Goal: Contribute content: Add original content to the website for others to see

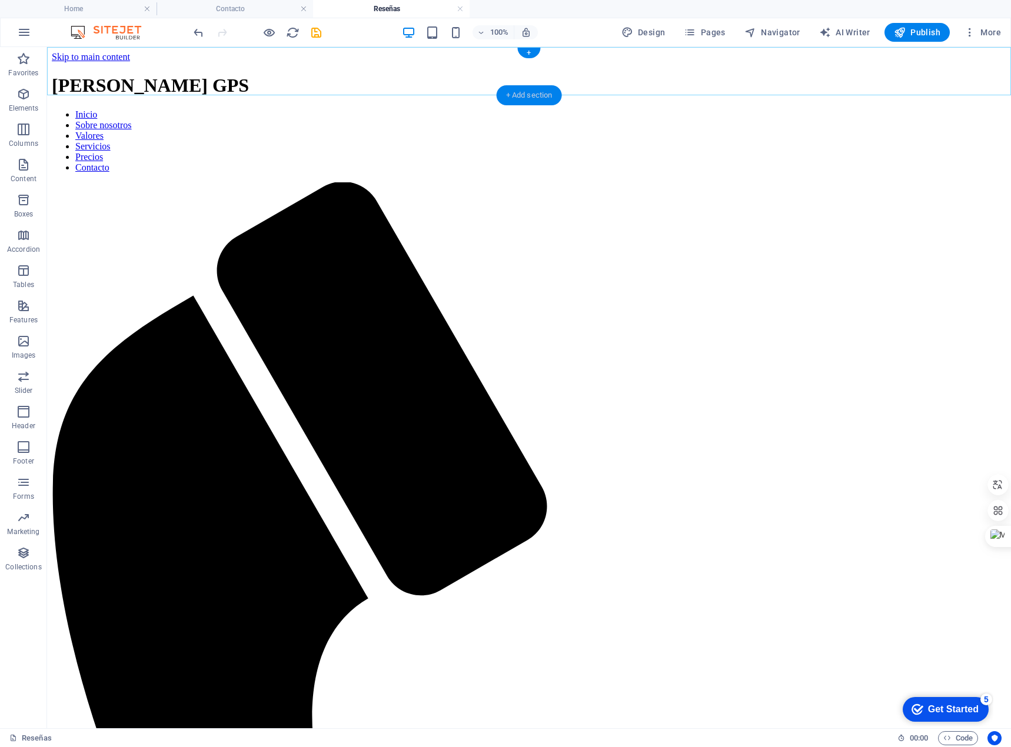
click at [544, 96] on div "+ Add section" at bounding box center [529, 95] width 65 height 20
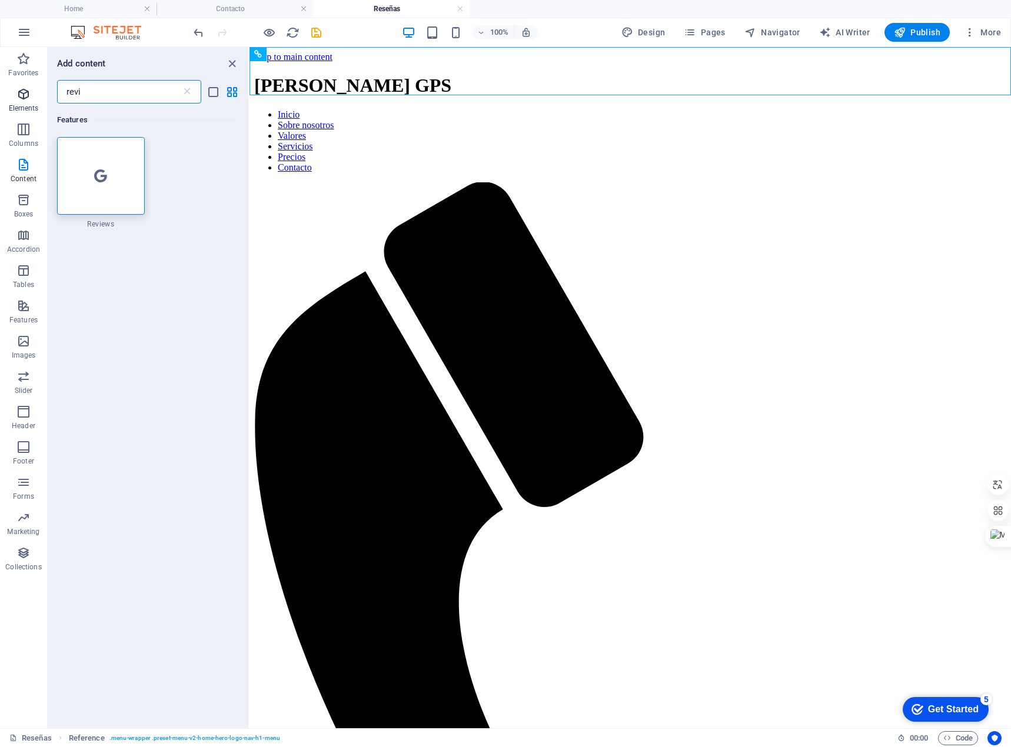
drag, startPoint x: 99, startPoint y: 97, endPoint x: 34, endPoint y: 92, distance: 66.1
click at [34, 92] on div "Favorites Elements Columns Content Boxes Accordion Tables Features Images Slide…" at bounding box center [125, 387] width 250 height 681
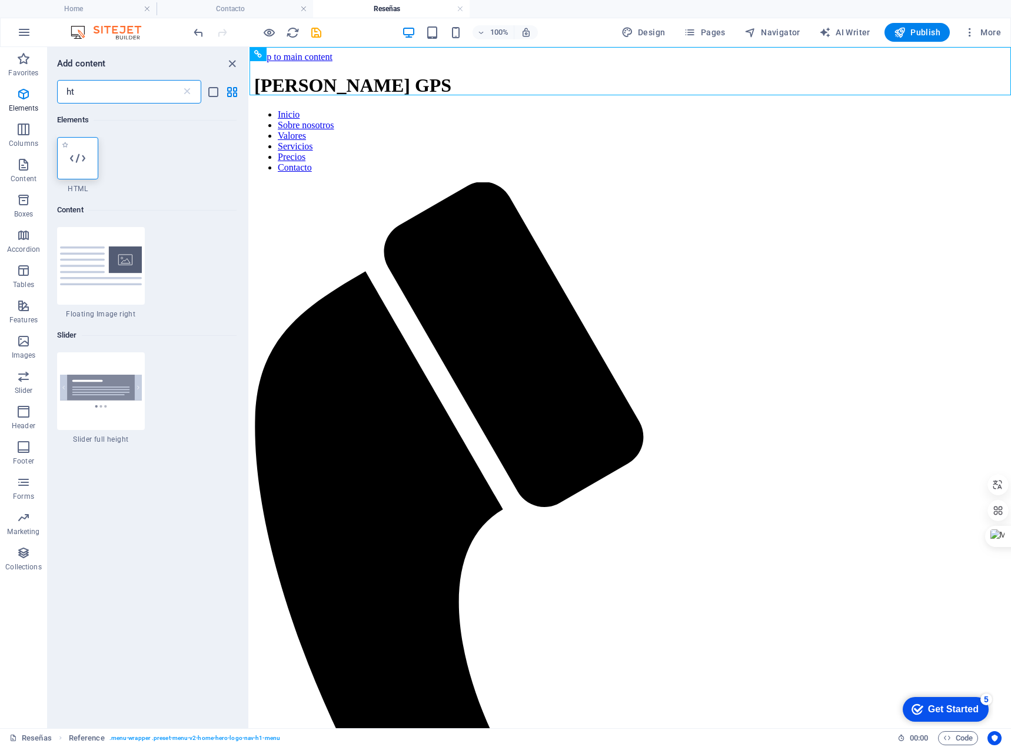
type input "ht"
click at [85, 156] on icon at bounding box center [77, 158] width 15 height 15
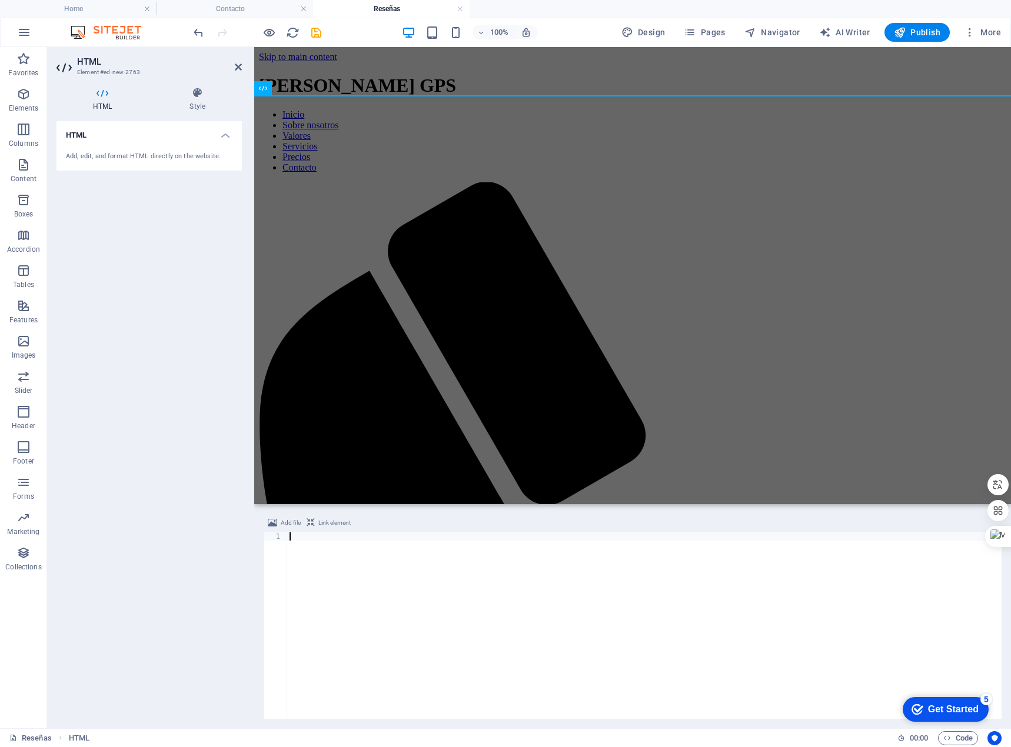
click at [302, 538] on div at bounding box center [644, 634] width 714 height 203
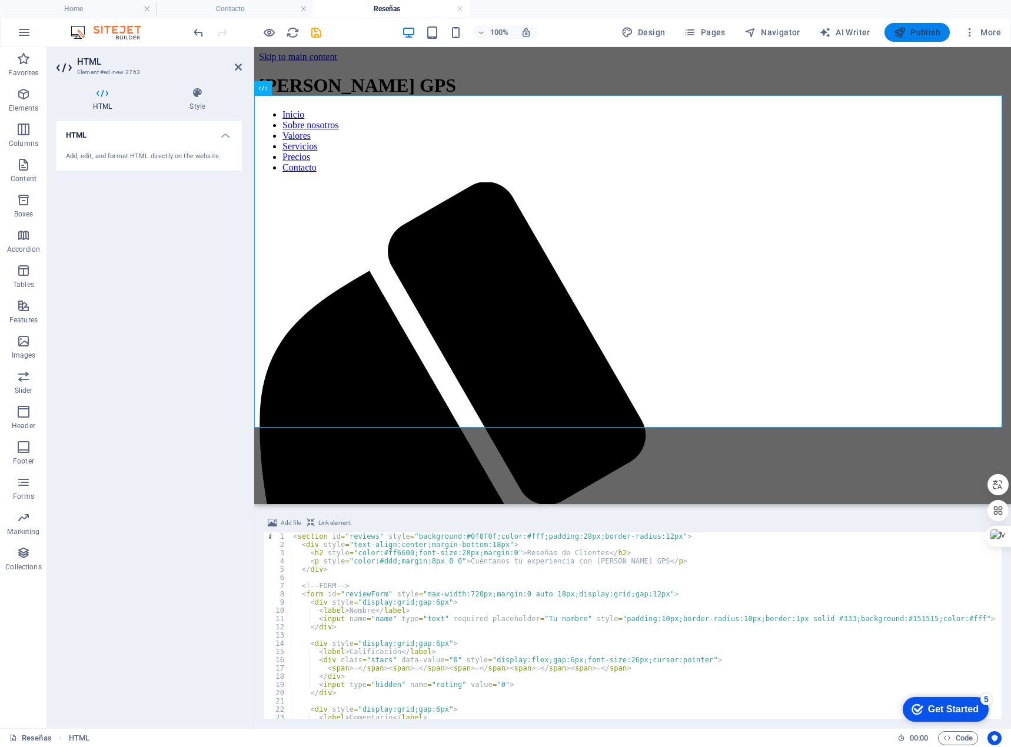
click at [932, 34] on span "Publish" at bounding box center [917, 32] width 46 height 12
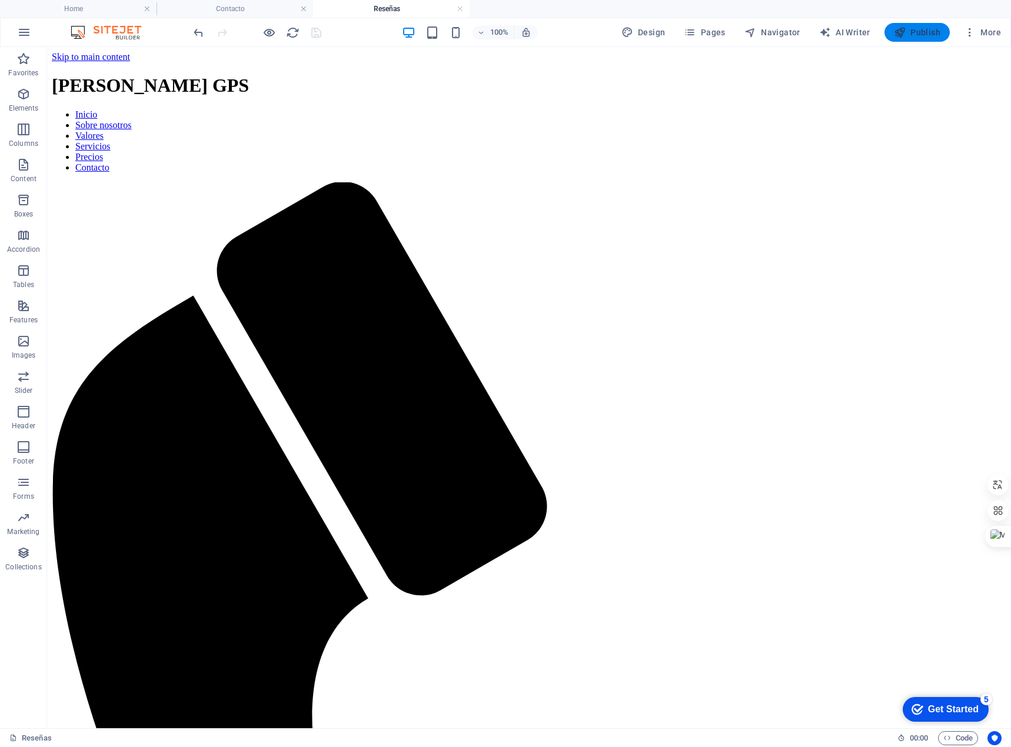
click at [932, 34] on span "Publish" at bounding box center [917, 32] width 46 height 12
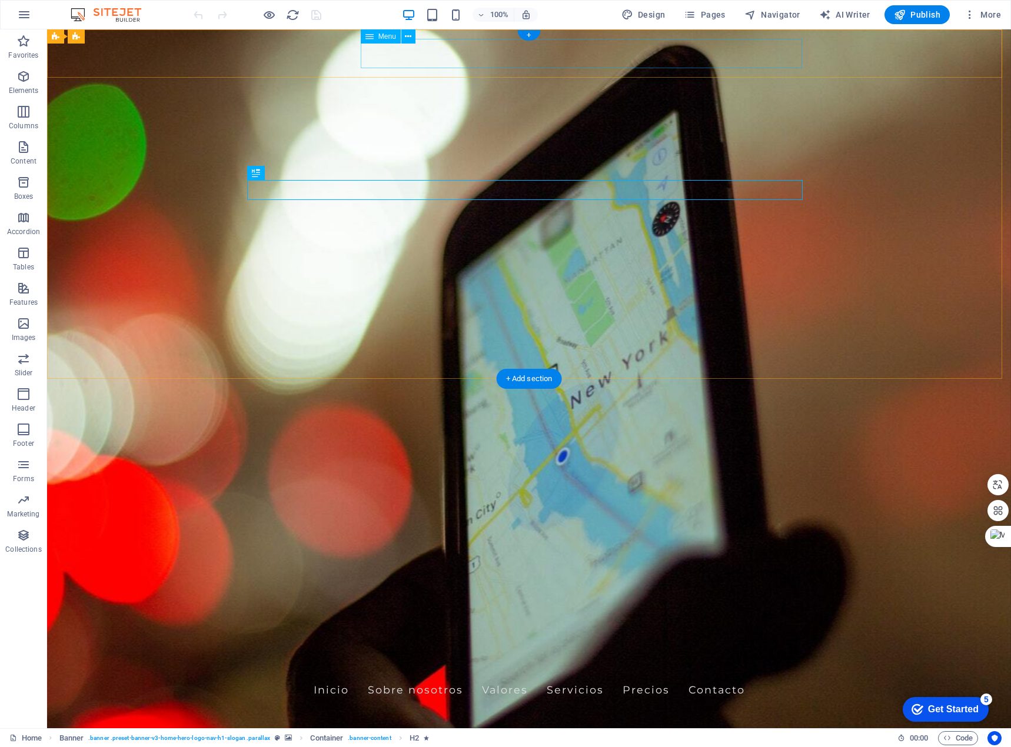
click at [798, 676] on nav "Inicio Sobre nosotros Valores Servicios Precios Contacto" at bounding box center [529, 690] width 556 height 29
select select
select select "1"
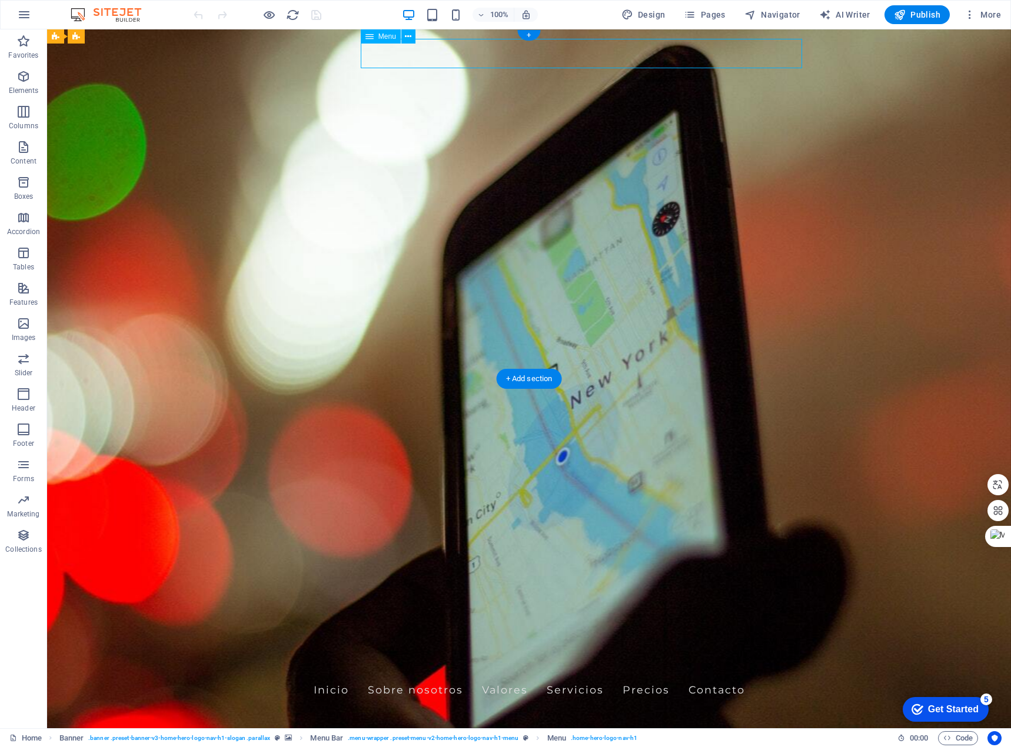
select select
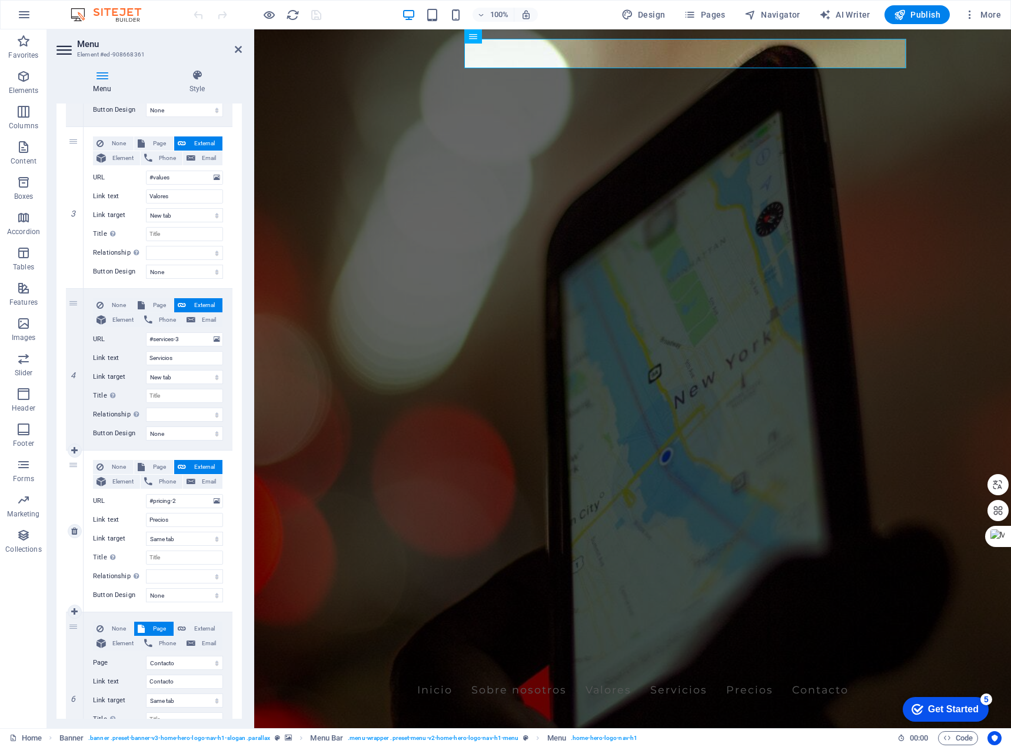
scroll to position [500, 0]
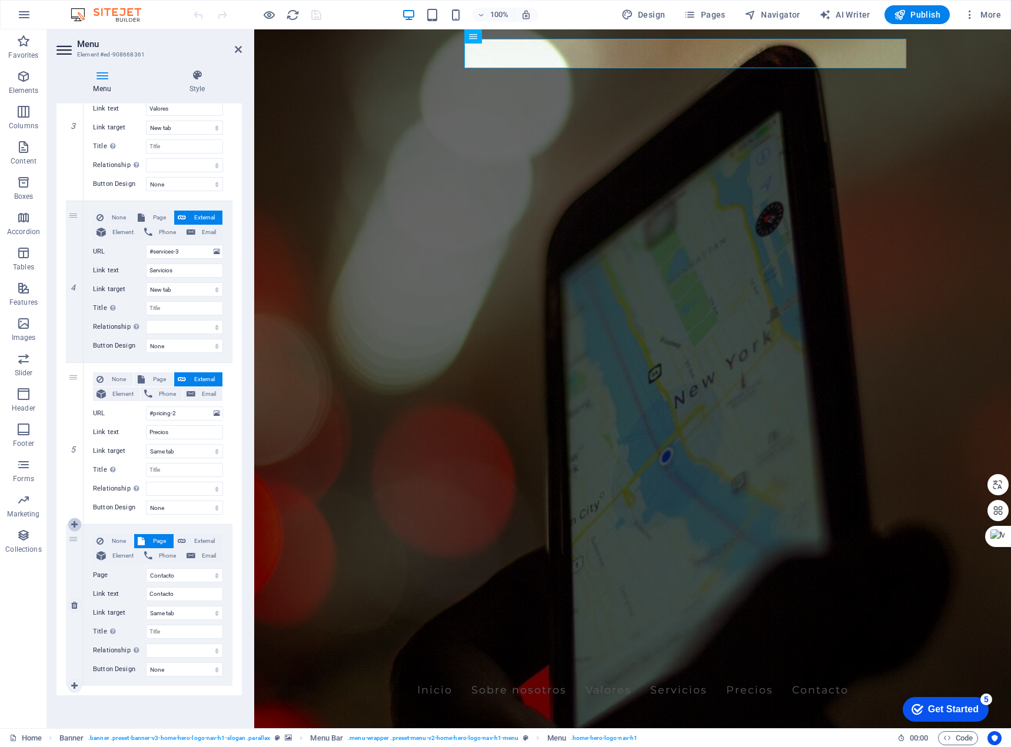
click at [76, 526] on icon at bounding box center [74, 525] width 6 height 8
select select
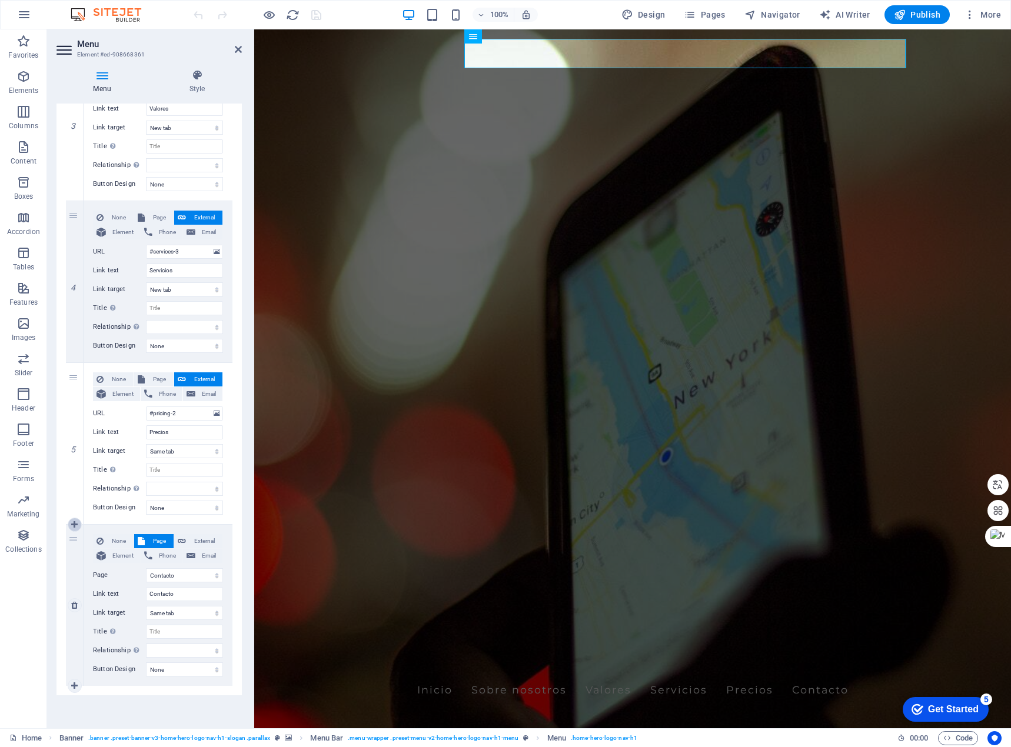
select select
select select "1"
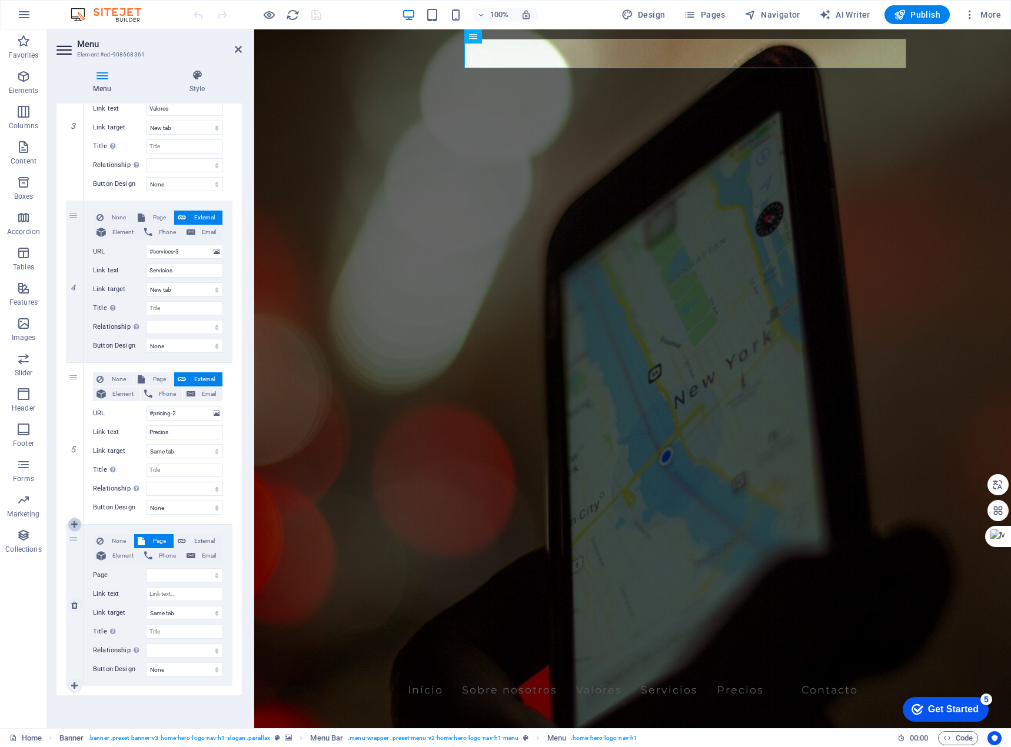
select select
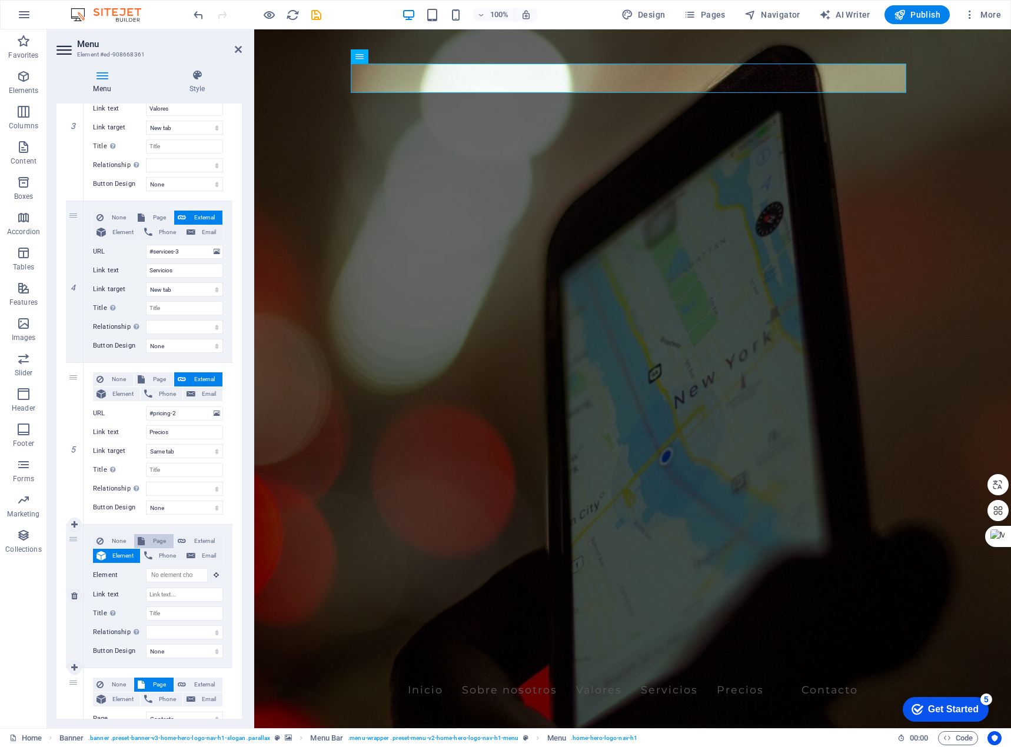
click at [159, 543] on span "Page" at bounding box center [159, 541] width 22 height 14
select select
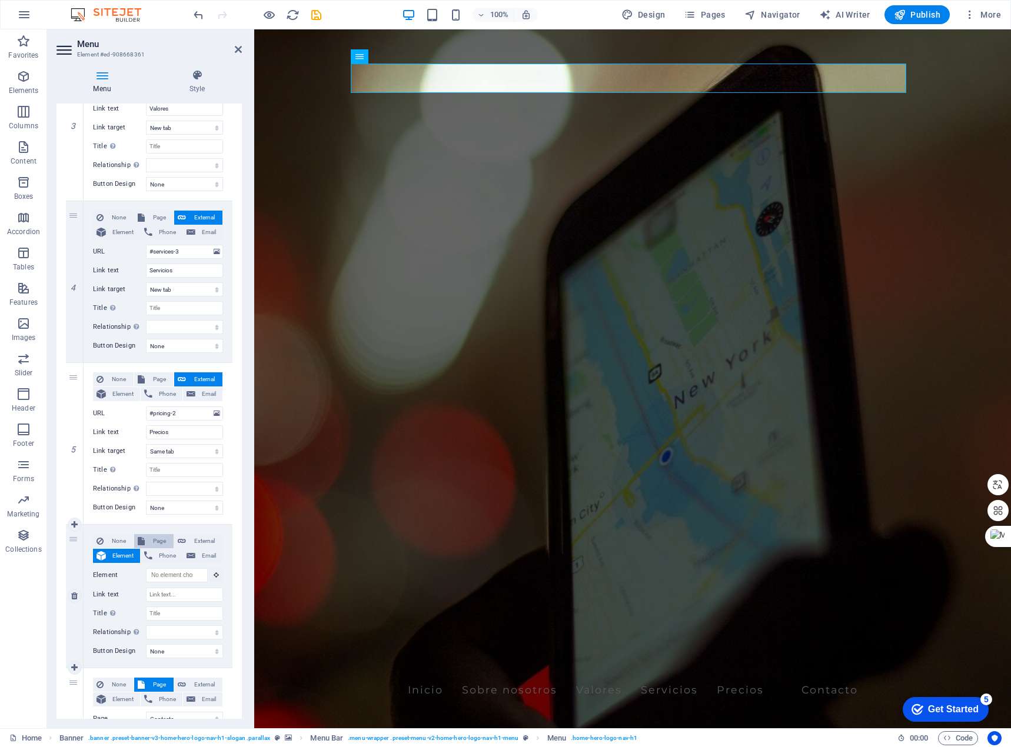
select select
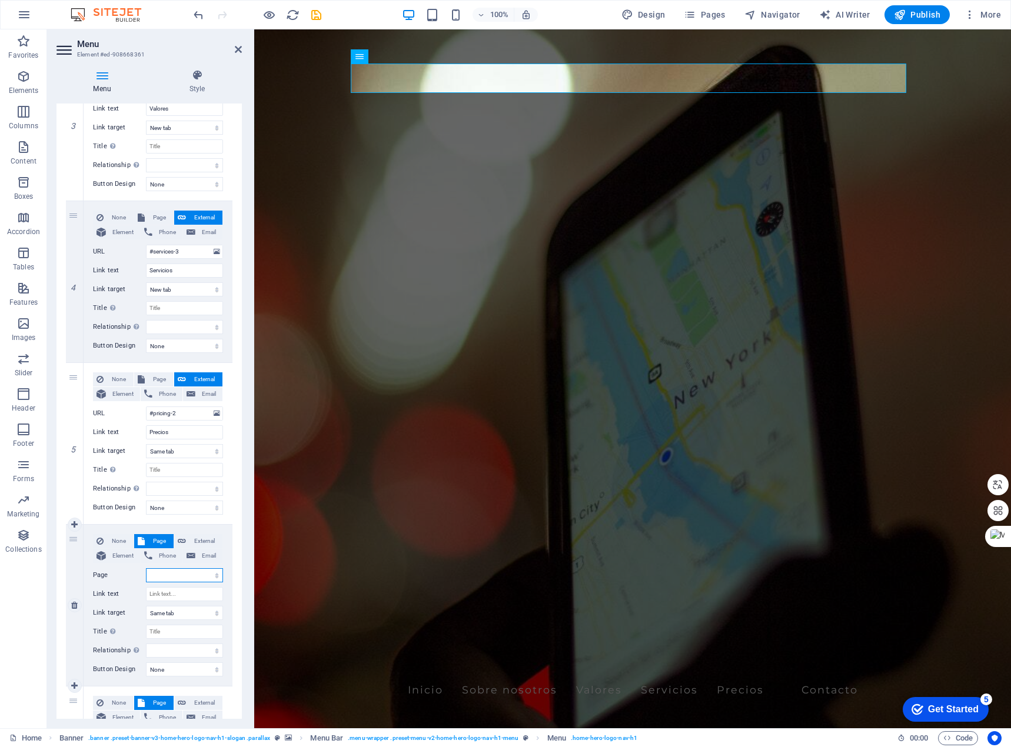
click at [177, 574] on select "Home Contacto Reseñas" at bounding box center [184, 575] width 77 height 14
select select "2"
click at [146, 568] on select "Home Contacto Reseñas" at bounding box center [184, 575] width 77 height 14
select select
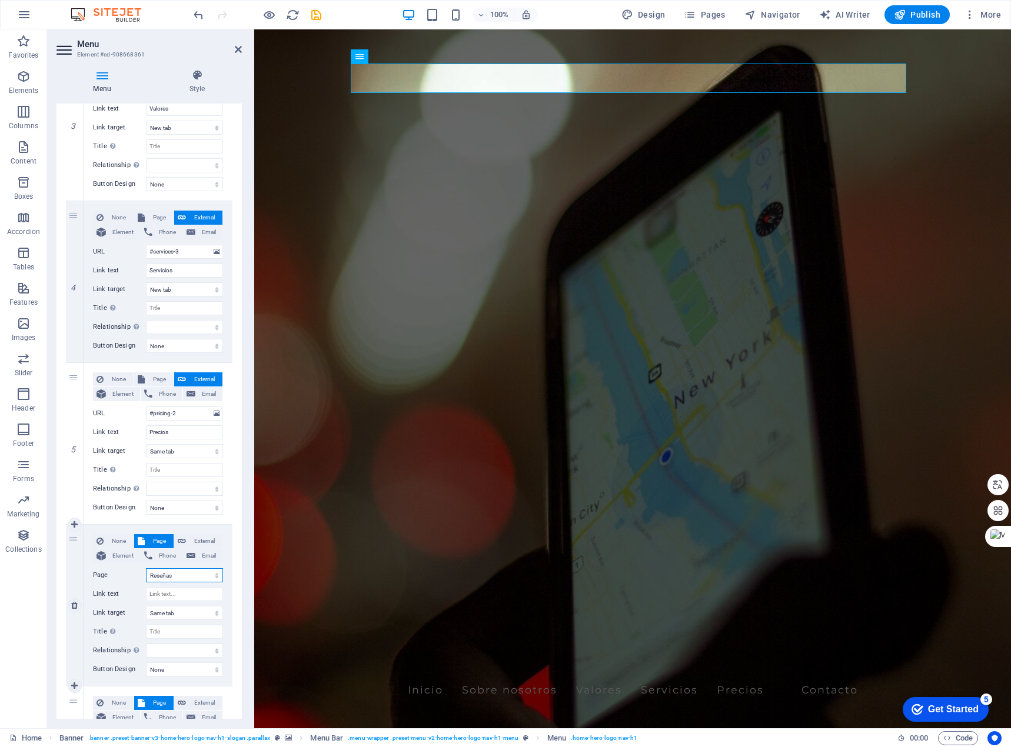
select select
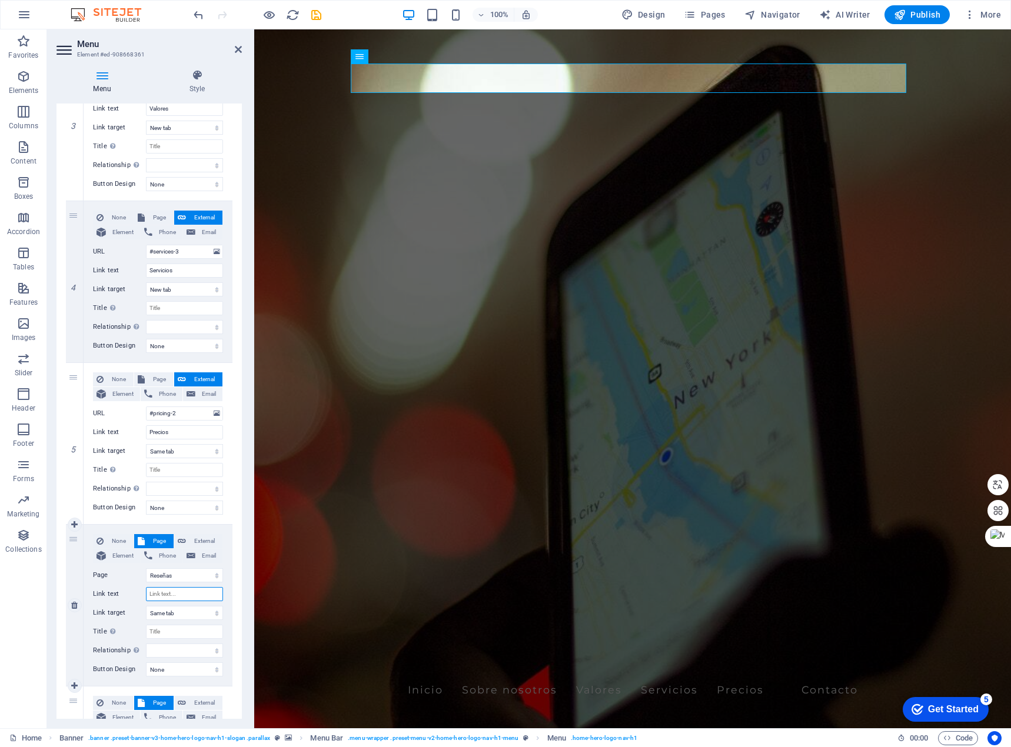
click at [169, 593] on input "Link text" at bounding box center [184, 594] width 77 height 14
type input "Rese"
select select
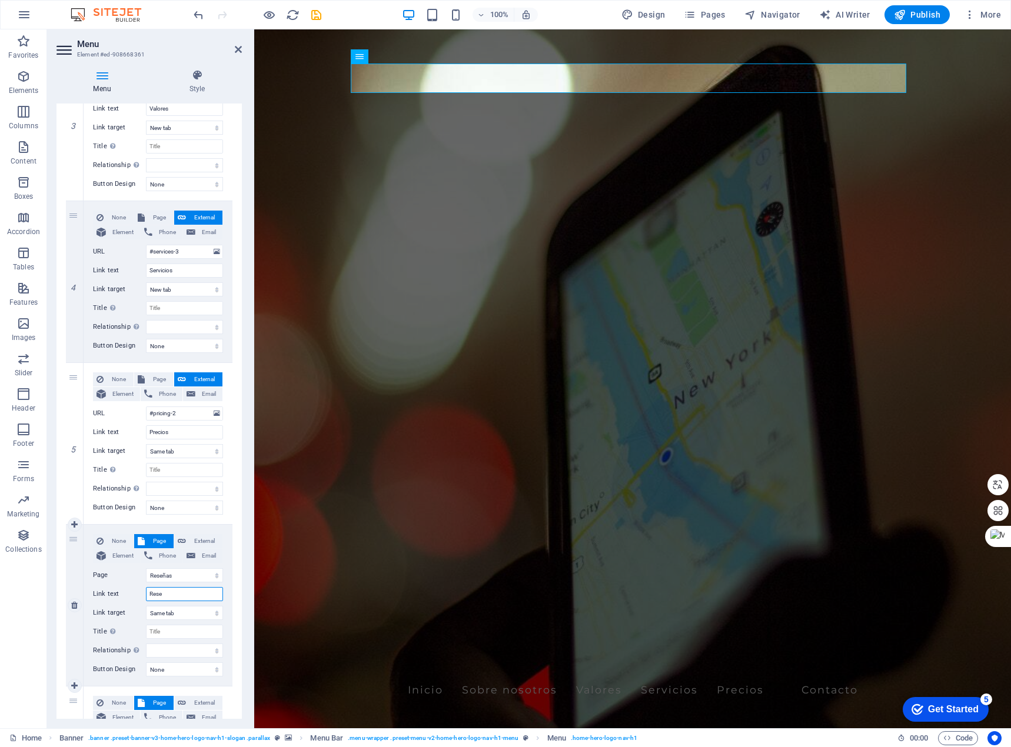
select select
type input "Reseás"
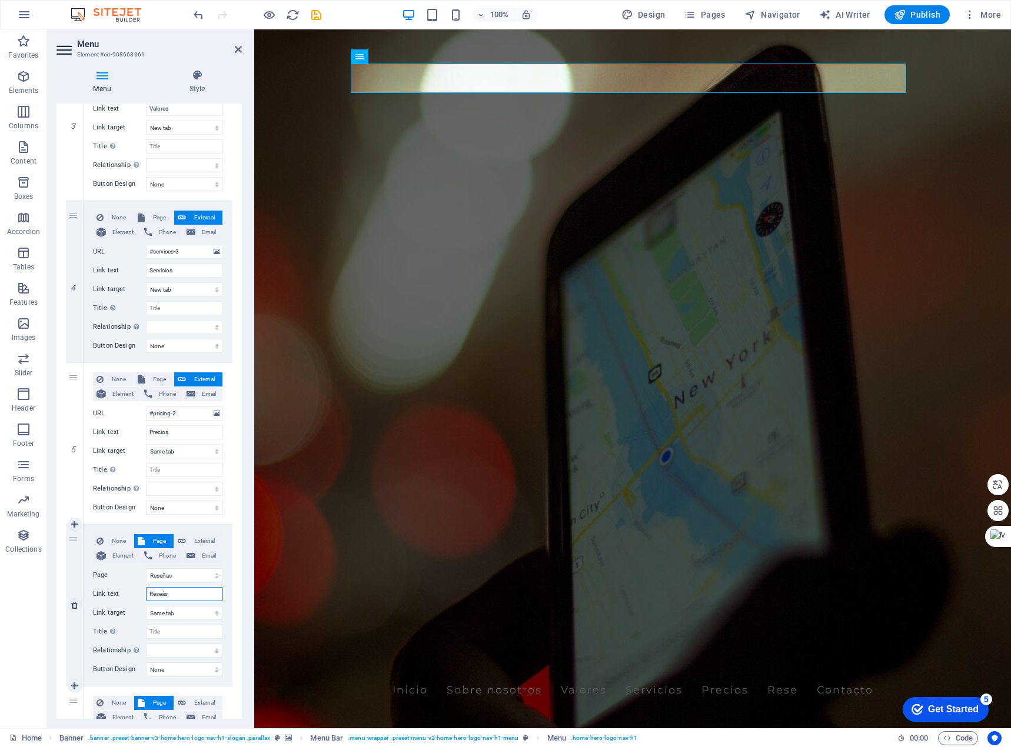
select select
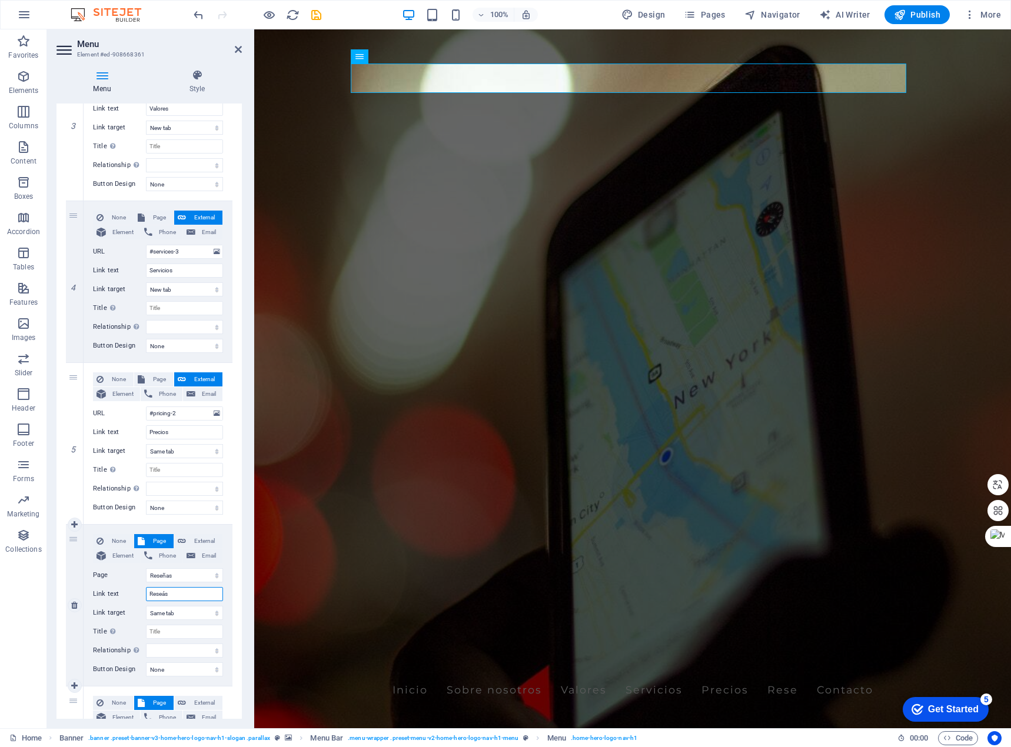
select select
type input "Rese"
select select
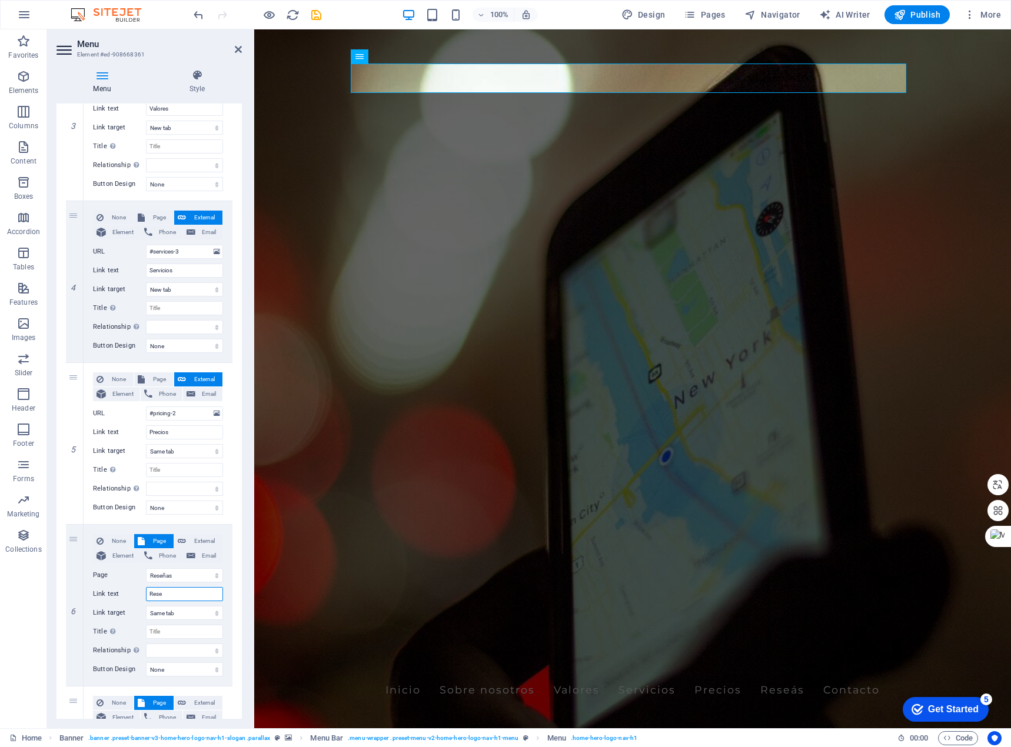
select select
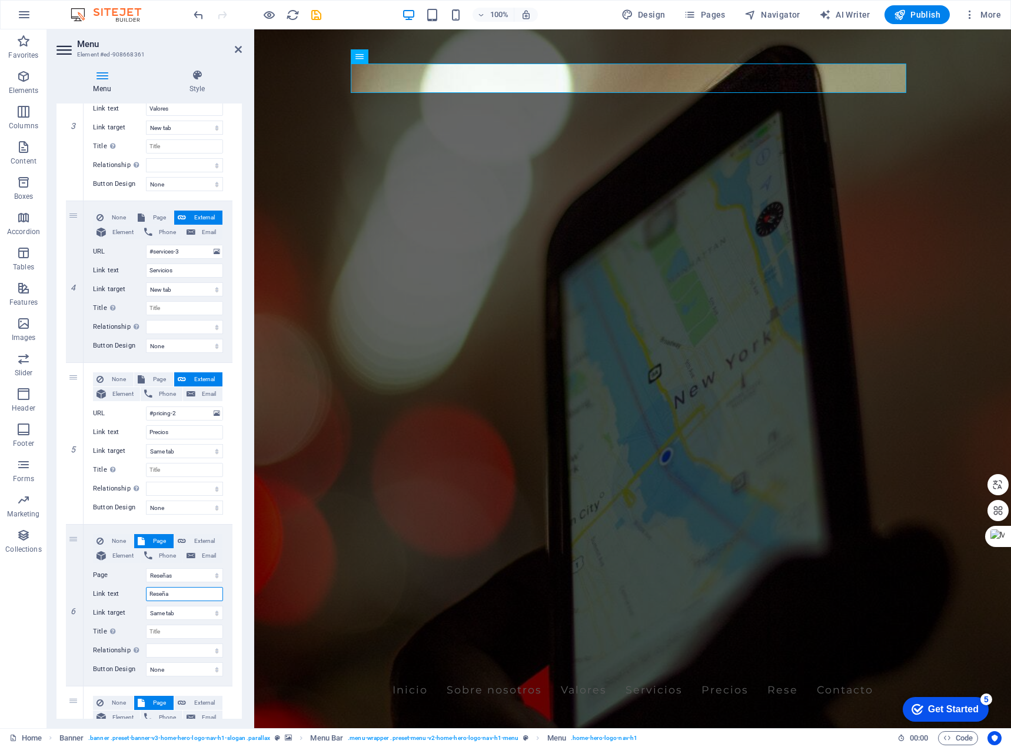
type input "Reseñas"
select select
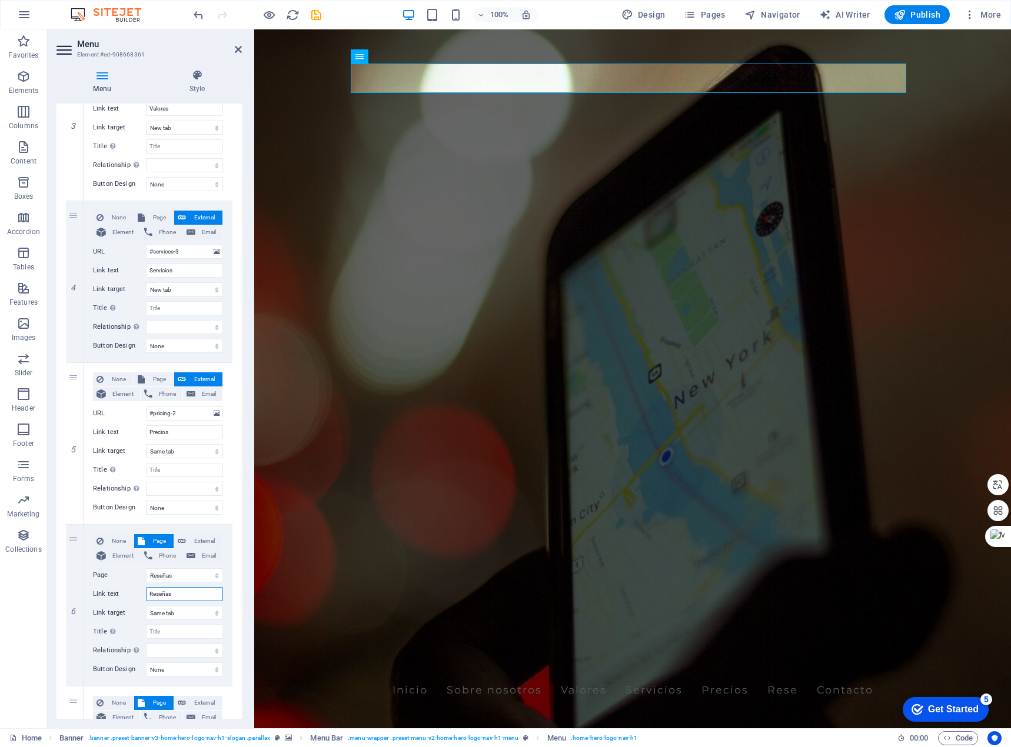
select select
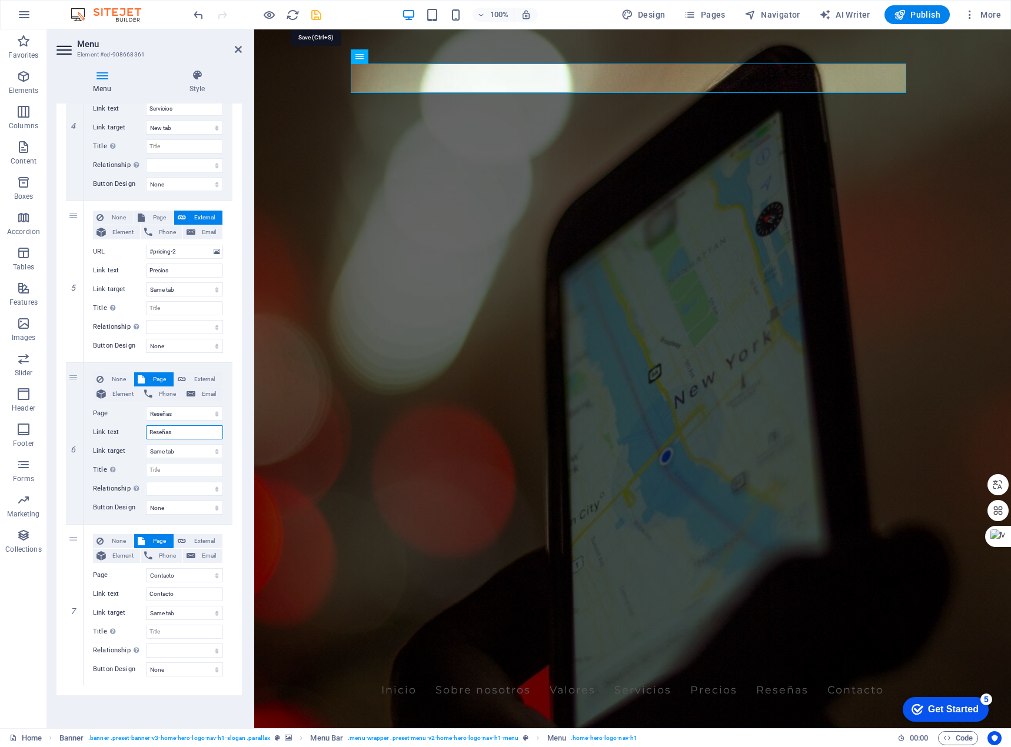
type input "Reseñas"
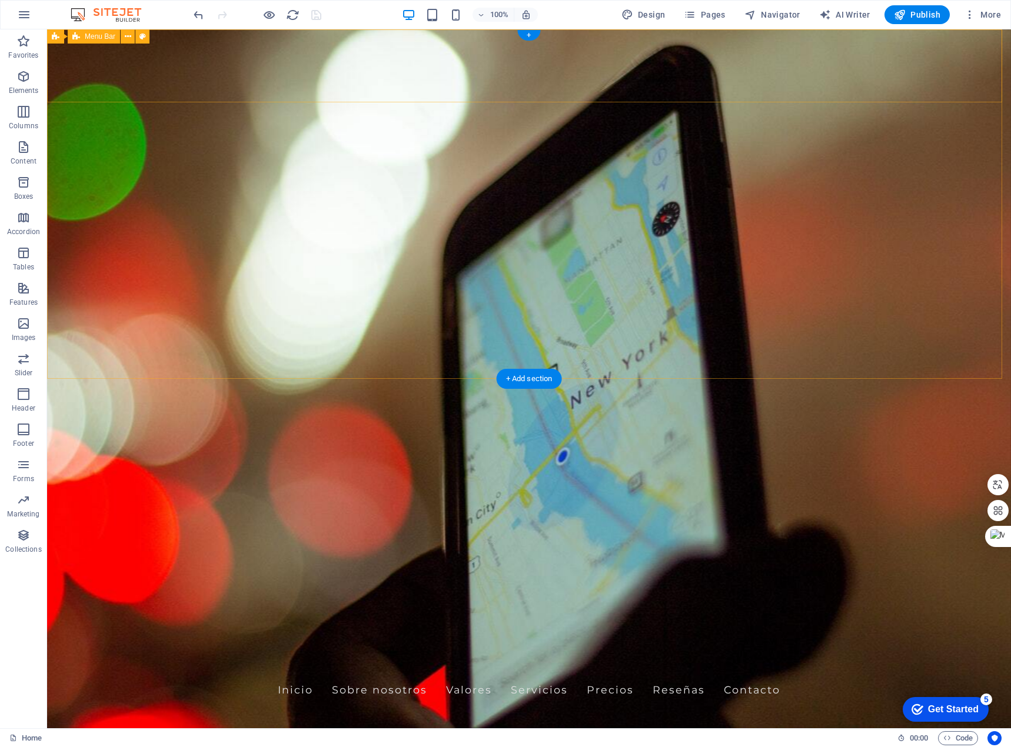
click at [867, 641] on div "Landa GPS Inicio Sobre nosotros Valores Servicios Precios Reseñas Contacto" at bounding box center [529, 677] width 964 height 73
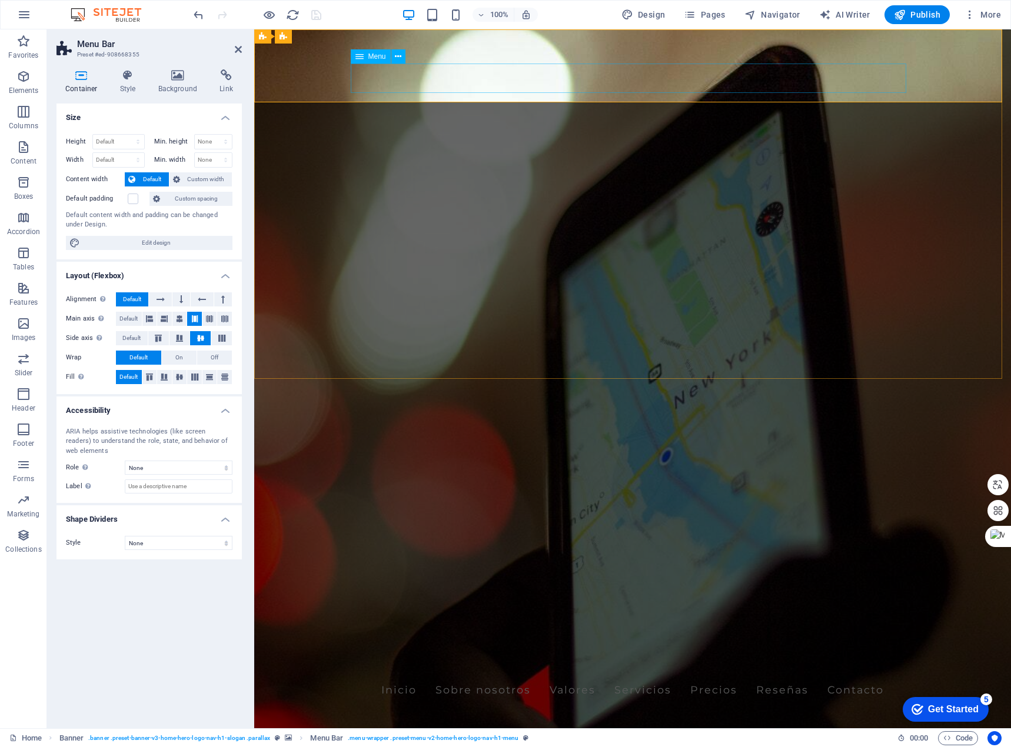
click at [478, 676] on nav "Inicio Sobre nosotros Valores Servicios Precios Reseñas Contacto" at bounding box center [633, 690] width 556 height 29
select select
select select "2"
select select
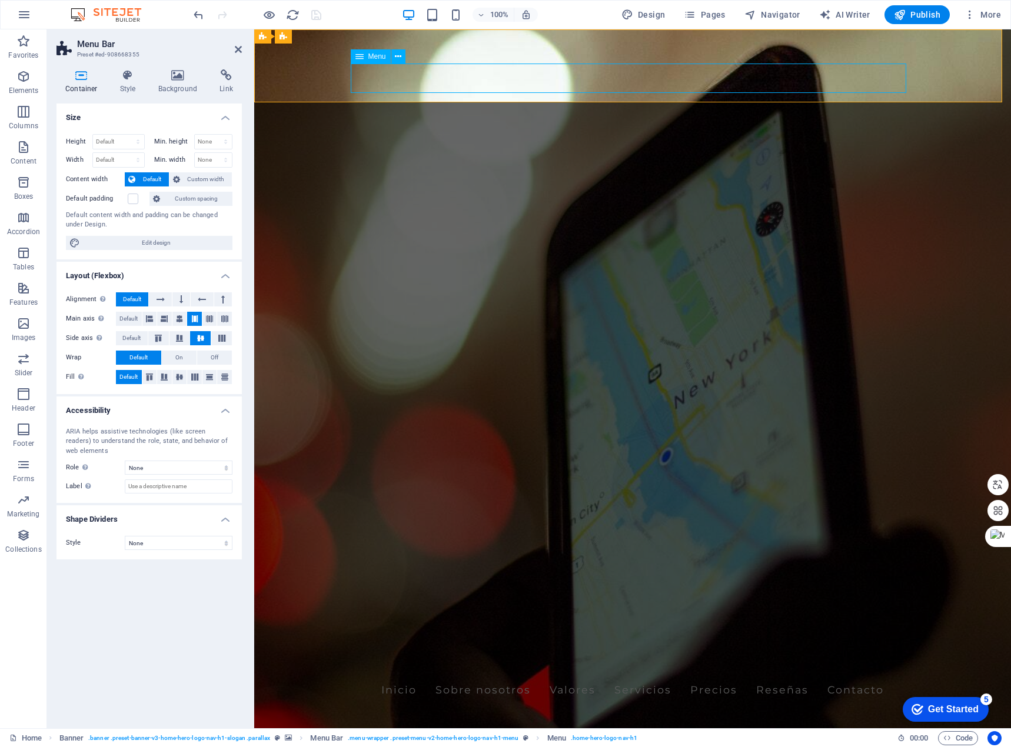
select select "1"
select select
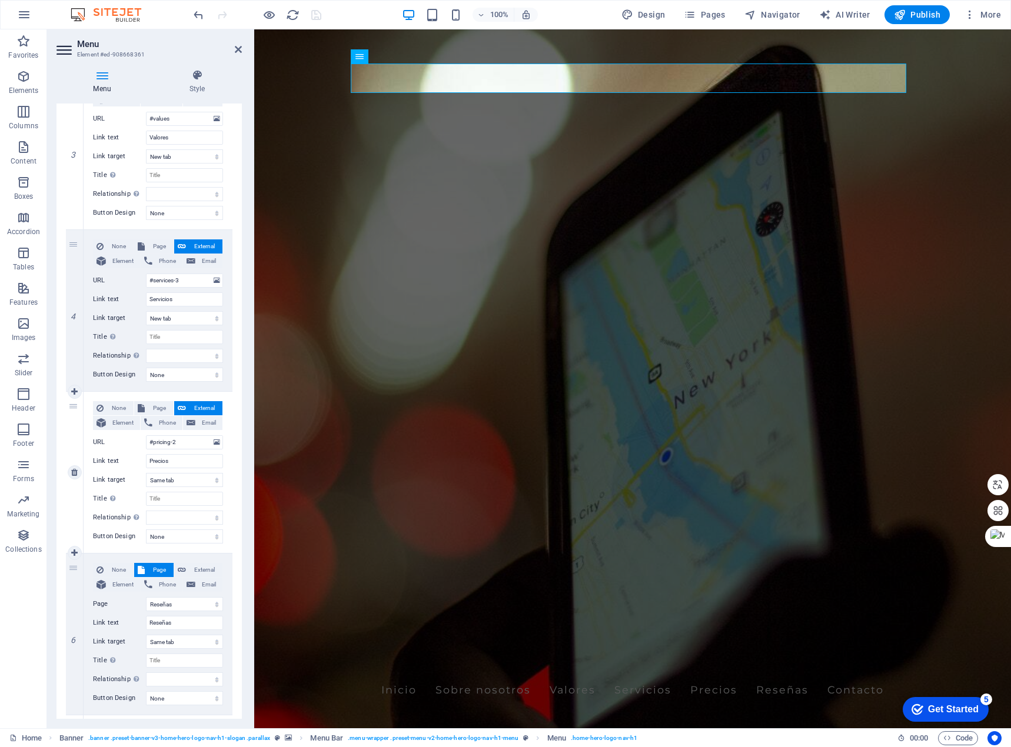
scroll to position [647, 0]
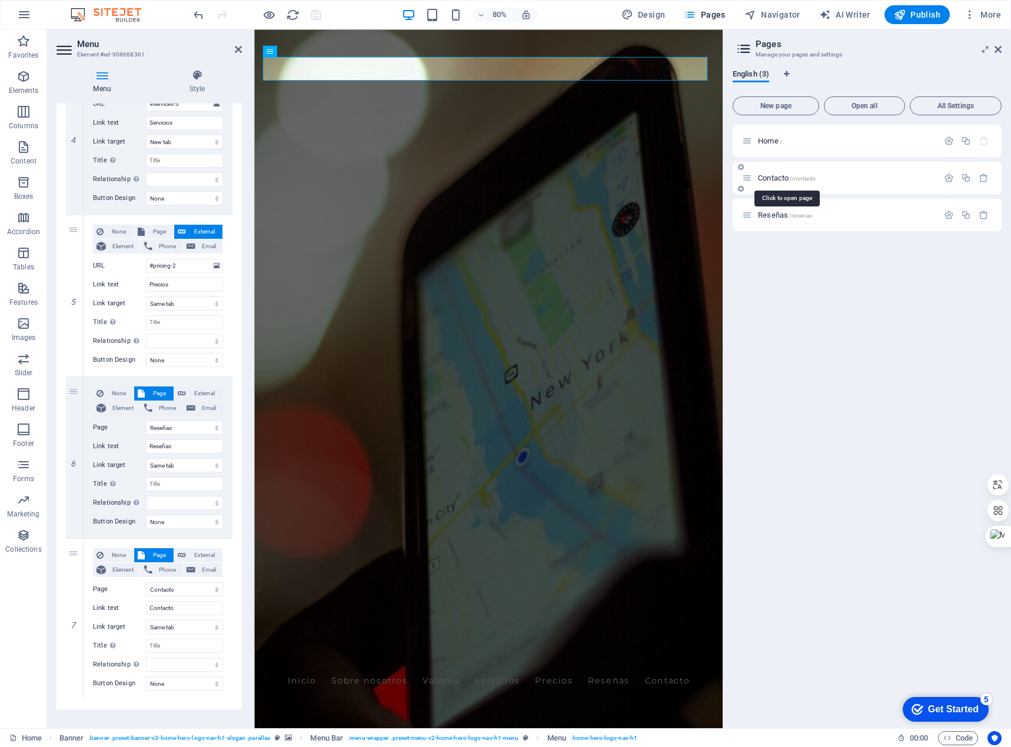
click at [770, 177] on span "Contacto /contacto" at bounding box center [787, 178] width 58 height 9
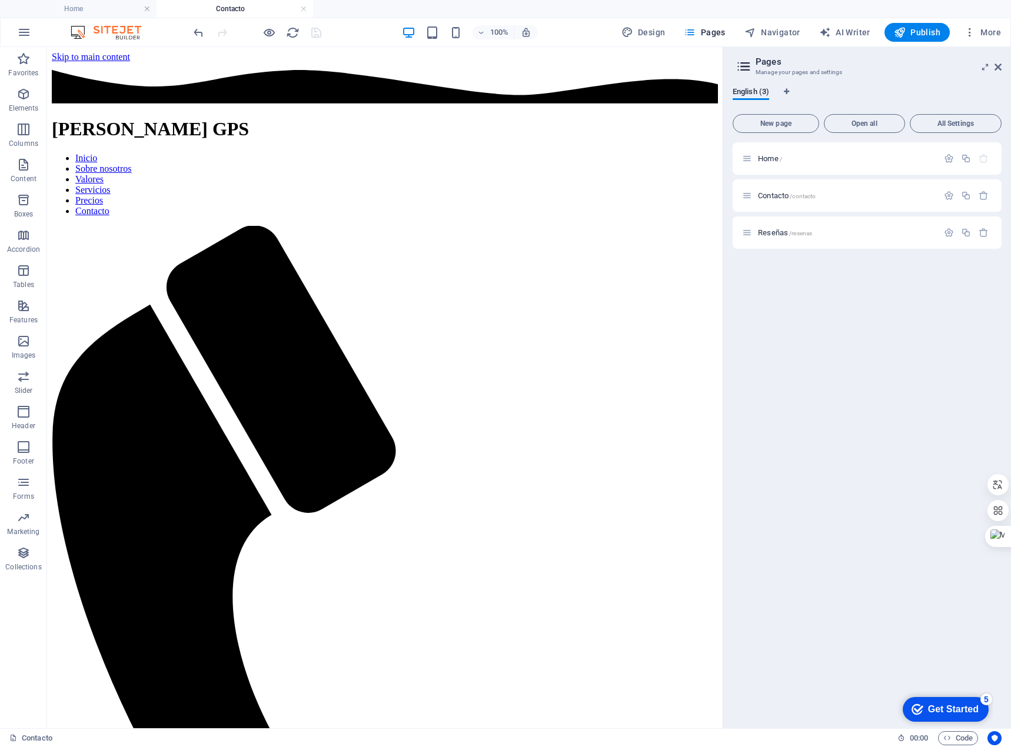
scroll to position [0, 0]
click at [664, 76] on div "Landa GPS Inicio Sobre nosotros Valores Servicios Precios Contacto" at bounding box center [385, 580] width 666 height 1037
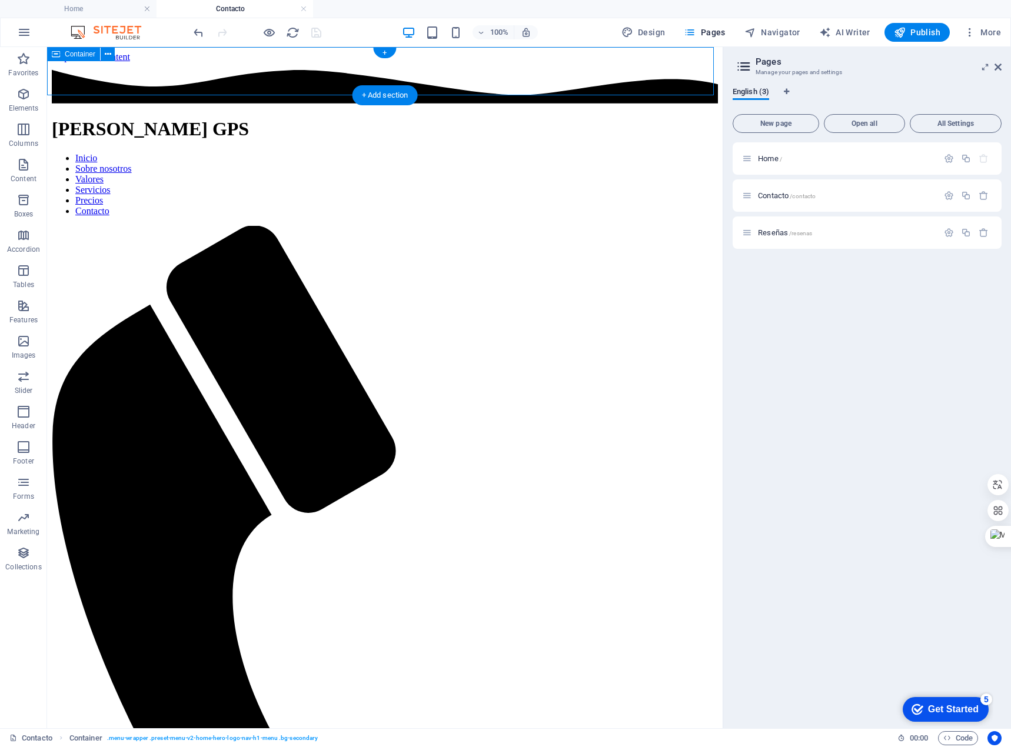
click at [664, 76] on div "Landa GPS Inicio Sobre nosotros Valores Servicios Precios Contacto" at bounding box center [385, 580] width 666 height 1037
select select "header"
select select "waves"
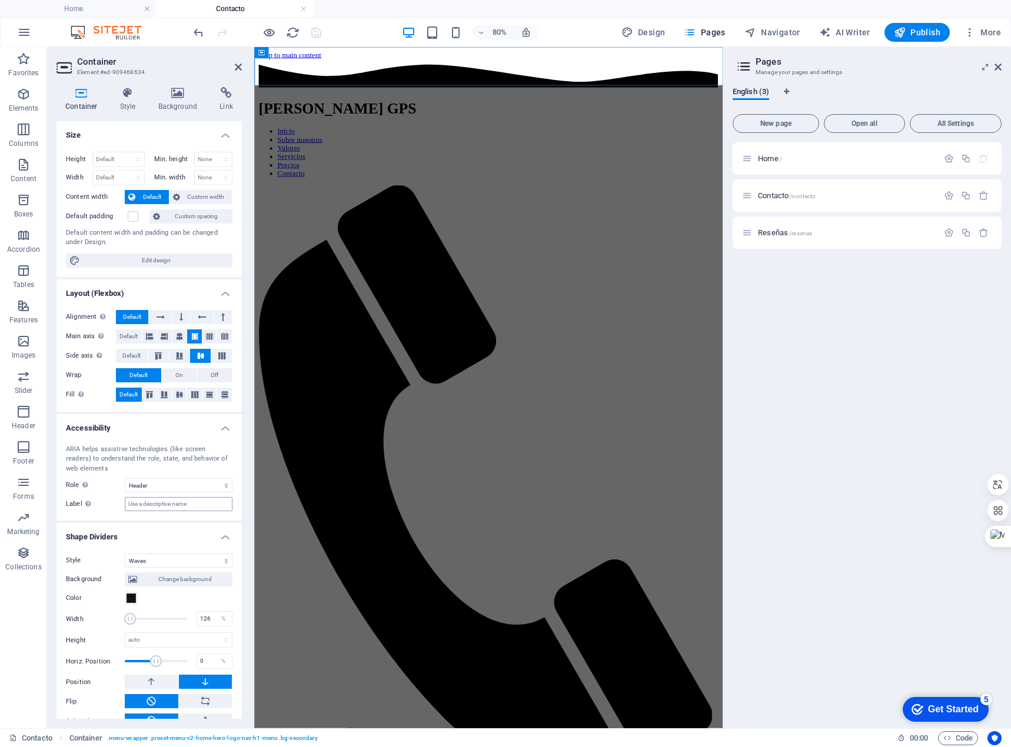
scroll to position [19, 0]
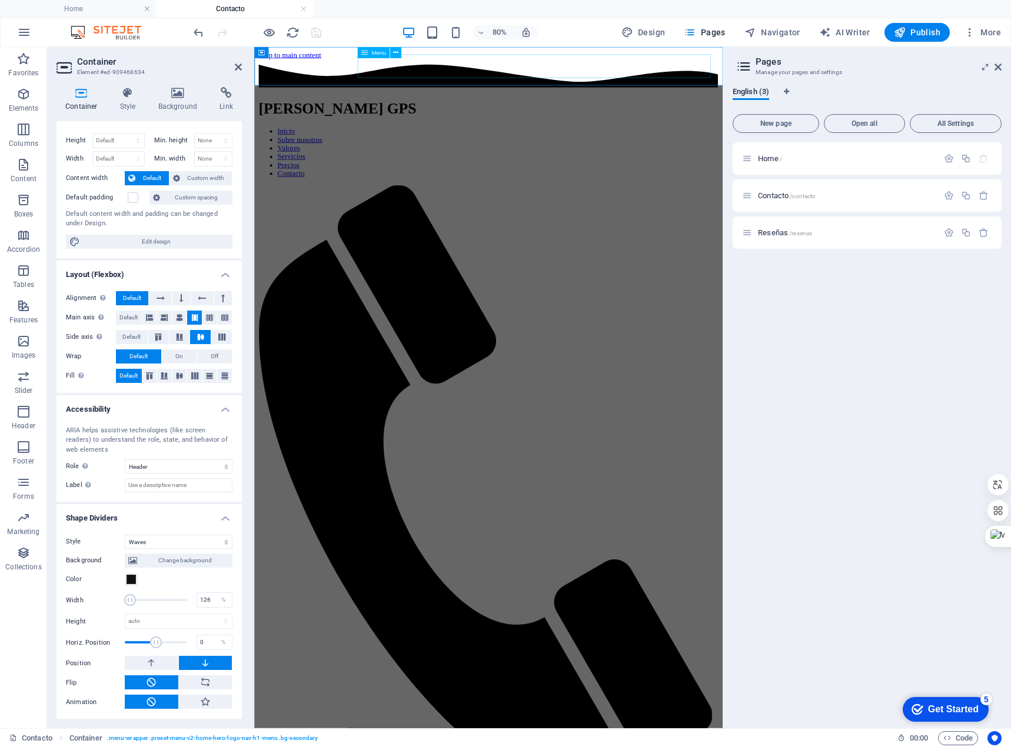
click at [557, 147] on nav "Inicio Sobre nosotros Valores Servicios Precios Contacto" at bounding box center [547, 179] width 576 height 64
select select
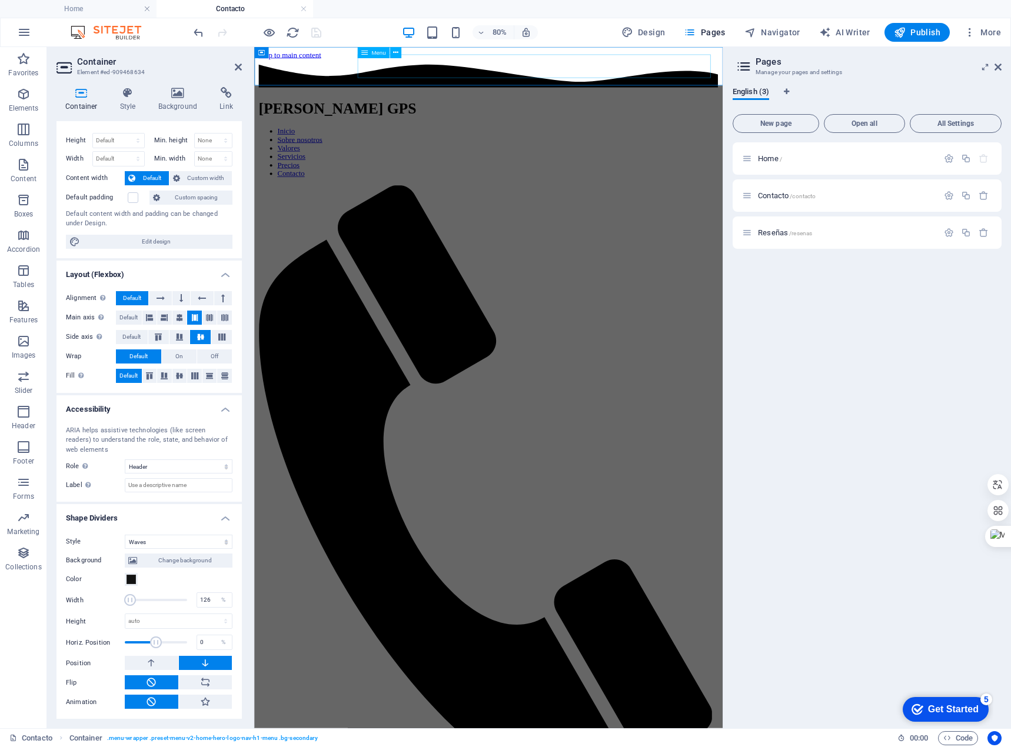
select select
select select "1"
select select
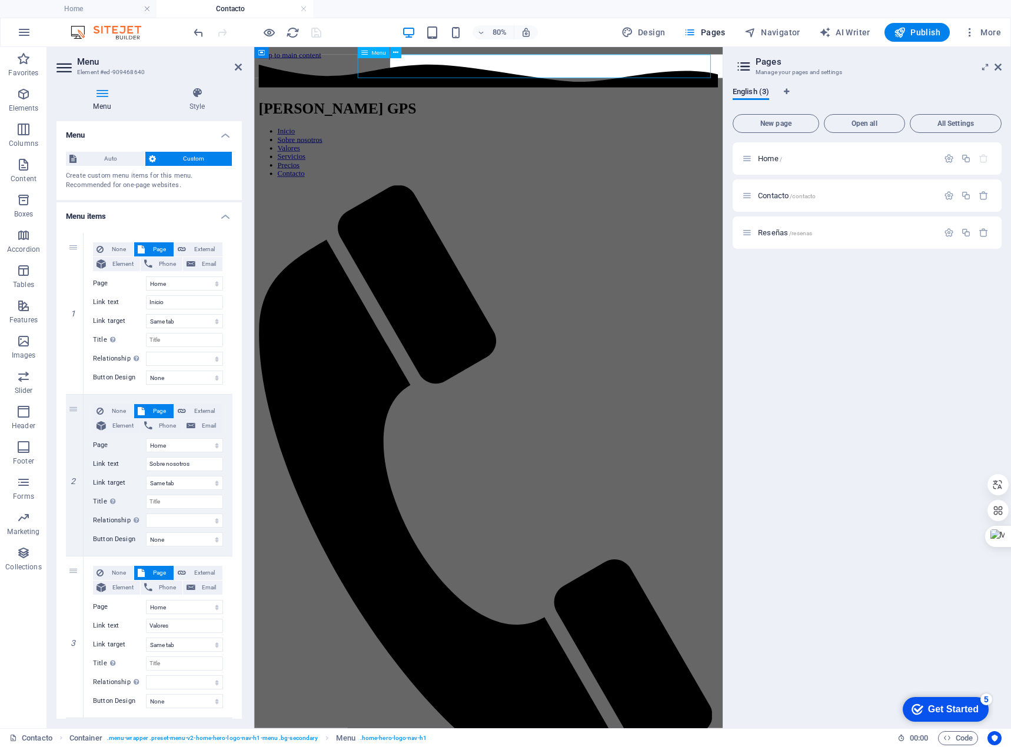
click at [557, 147] on nav "Inicio Sobre nosotros Valores Servicios Precios Contacto" at bounding box center [547, 179] width 576 height 64
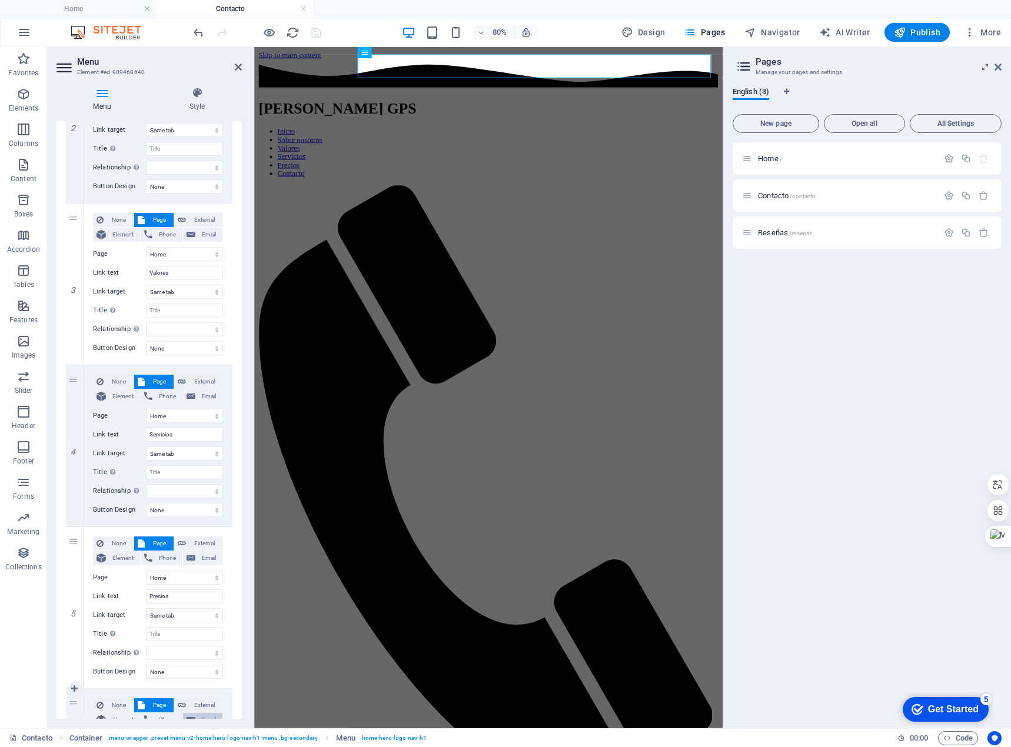
scroll to position [517, 0]
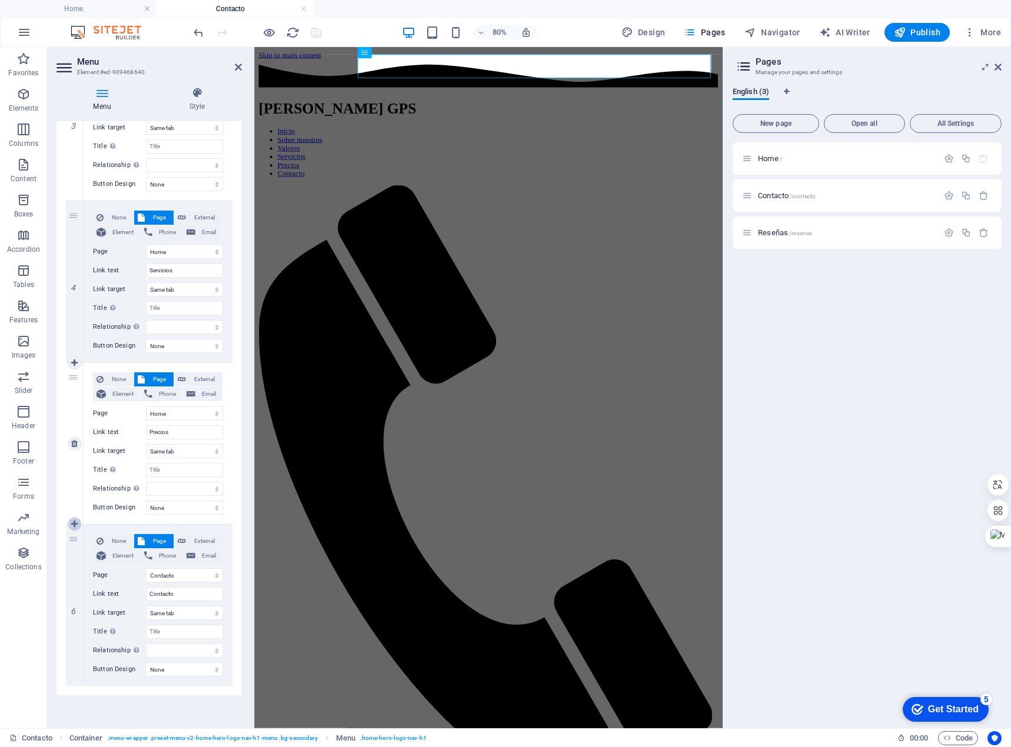
click at [73, 520] on icon at bounding box center [74, 524] width 6 height 8
select select
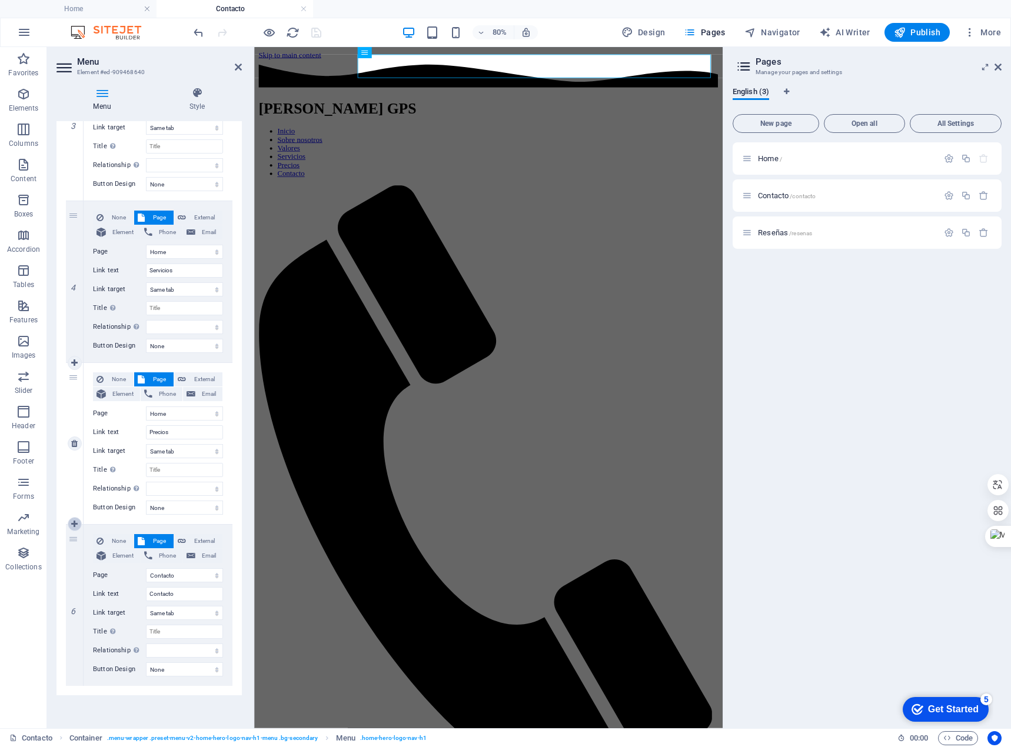
select select
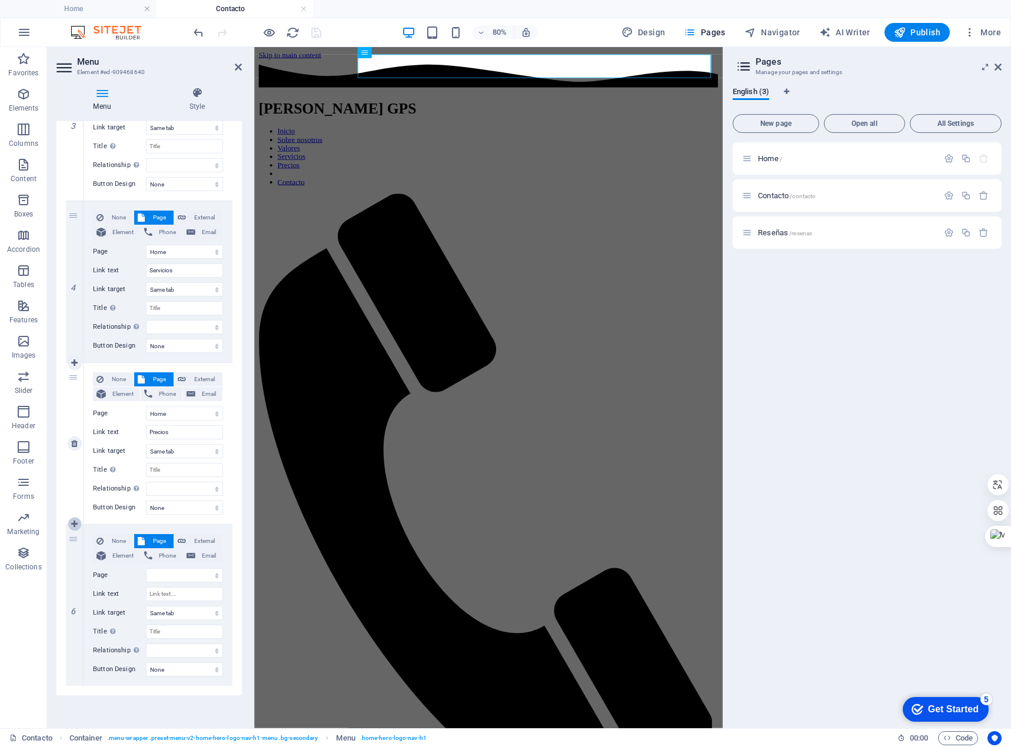
select select "1"
select select
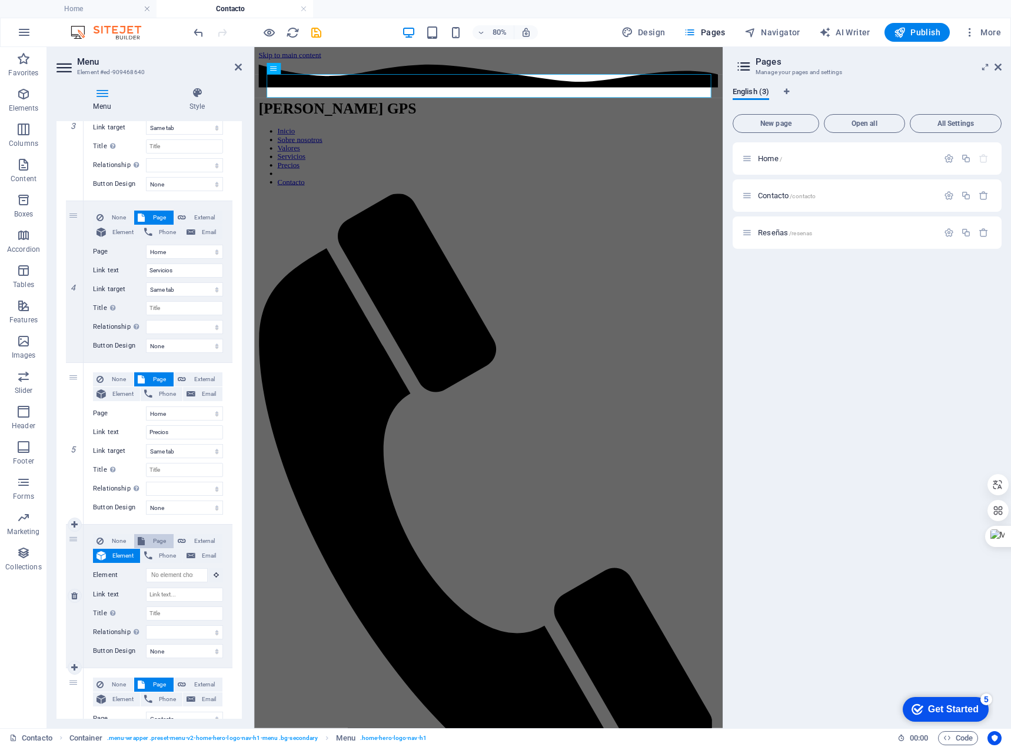
click at [151, 541] on span "Page" at bounding box center [159, 541] width 22 height 14
select select
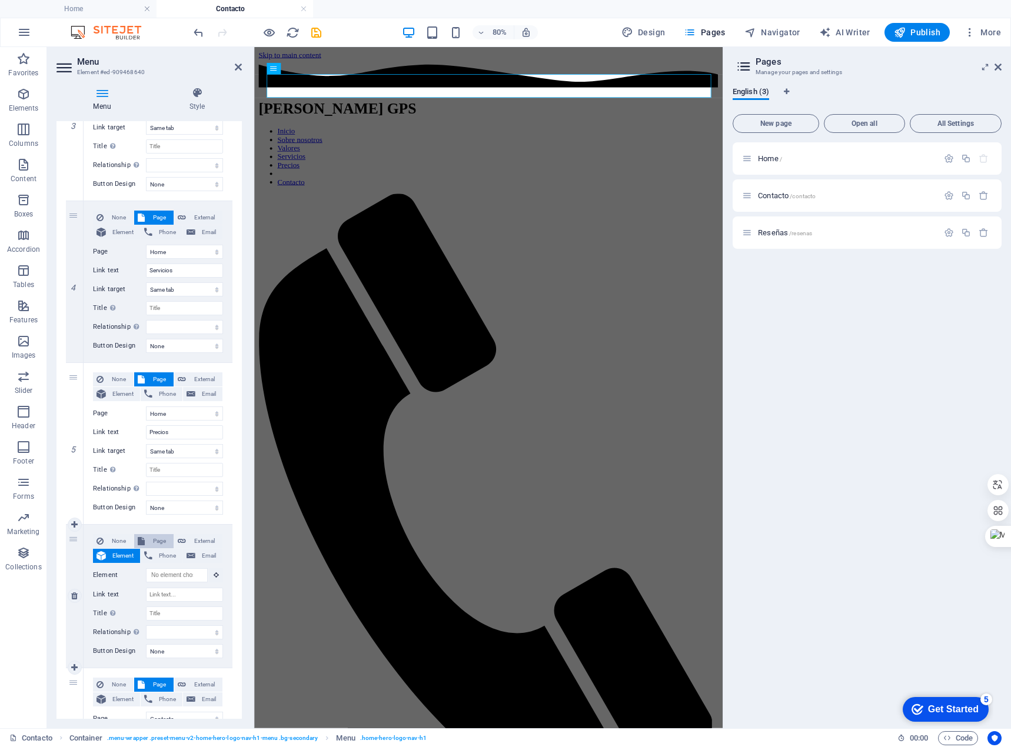
select select
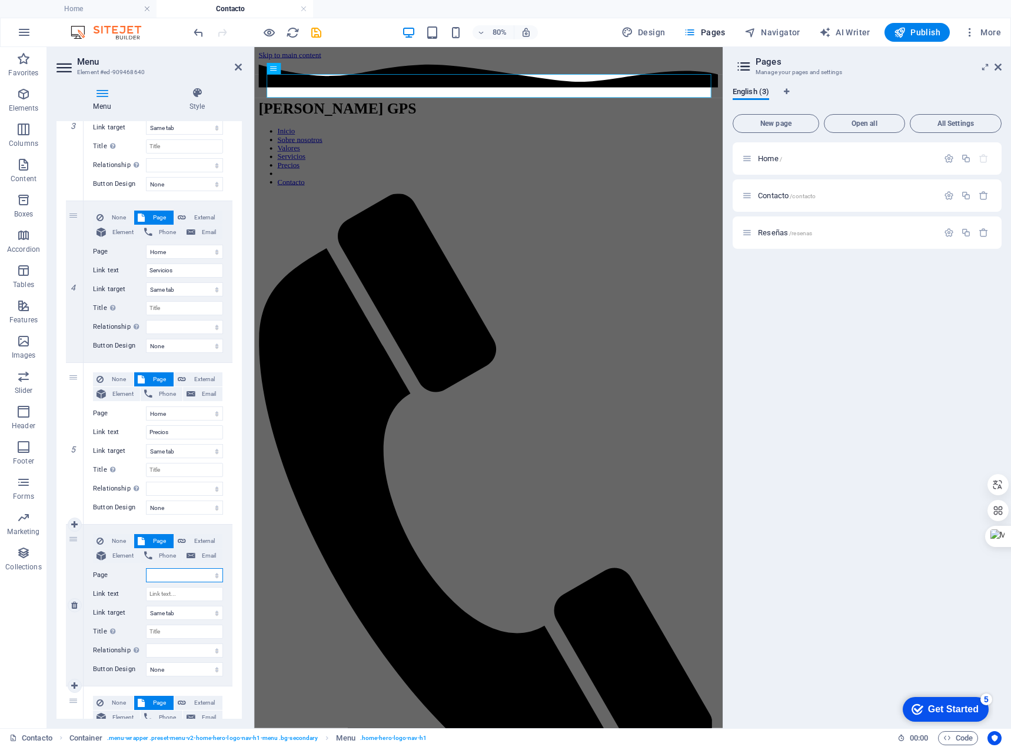
scroll to position [679, 0]
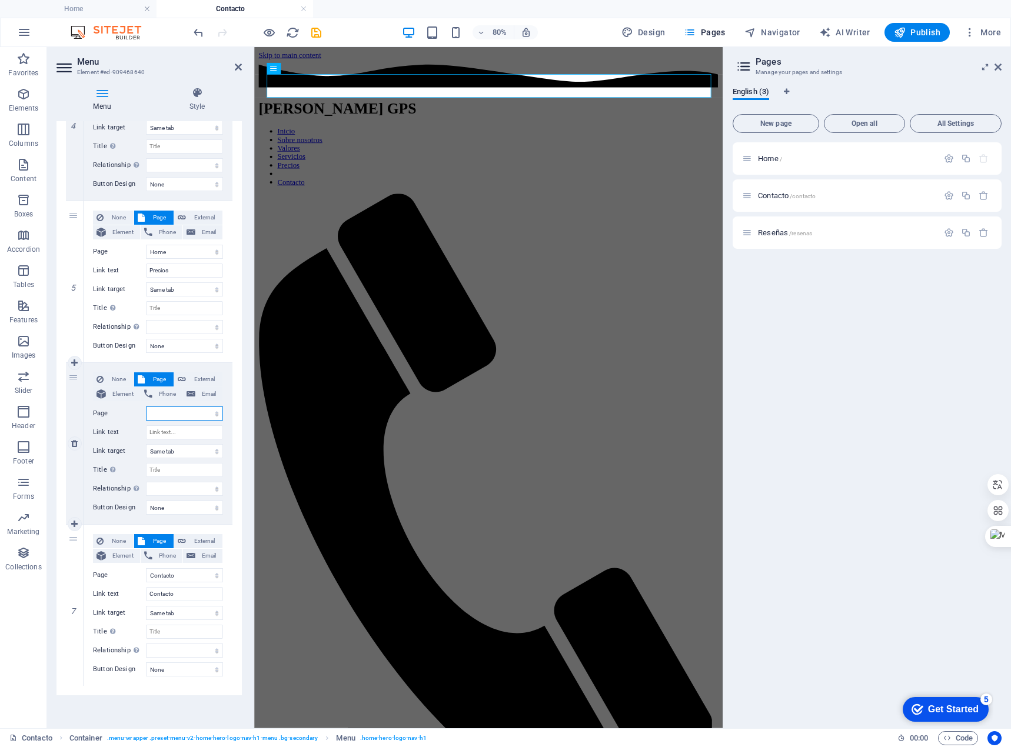
click at [194, 415] on select "Home Contacto Reseñas" at bounding box center [184, 414] width 77 height 14
select select "2"
click at [146, 407] on select "Home Contacto Reseñas" at bounding box center [184, 414] width 77 height 14
select select
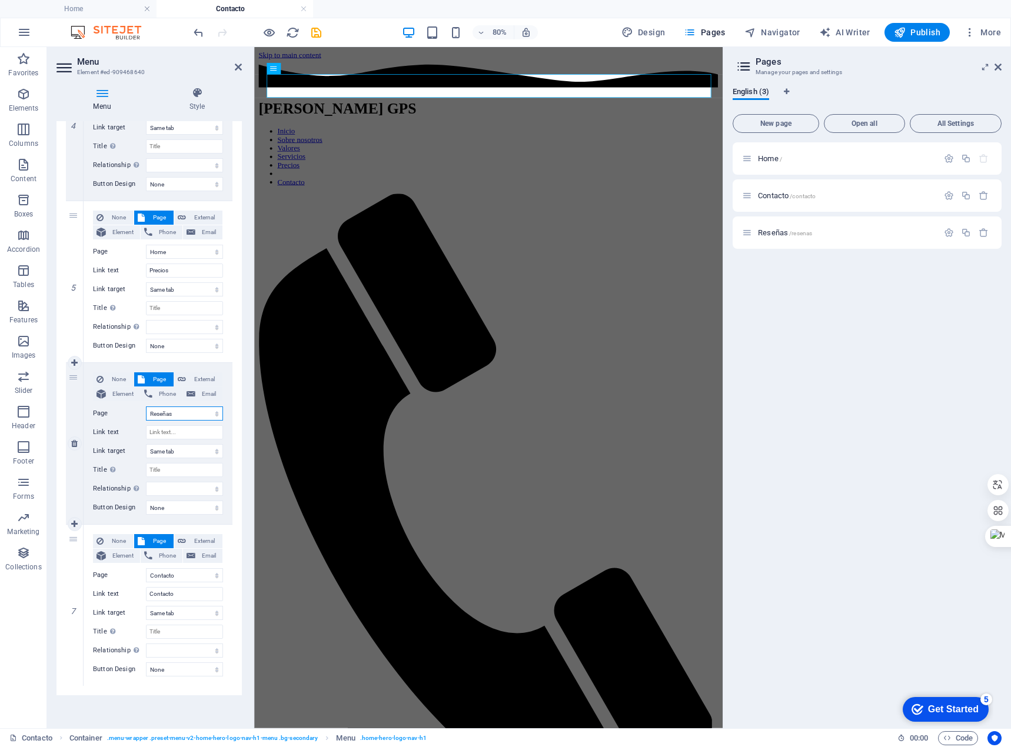
select select
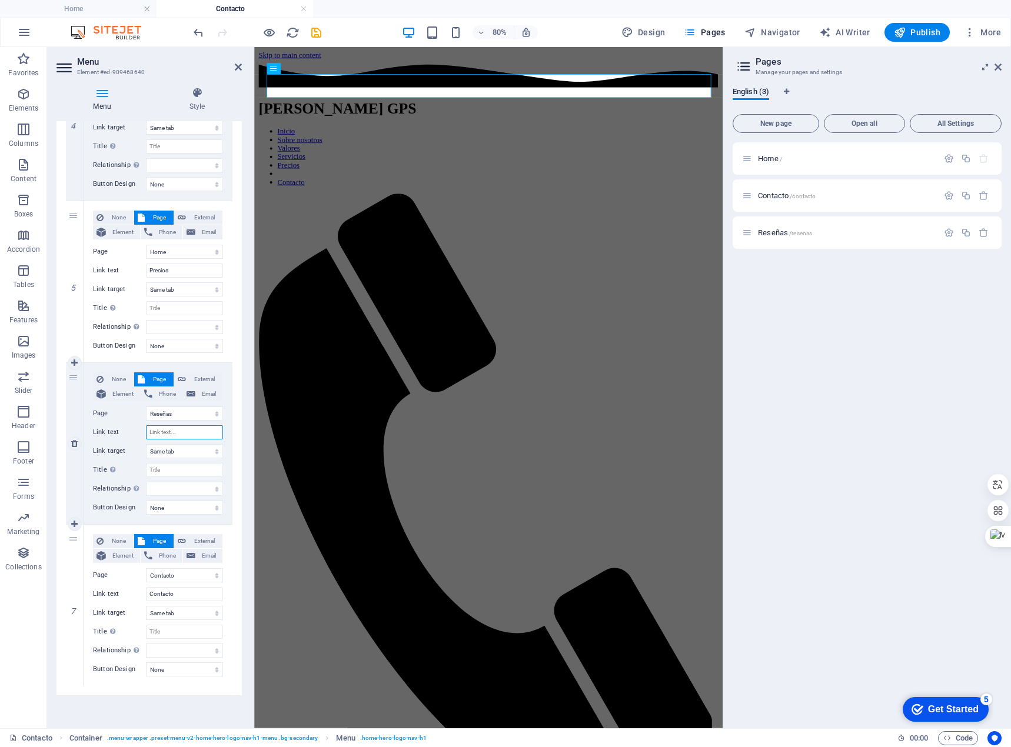
click at [171, 435] on input "Link text" at bounding box center [184, 432] width 77 height 14
type input "Reseá"
select select
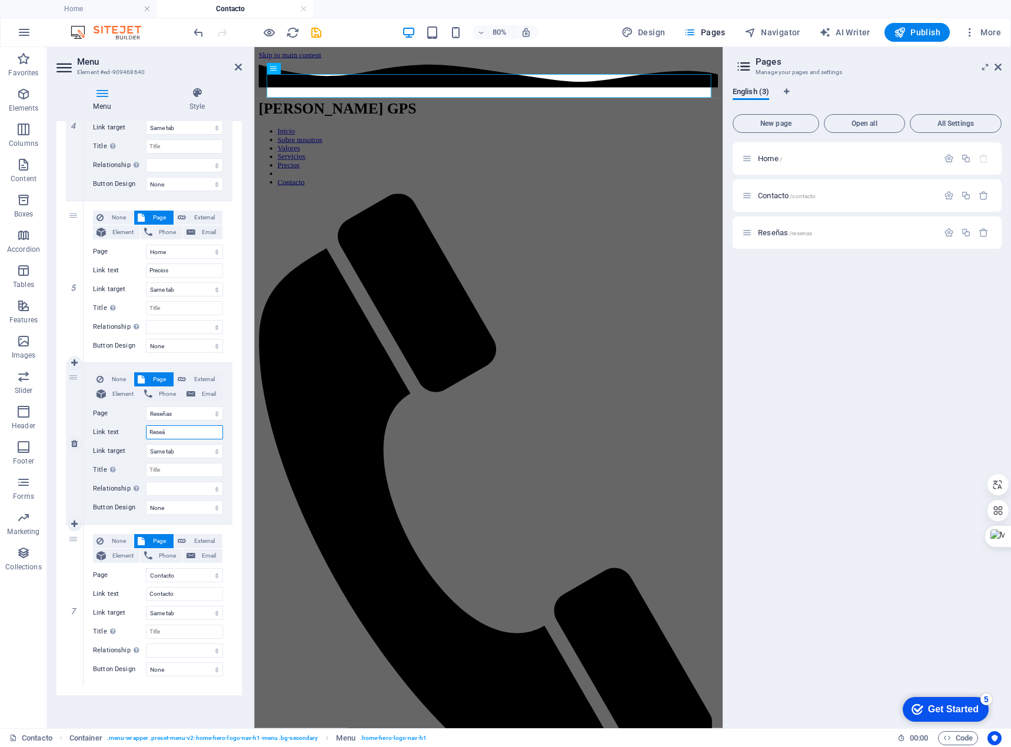
select select
type input "Rese"
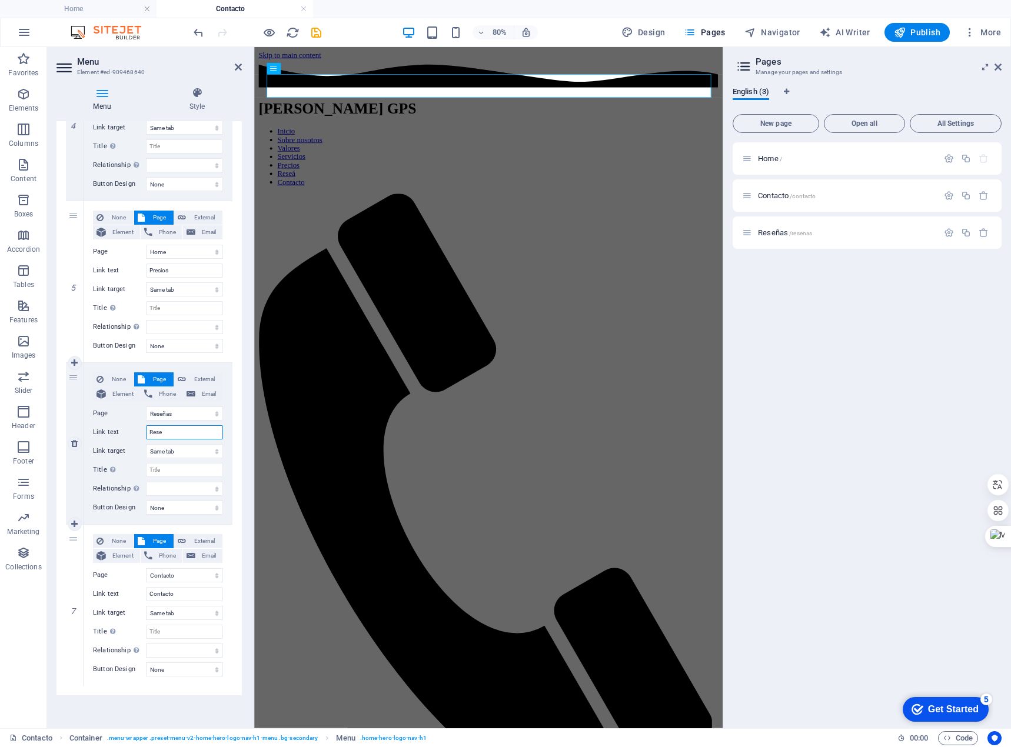
select select
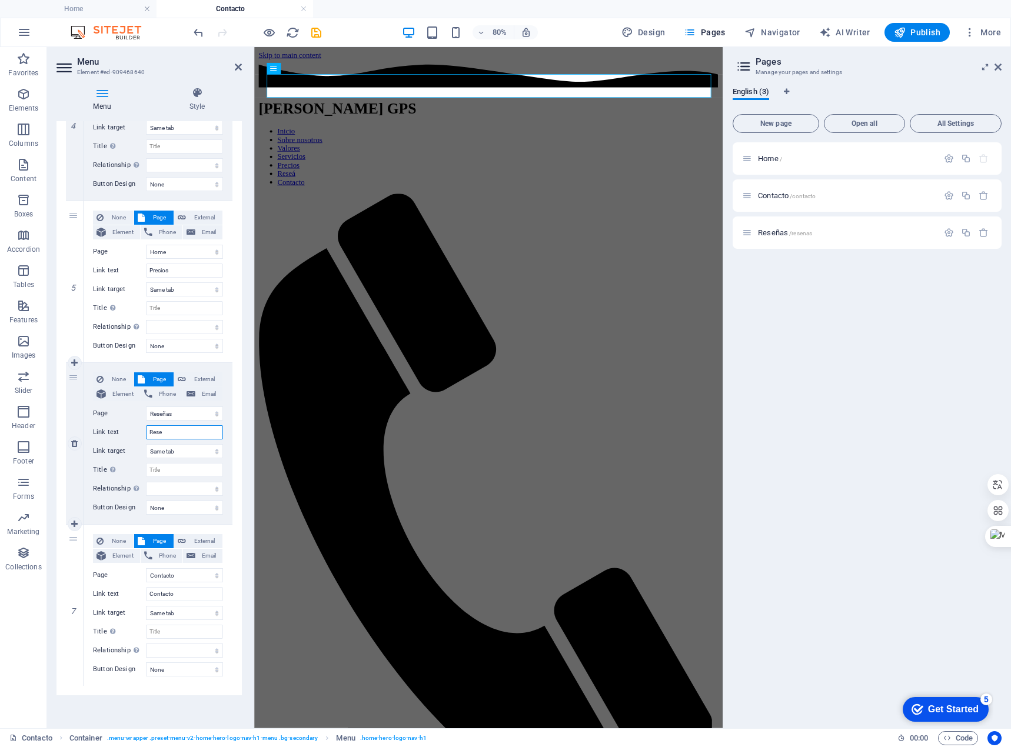
select select
type input "Reseñas"
select select
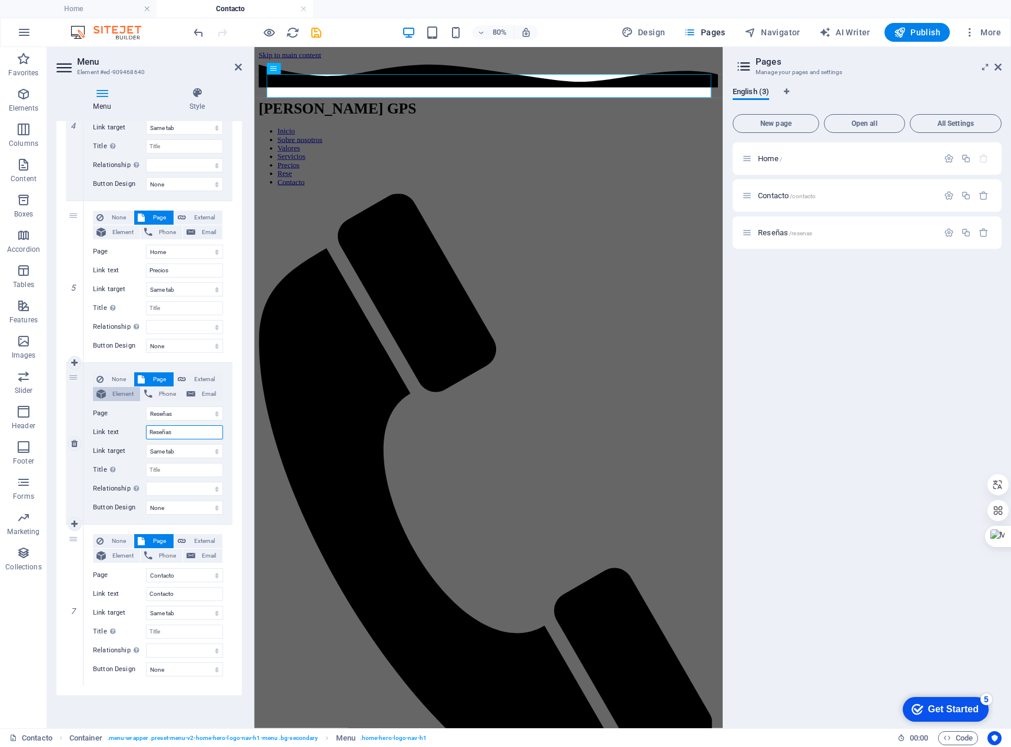
select select
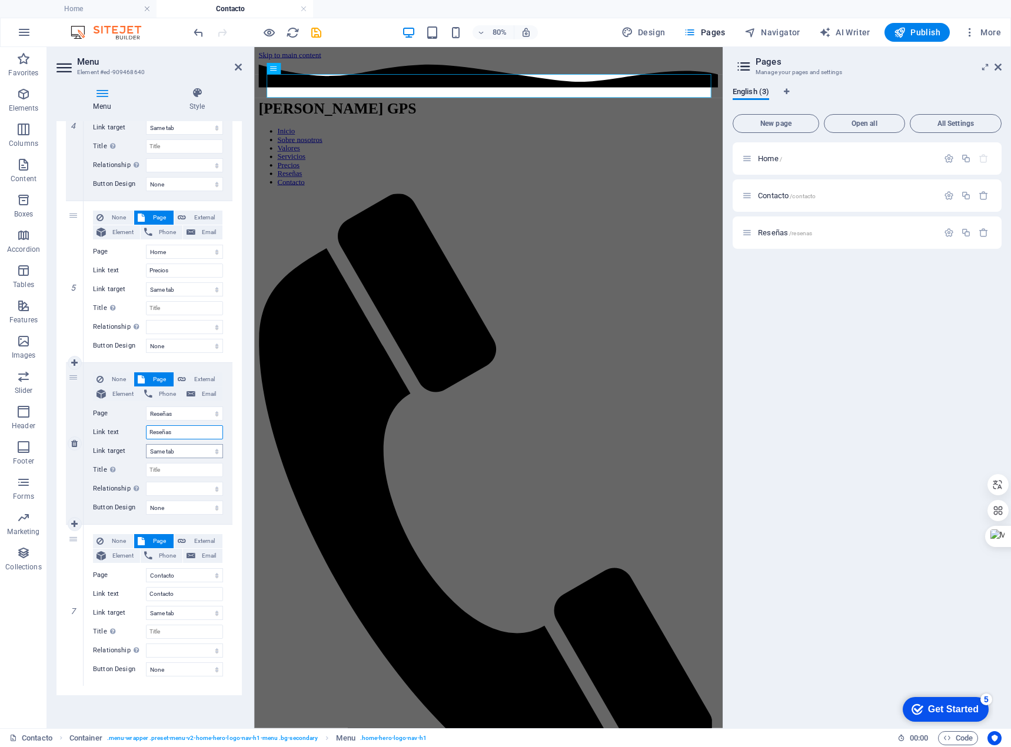
type input "Reseñas"
click at [181, 449] on select "New tab Same tab Overlay" at bounding box center [184, 451] width 77 height 14
click at [239, 421] on div "1 None Page External Element Phone Email Page Home Contacto Reseñas Element URL…" at bounding box center [148, 120] width 185 height 1151
click at [319, 30] on icon "save" at bounding box center [317, 33] width 14 height 14
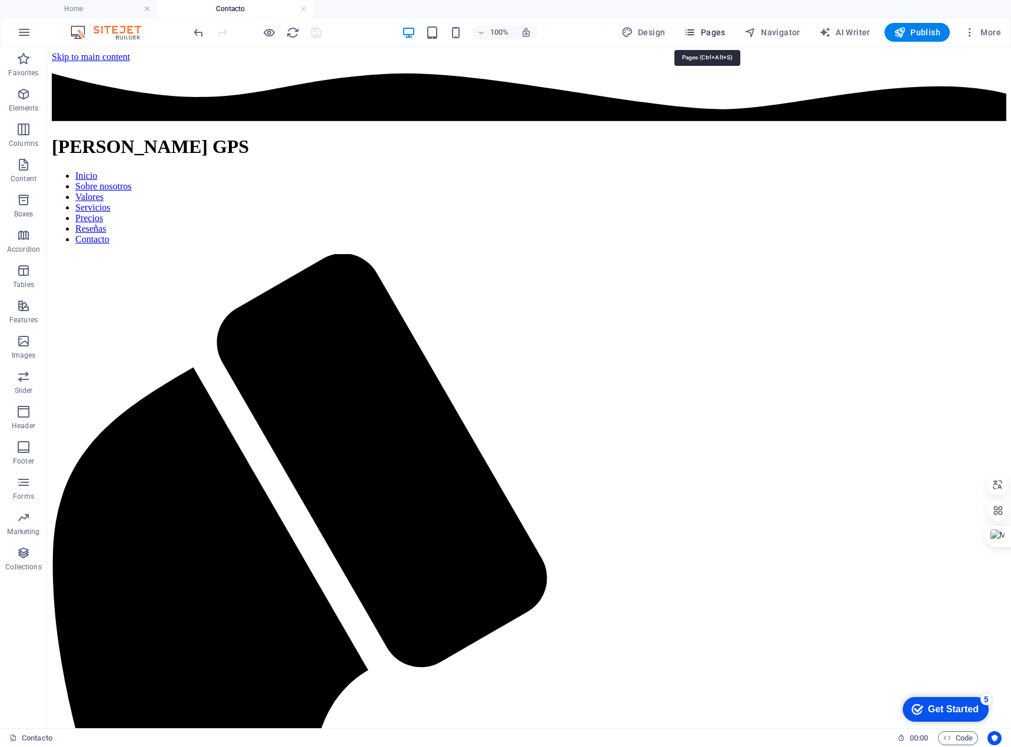
click at [701, 34] on span "Pages" at bounding box center [704, 32] width 41 height 12
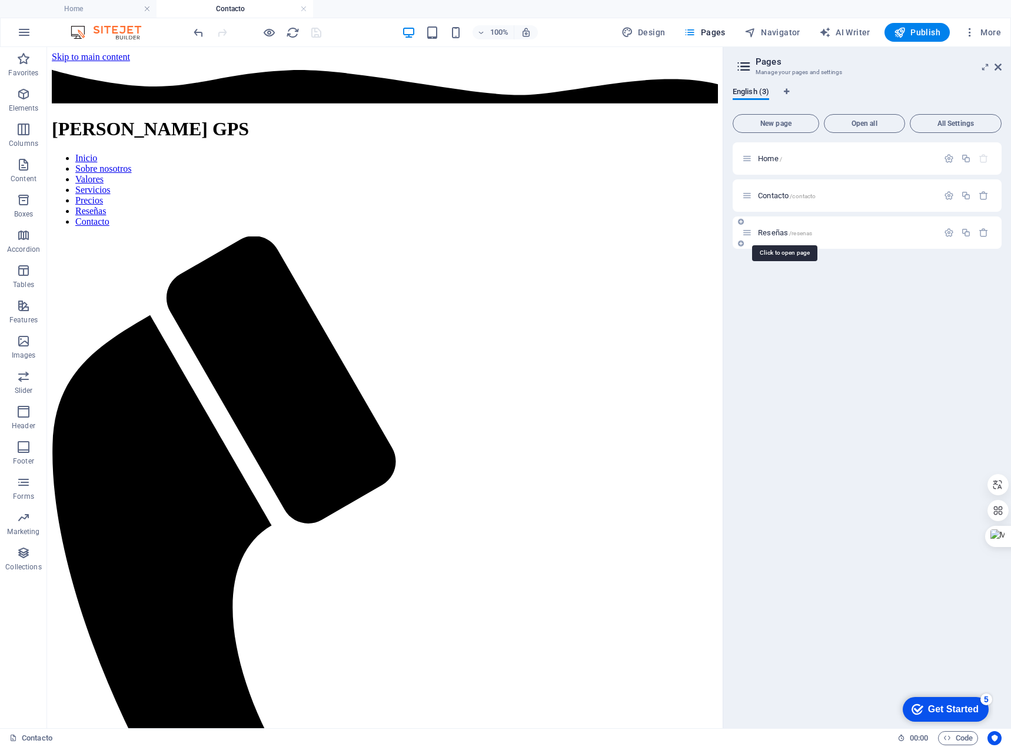
click at [768, 233] on span "Reseñas /resenas" at bounding box center [785, 232] width 54 height 9
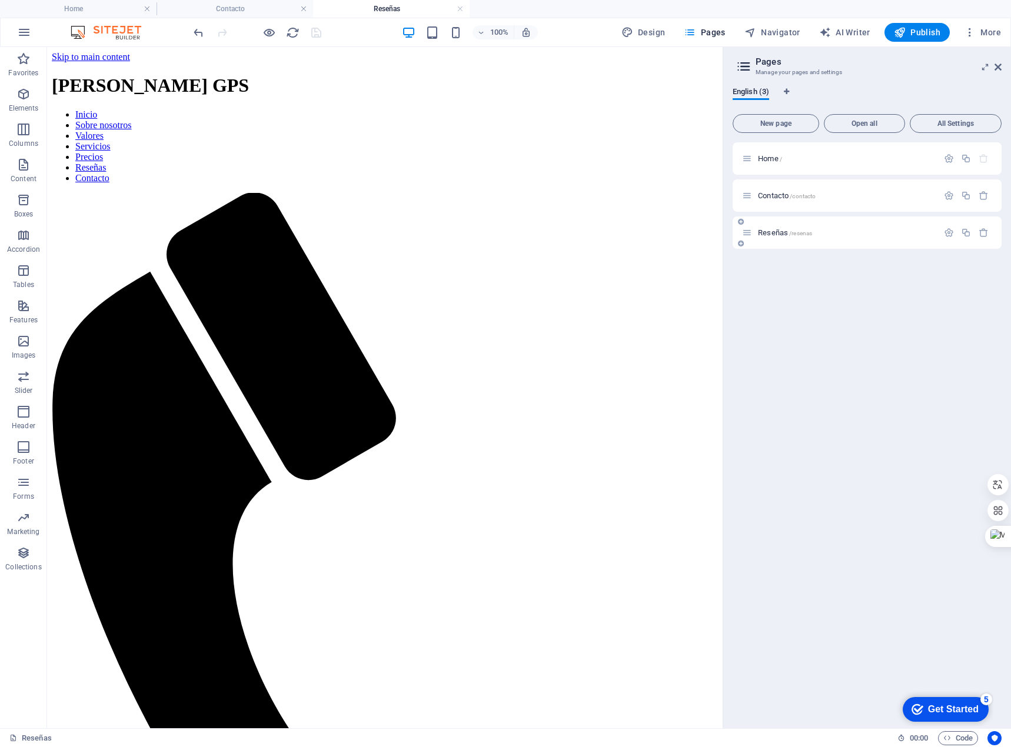
scroll to position [0, 0]
click at [611, 109] on nav "Inicio Sobre nosotros Valores Servicios Precios Reseñas Contacto" at bounding box center [385, 146] width 666 height 74
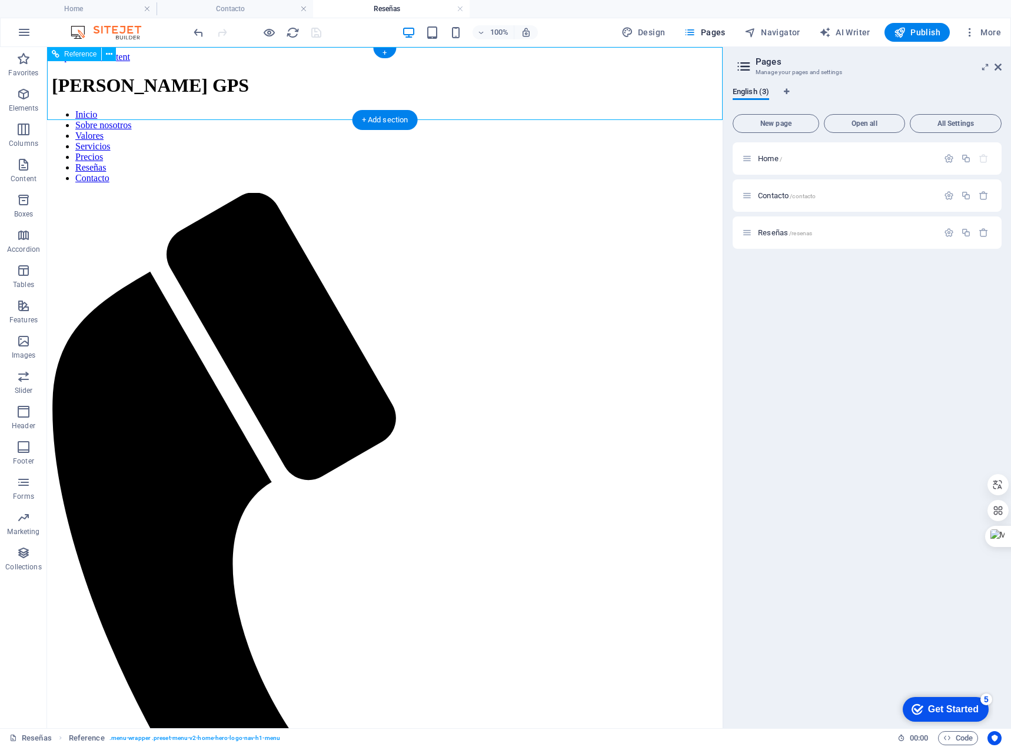
click at [665, 75] on div "Landa GPS Inicio Sobre nosotros Valores Servicios Precios Reseñas Contacto" at bounding box center [385, 571] width 666 height 992
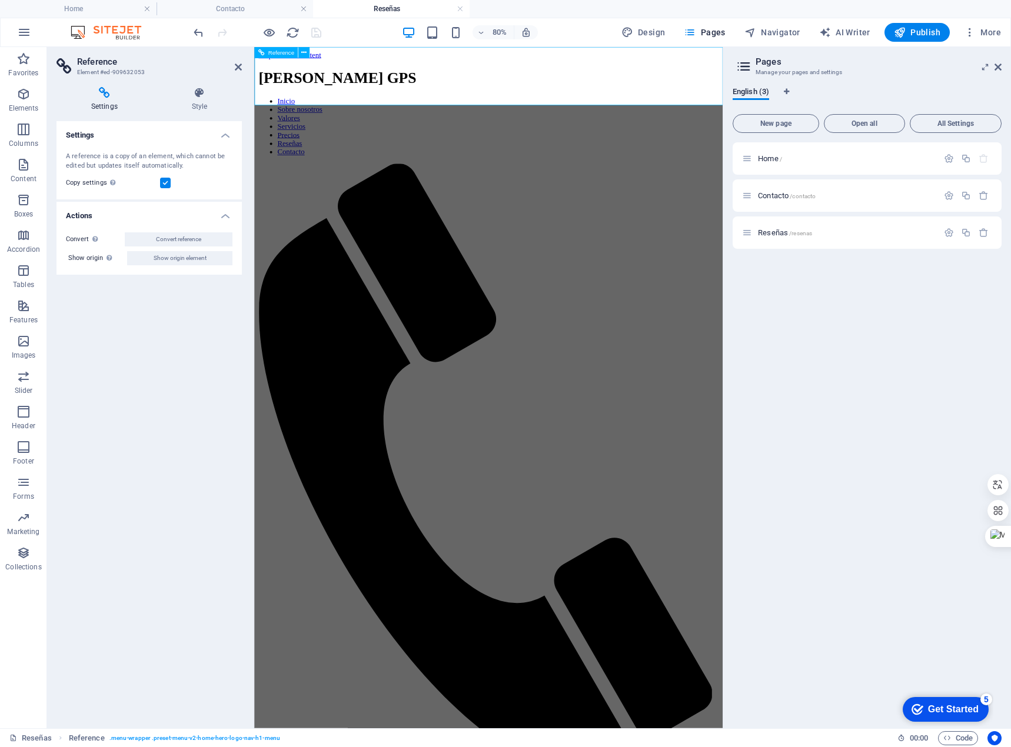
click at [450, 109] on nav "Inicio Sobre nosotros Valores Servicios Precios Reseñas Contacto" at bounding box center [547, 146] width 576 height 74
click at [680, 77] on div "Landa GPS Inicio Sobre nosotros Valores Servicios Precios Reseñas Contacto" at bounding box center [547, 511] width 576 height 873
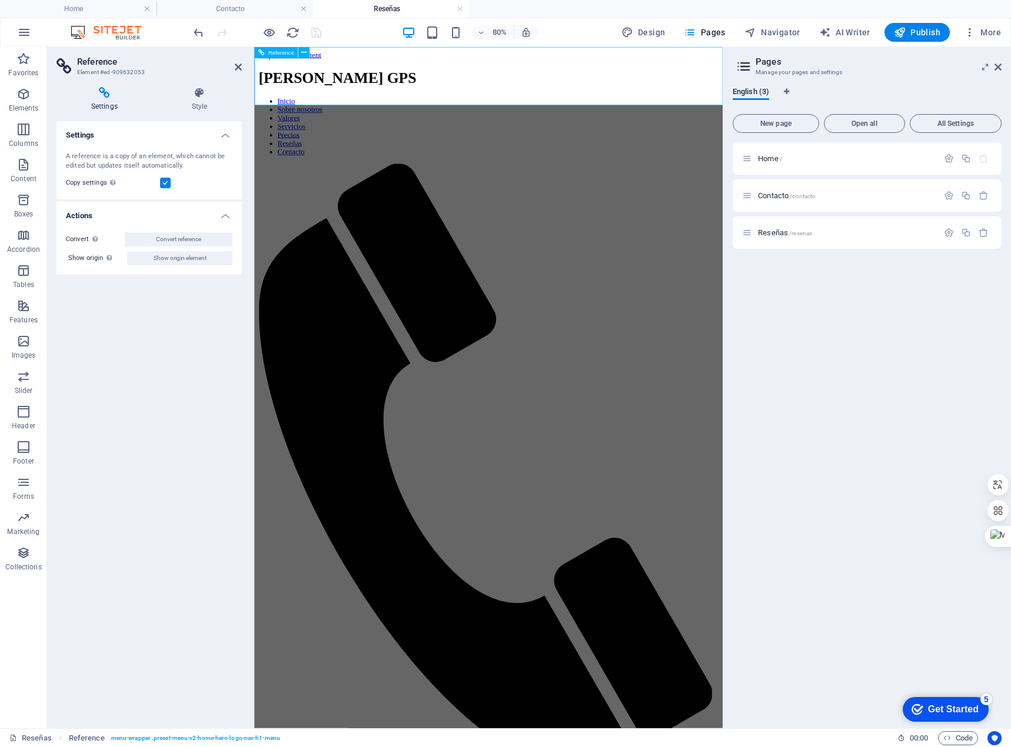
click at [680, 77] on div "Landa GPS Inicio Sobre nosotros Valores Servicios Precios Reseñas Contacto" at bounding box center [547, 511] width 576 height 873
click at [1000, 65] on icon at bounding box center [998, 66] width 7 height 9
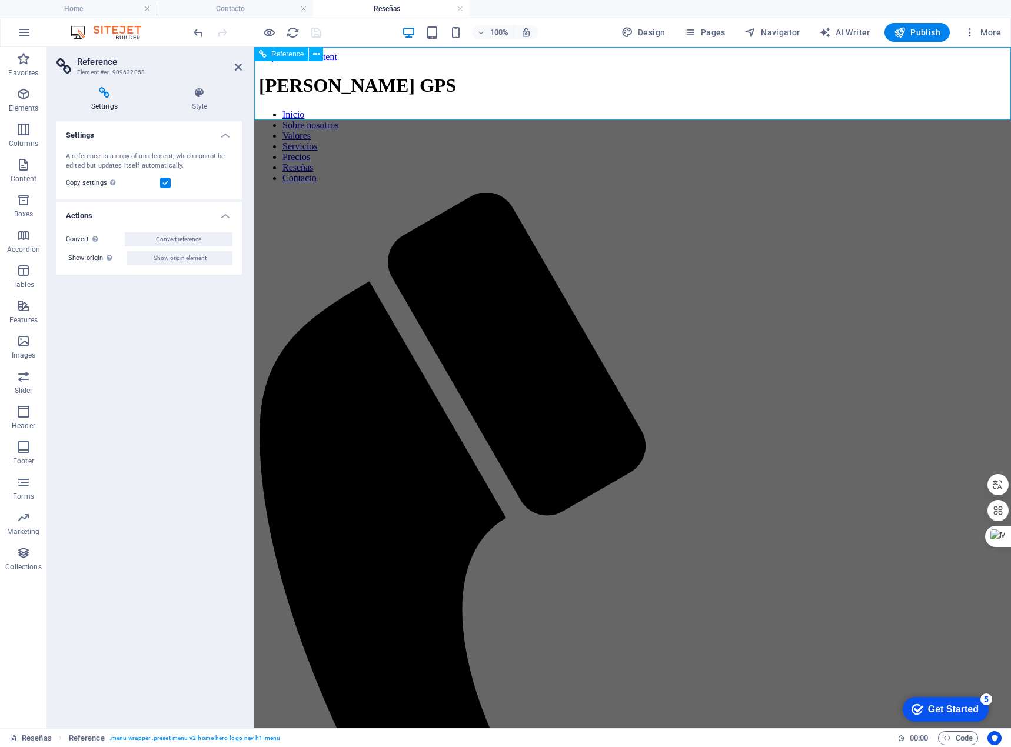
click at [487, 109] on nav "Inicio Sobre nosotros Valores Servicios Precios Reseñas Contacto" at bounding box center [632, 146] width 747 height 74
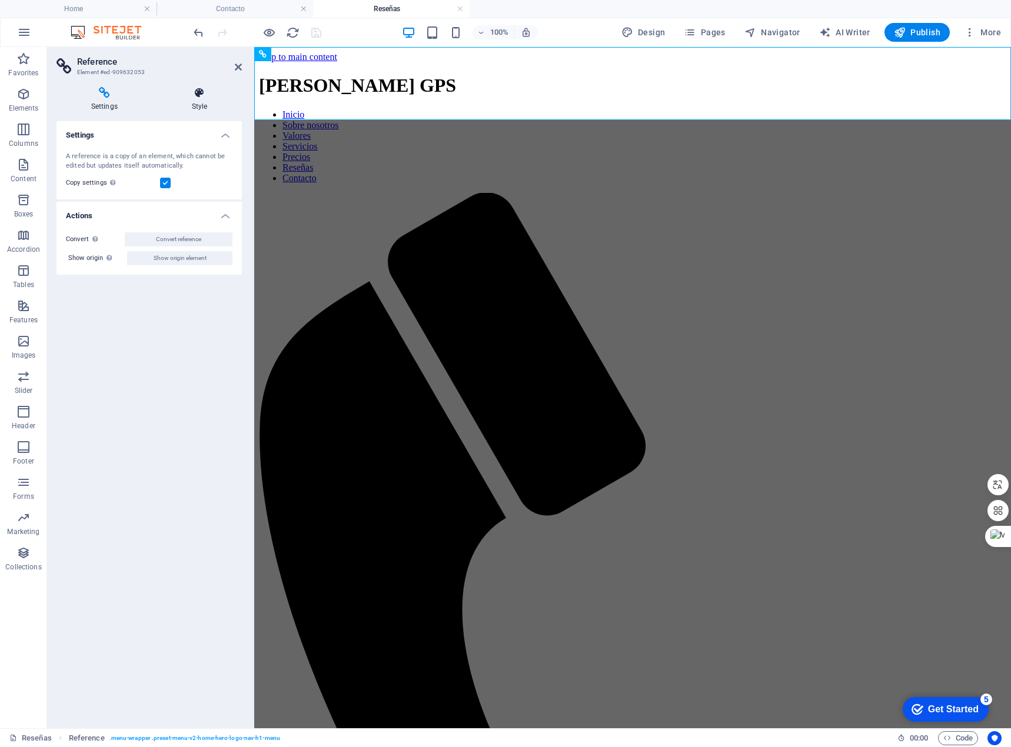
click at [192, 101] on h4 "Style" at bounding box center [199, 99] width 85 height 25
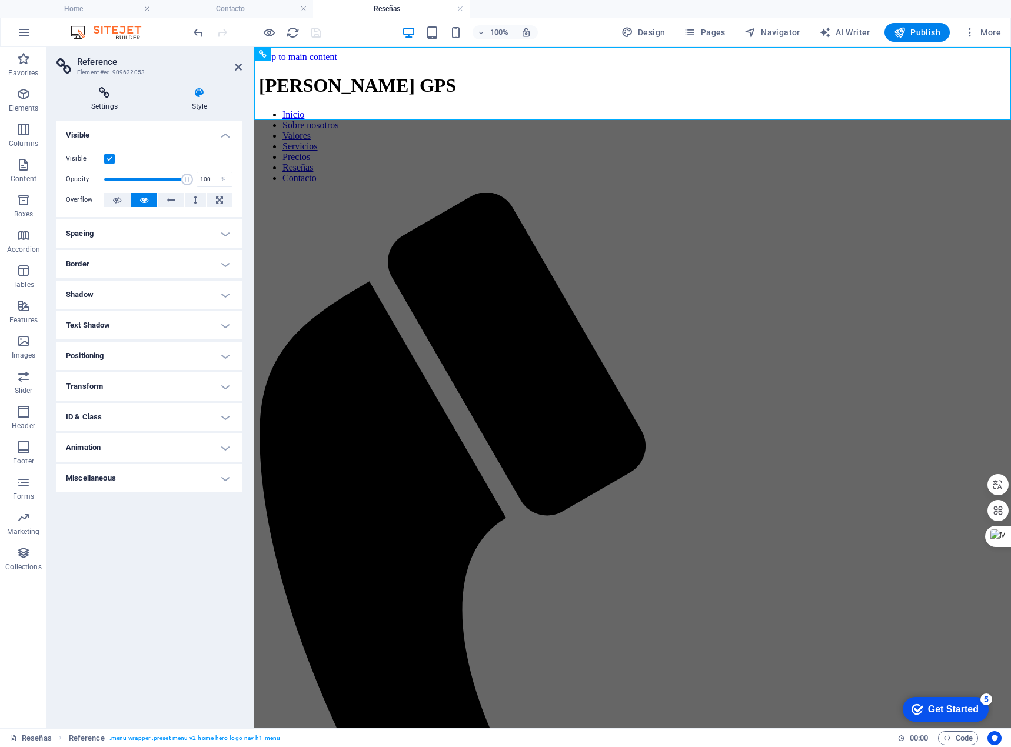
click at [79, 102] on h4 "Settings" at bounding box center [106, 99] width 101 height 25
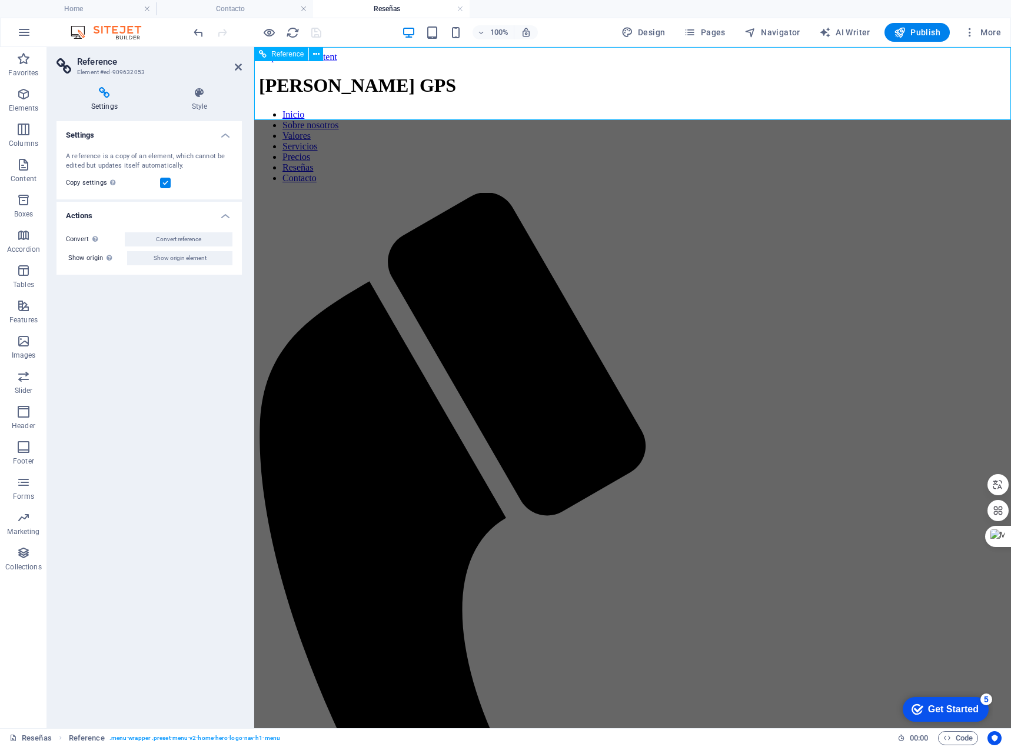
click at [319, 95] on div "Landa GPS Inicio Sobre nosotros Valores Servicios Precios Reseñas Contacto" at bounding box center [632, 625] width 747 height 1100
click at [225, 8] on h4 "Contacto" at bounding box center [235, 8] width 157 height 13
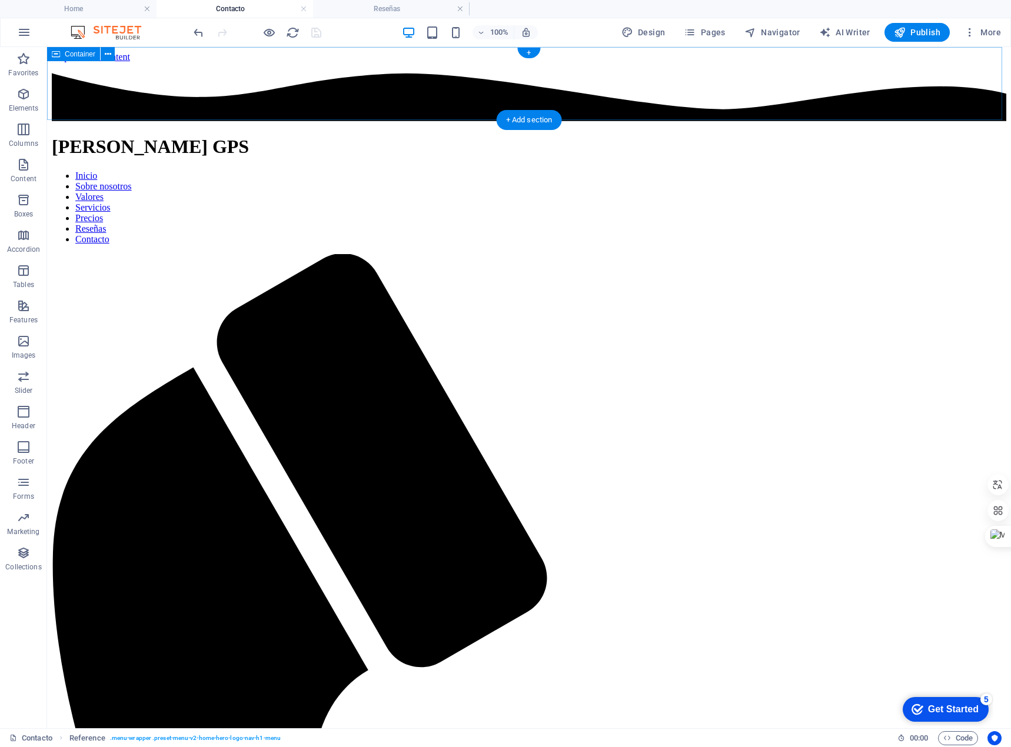
select select "header"
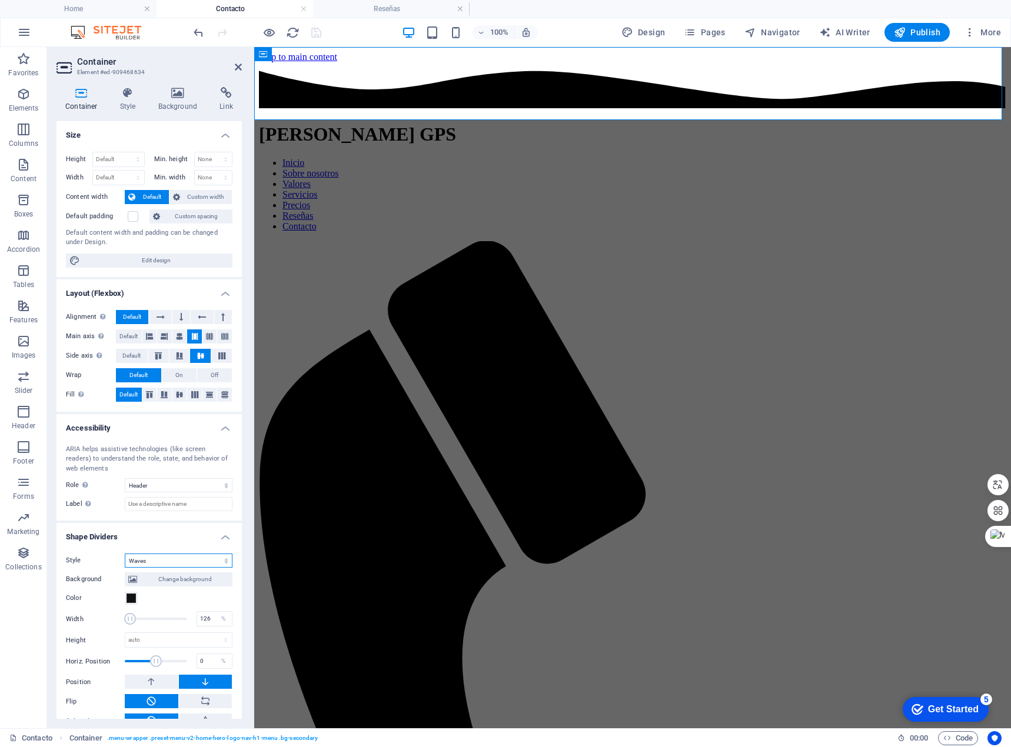
click at [198, 554] on select "None Triangle Square Diagonal Polygon 1 Polygon 2 Zigzag Multiple Zigzags Waves…" at bounding box center [179, 561] width 108 height 14
select select "none"
click at [125, 554] on select "None Triangle Square Diagonal Polygon 1 Polygon 2 Zigzag Multiple Zigzags Waves…" at bounding box center [179, 561] width 108 height 14
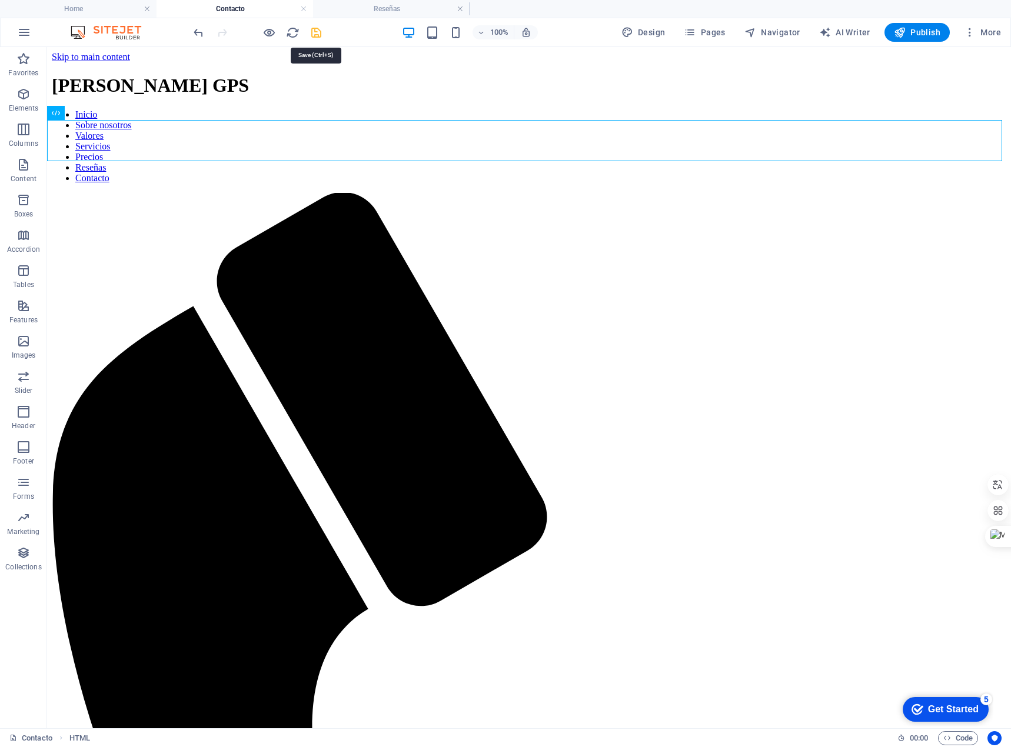
click at [312, 28] on icon "save" at bounding box center [317, 33] width 14 height 14
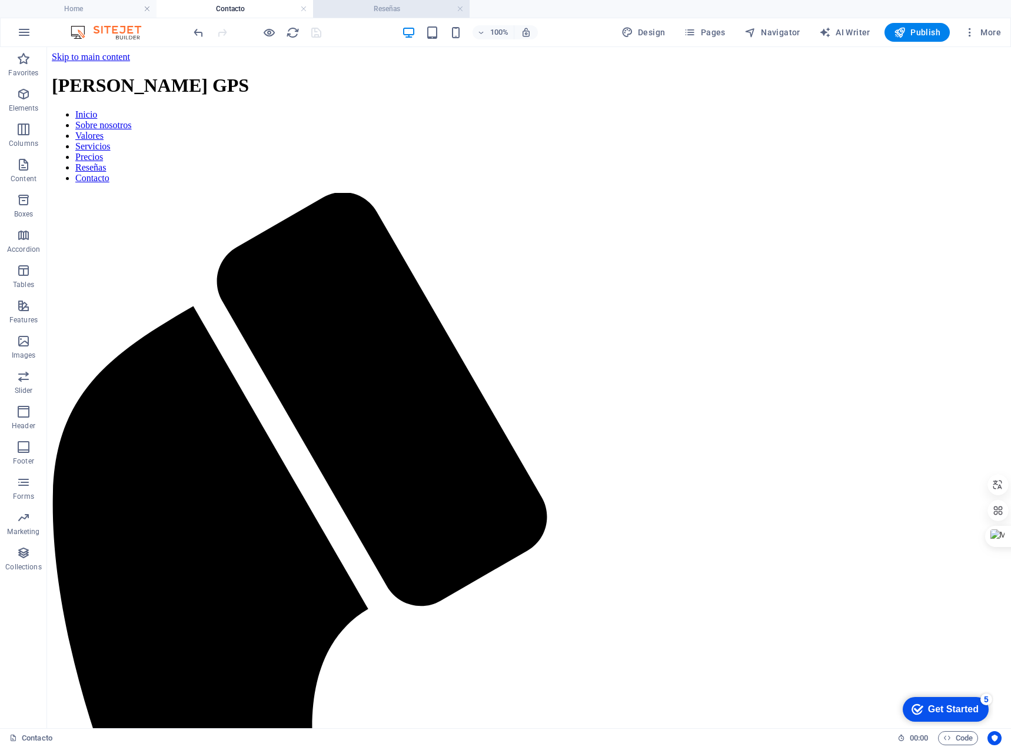
click at [357, 5] on h4 "Reseñas" at bounding box center [391, 8] width 157 height 13
click at [102, 6] on h4 "Home" at bounding box center [78, 8] width 157 height 13
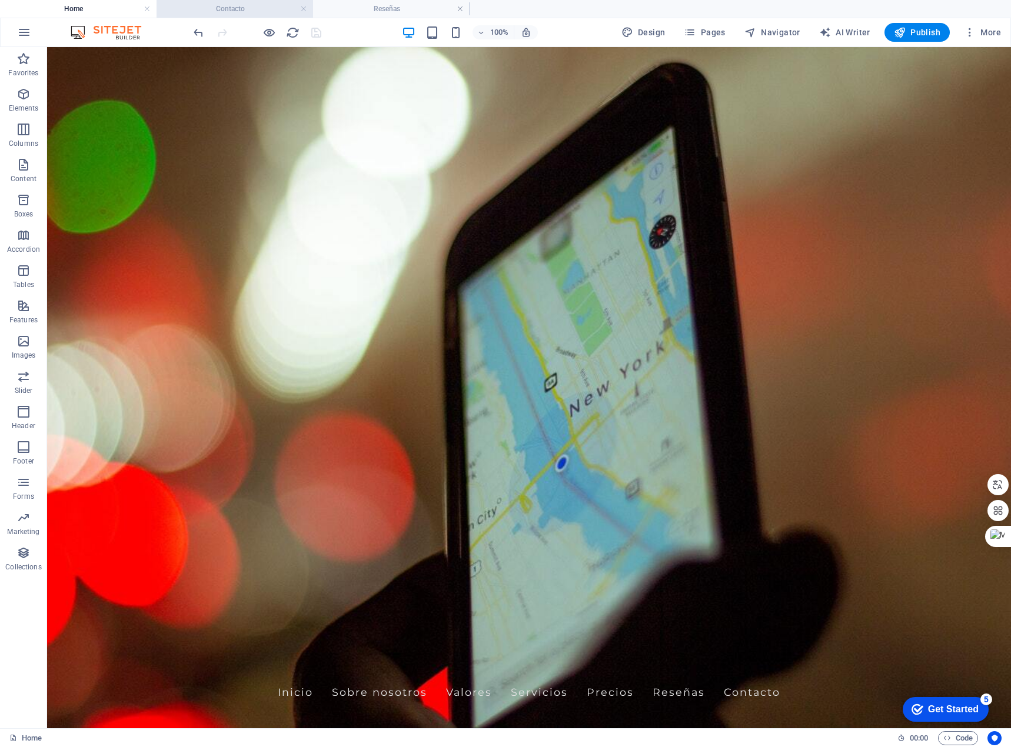
click at [227, 10] on h4 "Contacto" at bounding box center [235, 8] width 157 height 13
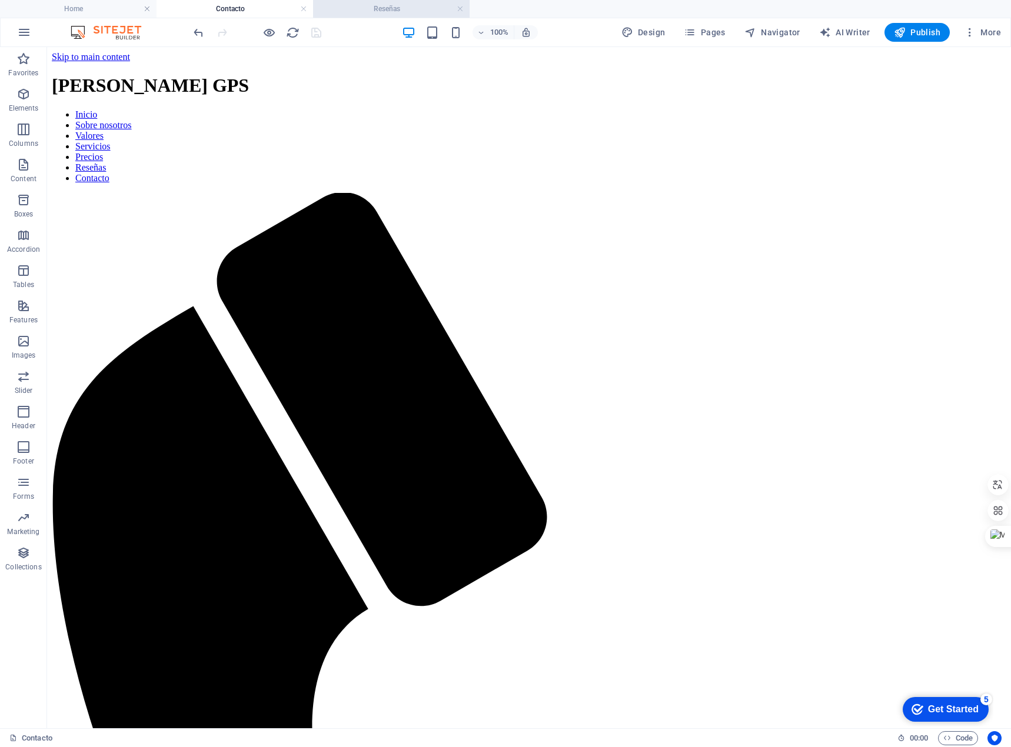
click at [371, 3] on h4 "Reseñas" at bounding box center [391, 8] width 157 height 13
click at [213, 6] on h4 "Contacto" at bounding box center [235, 8] width 157 height 13
click at [352, 6] on h4 "Reseñas" at bounding box center [391, 8] width 157 height 13
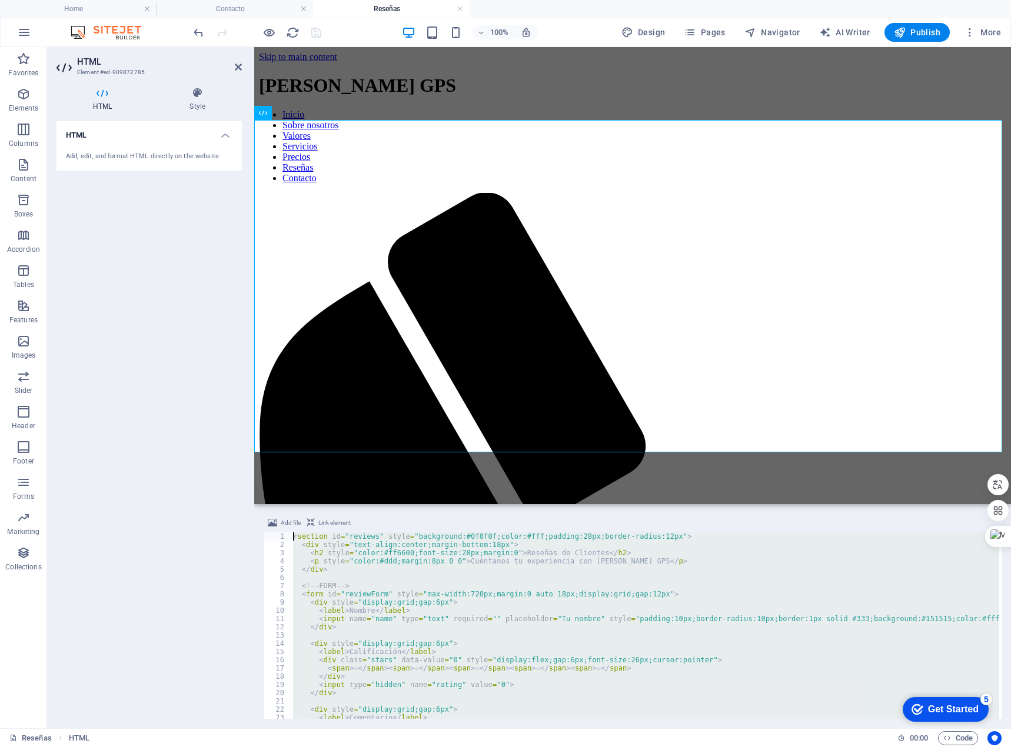
drag, startPoint x: 371, startPoint y: 704, endPoint x: 301, endPoint y: 508, distance: 208.1
click at [301, 508] on div "Add file Link element <section id="reviews" style="background:#0f0f0f;color:#ff…" at bounding box center [632, 618] width 757 height 222
type textarea "<section id="reviews" style="background:#0f0f0f;color:#fff;padding:28px;border-…"
paste textarea
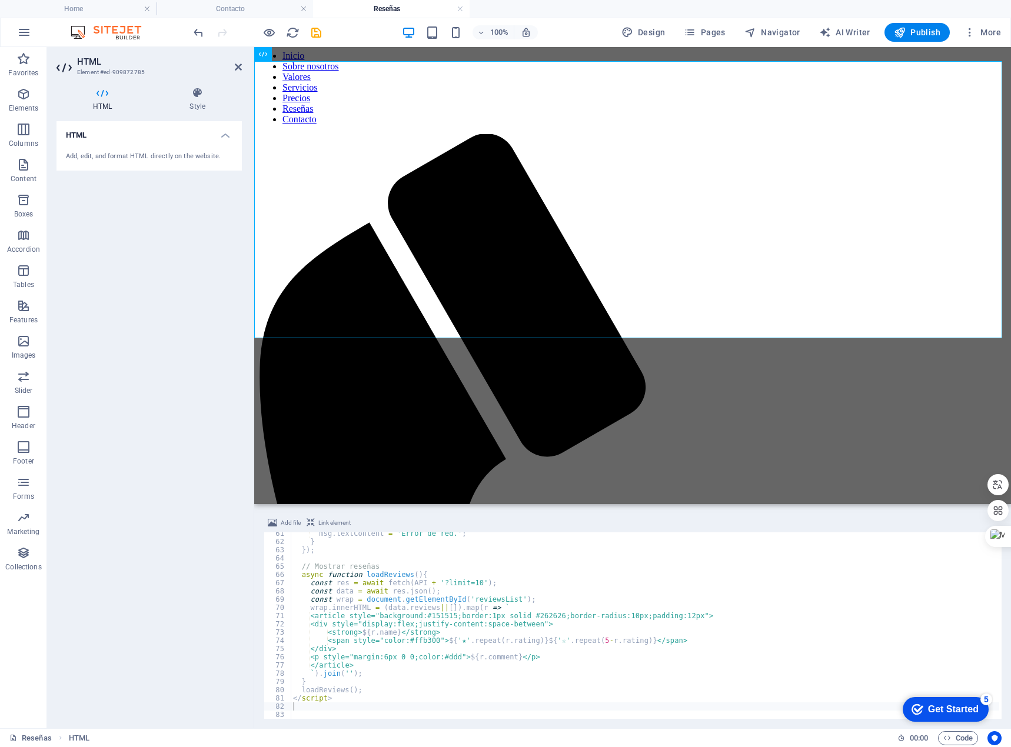
scroll to position [497, 0]
click at [365, 710] on div "msg . textContent = 'Error de red.' ; } }) ; // Mostrar reseñas async function …" at bounding box center [645, 631] width 709 height 203
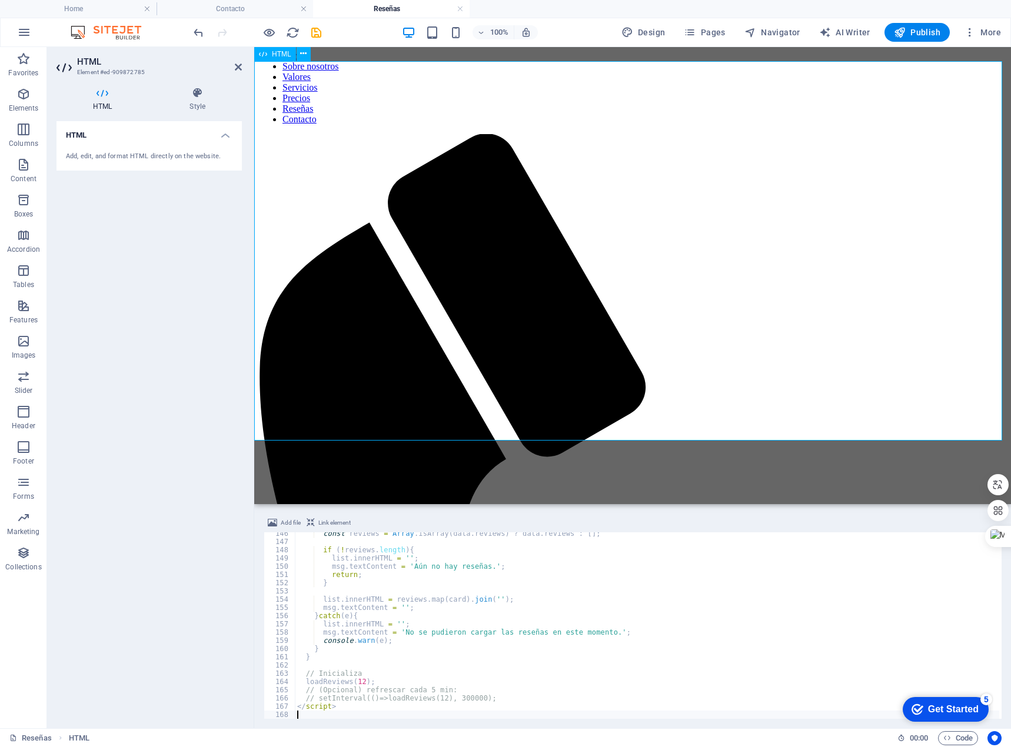
scroll to position [169, 0]
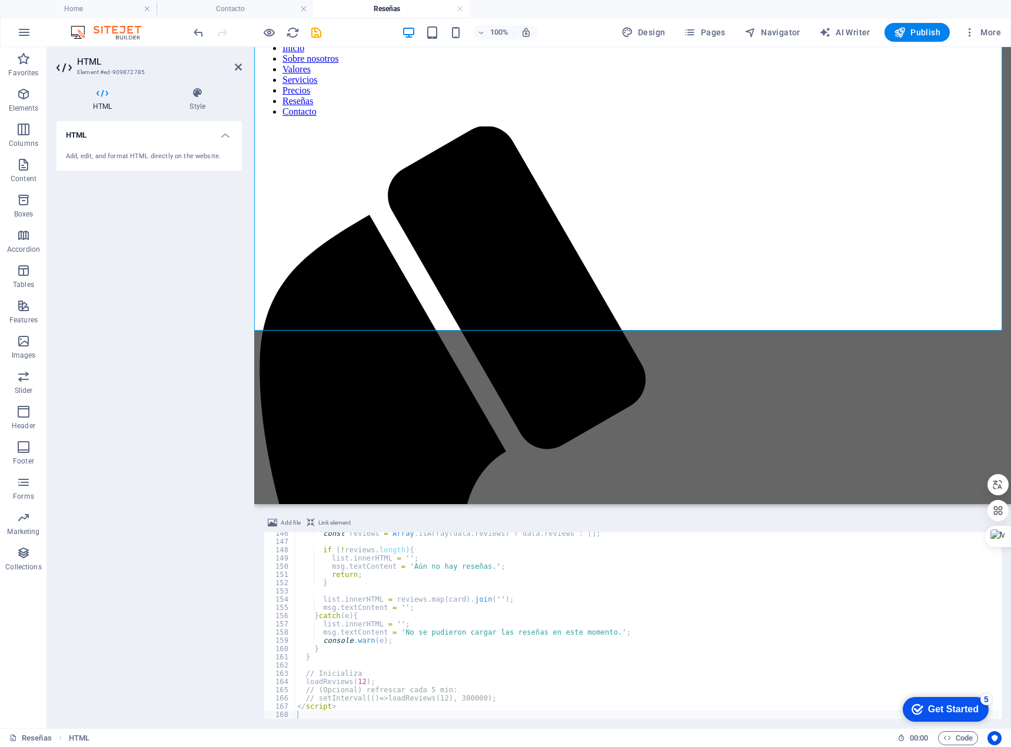
scroll to position [497, 0]
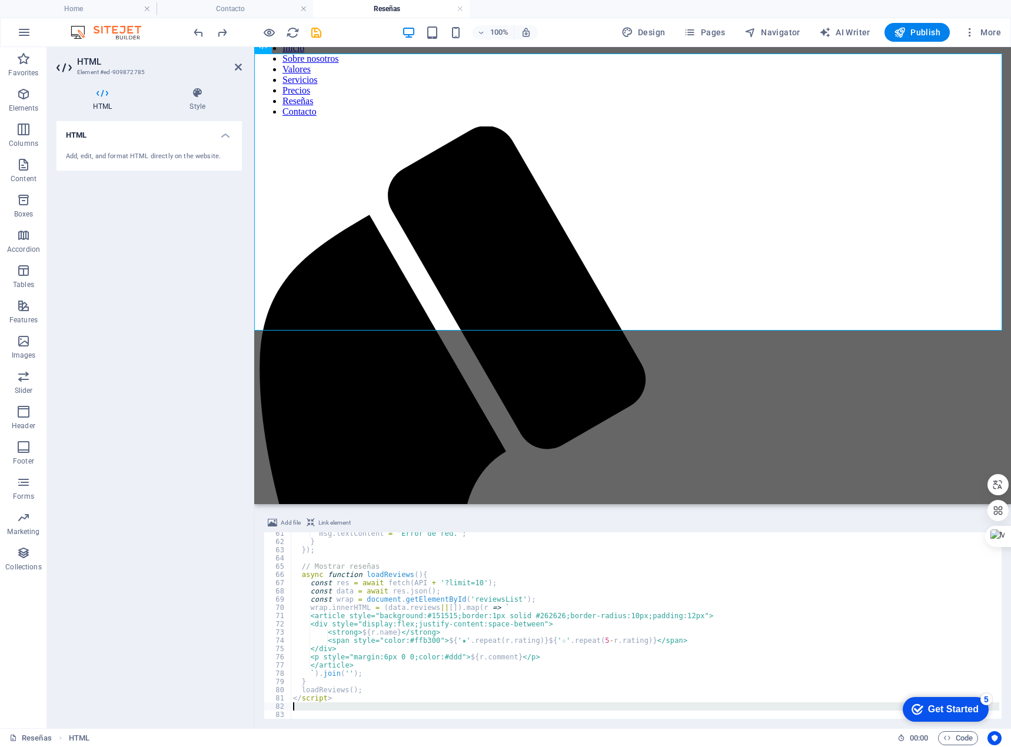
drag, startPoint x: 347, startPoint y: 711, endPoint x: 342, endPoint y: 701, distance: 11.3
click at [342, 703] on div "msg . textContent = 'Error de red.' ; } }) ; // Mostrar reseñas async function …" at bounding box center [645, 631] width 709 height 203
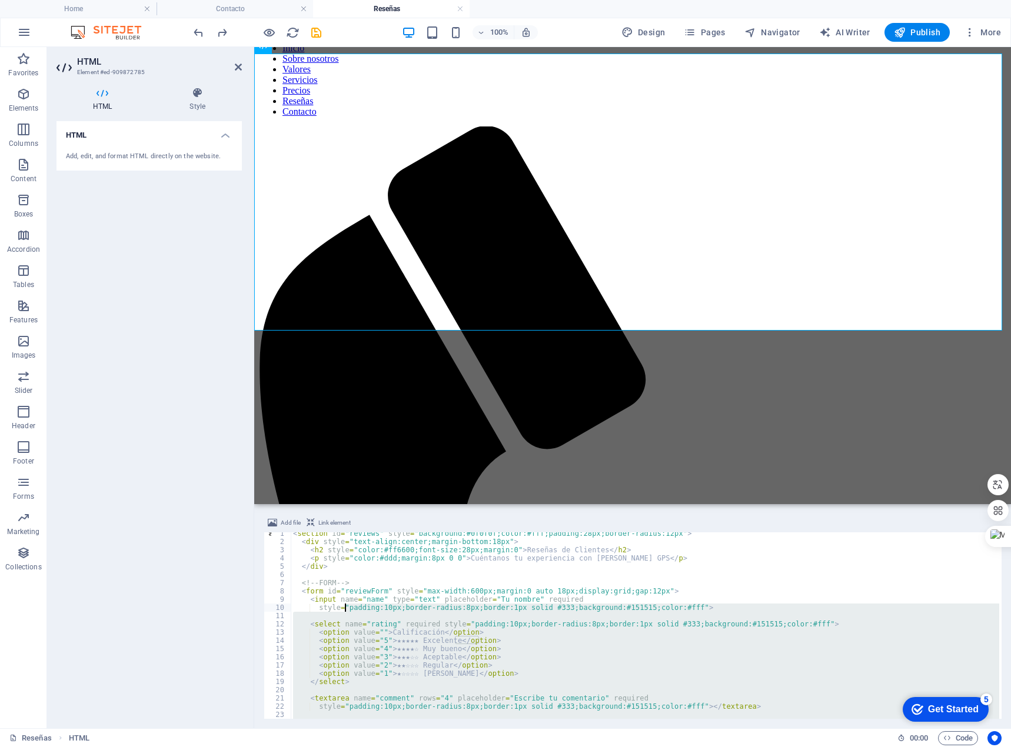
scroll to position [0, 0]
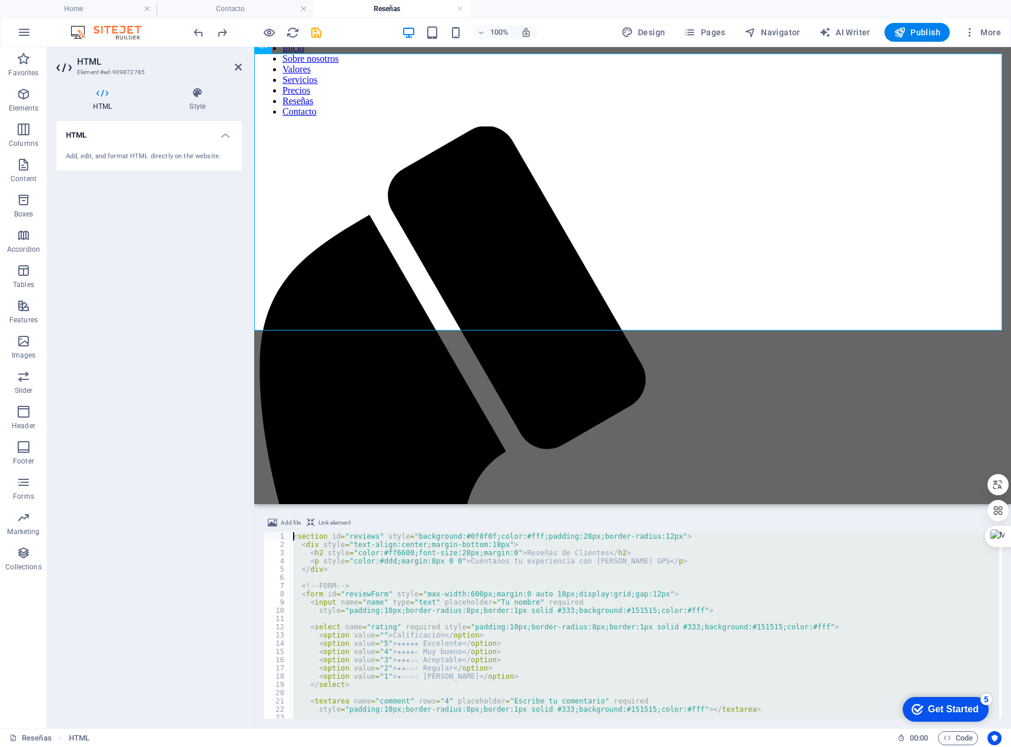
drag, startPoint x: 348, startPoint y: 710, endPoint x: 278, endPoint y: 534, distance: 189.4
click at [278, 534] on div "async function l oadReviews(){ 1 2 3 4 5 6 7 8 9 10 11 12 13 14 15 16 17 18 19 …" at bounding box center [633, 626] width 738 height 187
type textarea "<section id="reviews" style="background:#0f0f0f;color:#fff;padding:28px;border-…"
paste textarea
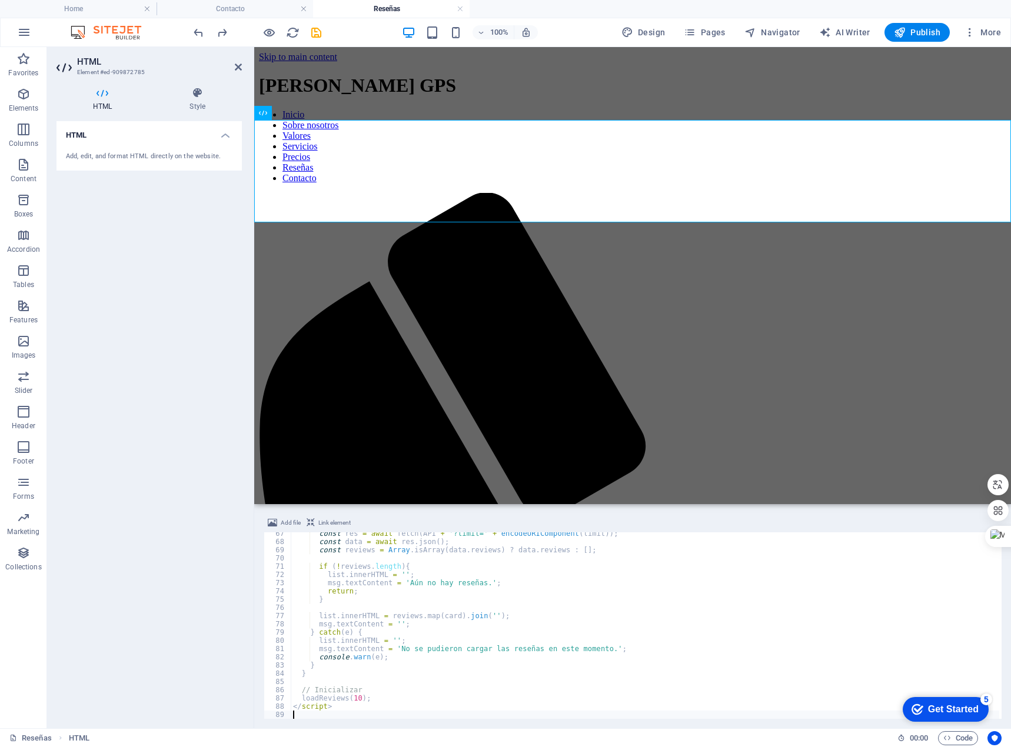
scroll to position [497, 0]
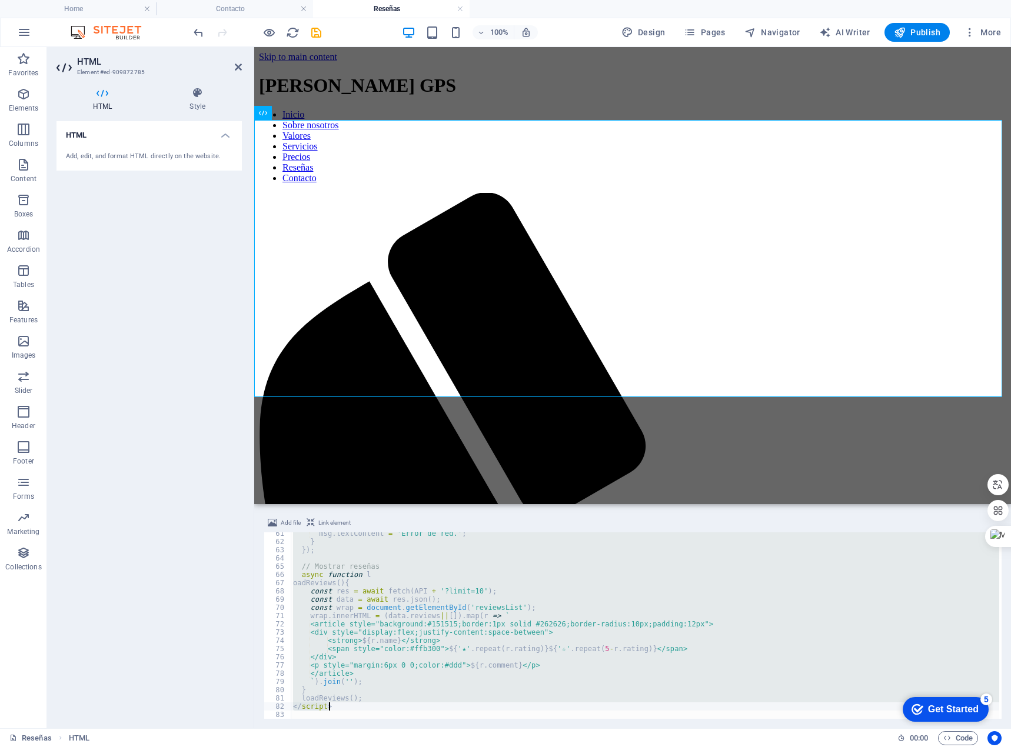
type textarea "const wrap = document.getElementById('reviewsList');"
type textarea "loadReviews(); </script>"
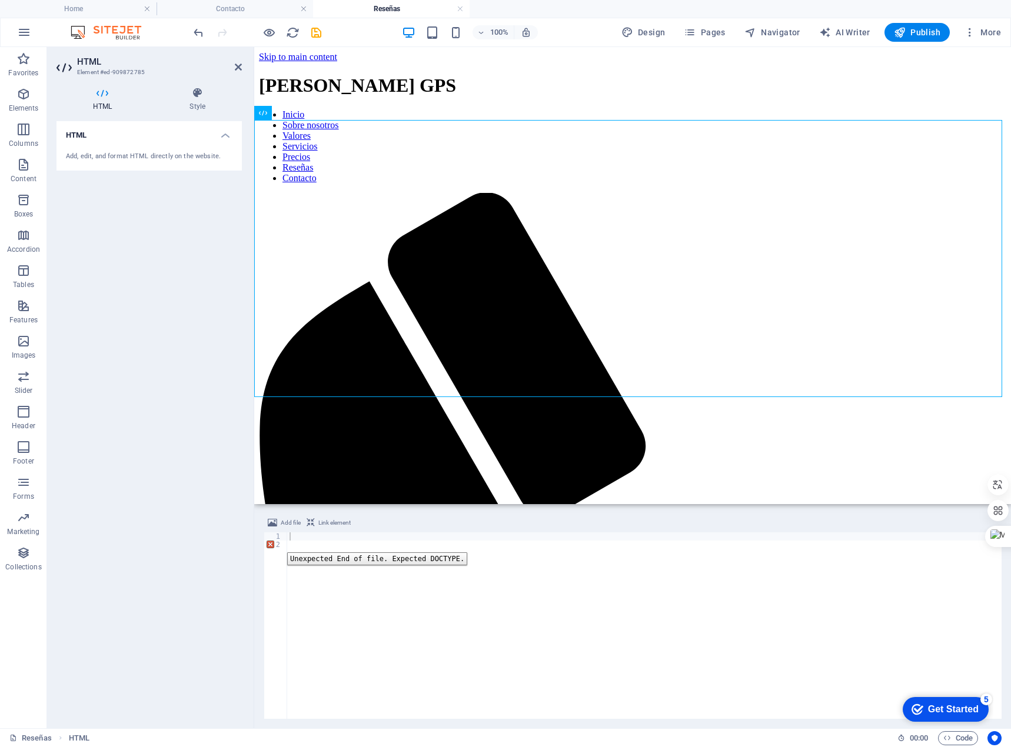
click at [278, 544] on div "2" at bounding box center [276, 545] width 24 height 8
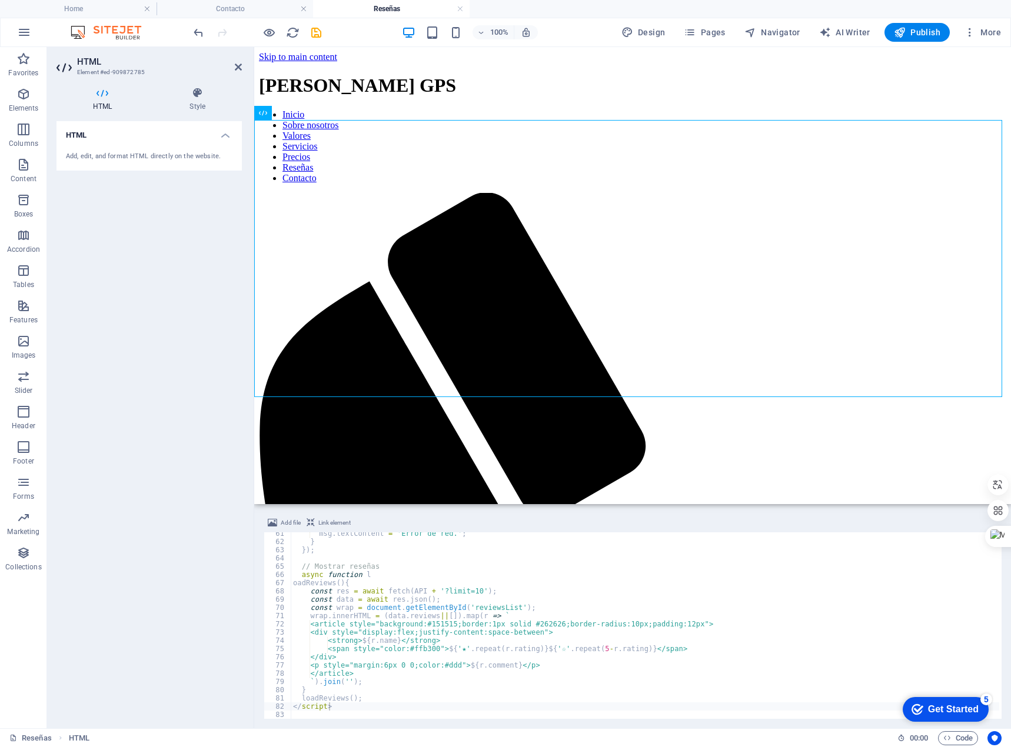
type textarea "</script>"
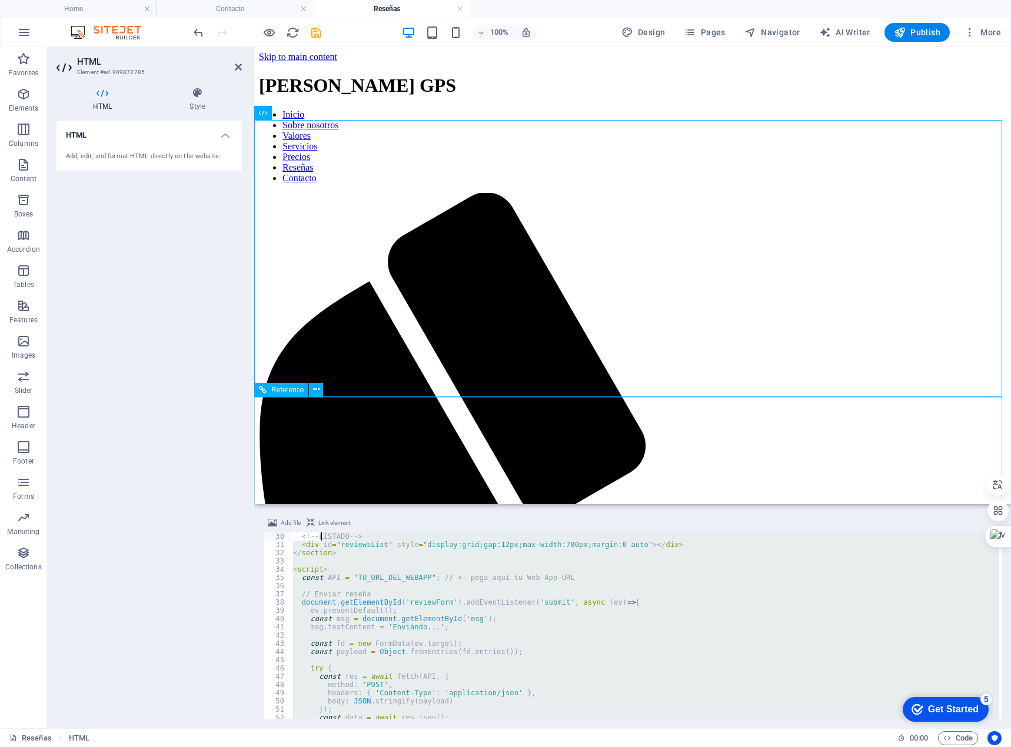
scroll to position [0, 0]
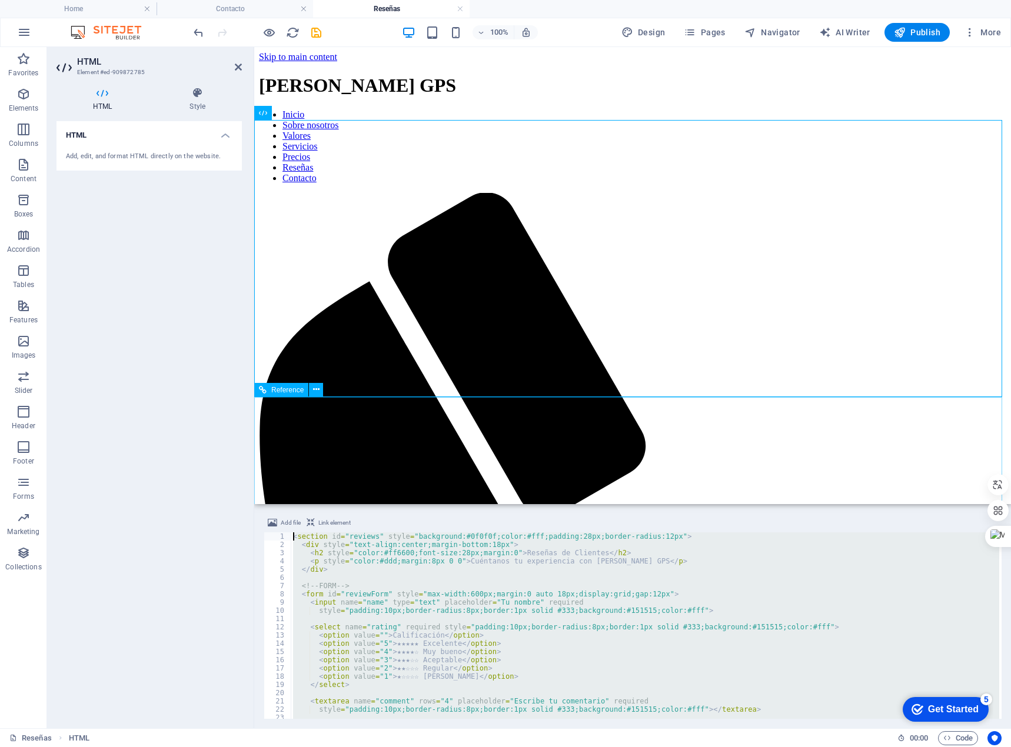
drag, startPoint x: 581, startPoint y: 747, endPoint x: 287, endPoint y: 496, distance: 386.9
click at [318, 32] on icon "save" at bounding box center [317, 33] width 14 height 14
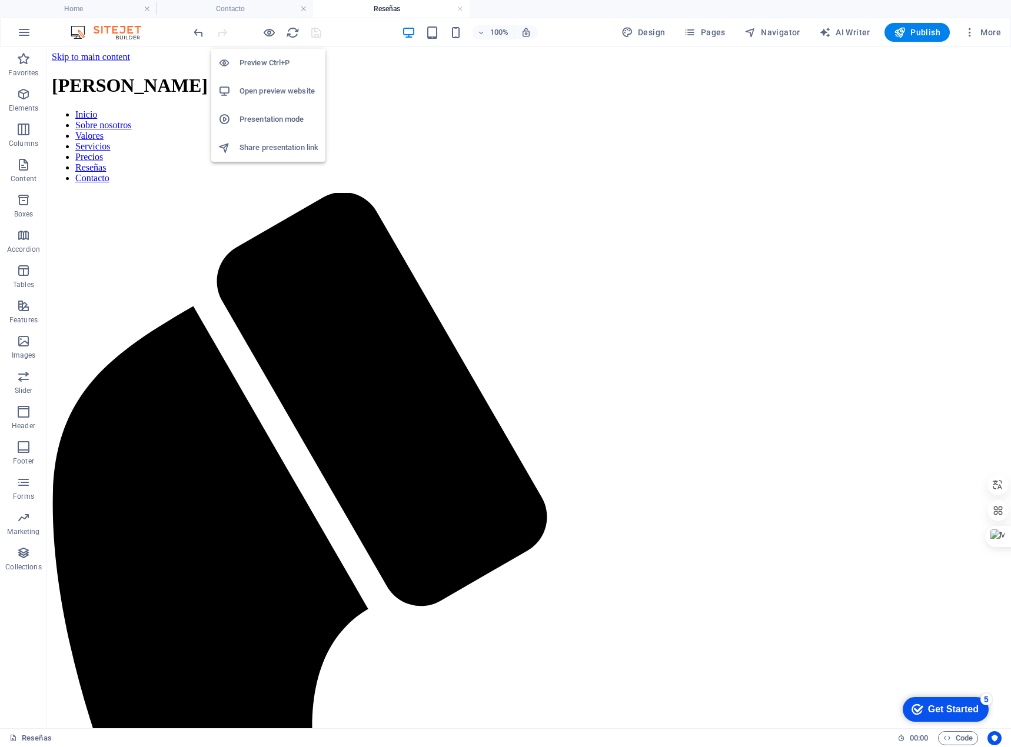
click at [261, 91] on h6 "Open preview website" at bounding box center [279, 91] width 79 height 14
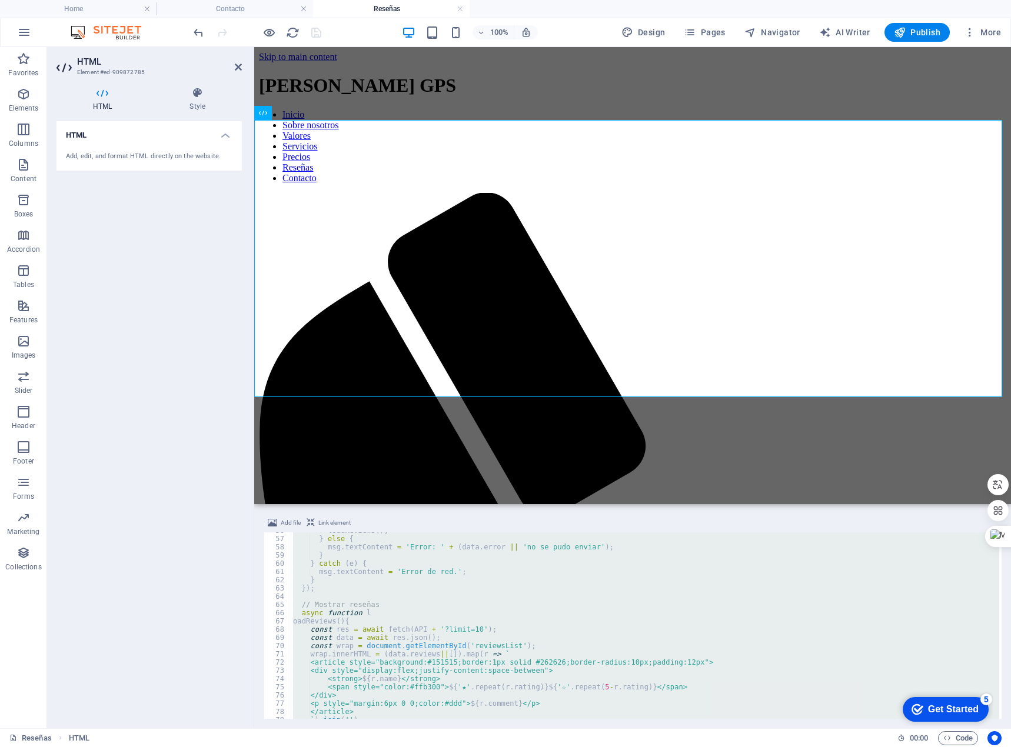
scroll to position [497, 0]
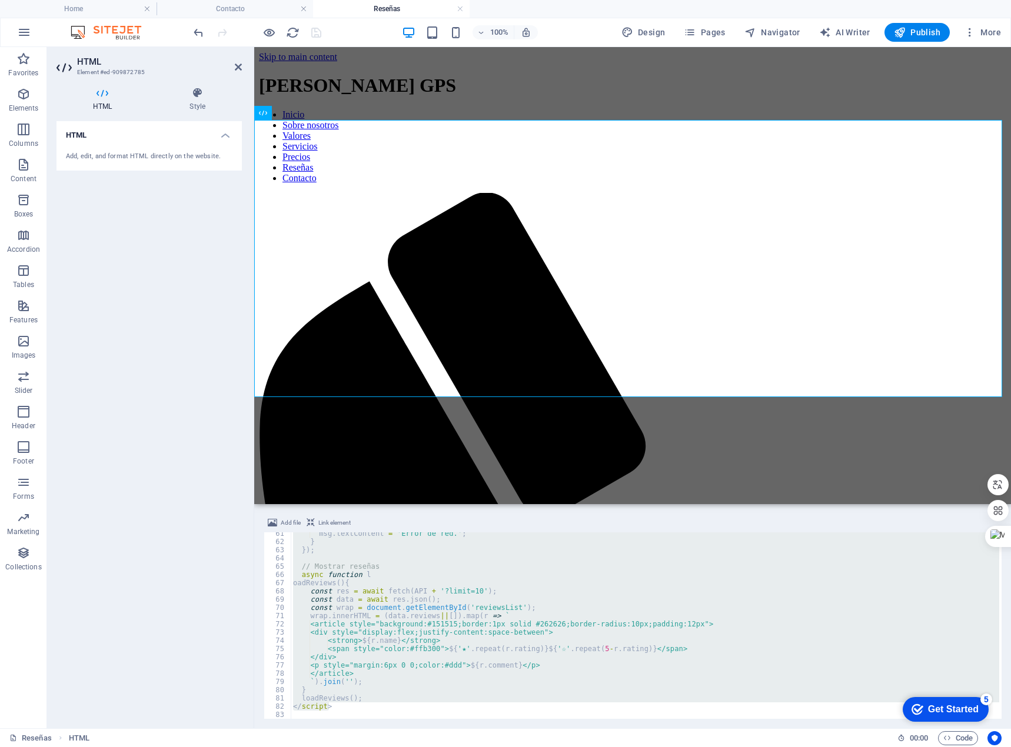
click at [331, 706] on div "msg . textContent = 'Error de red.' ; } }) ; // Mostrar reseñas async function …" at bounding box center [645, 626] width 709 height 187
type textarea "</script>"
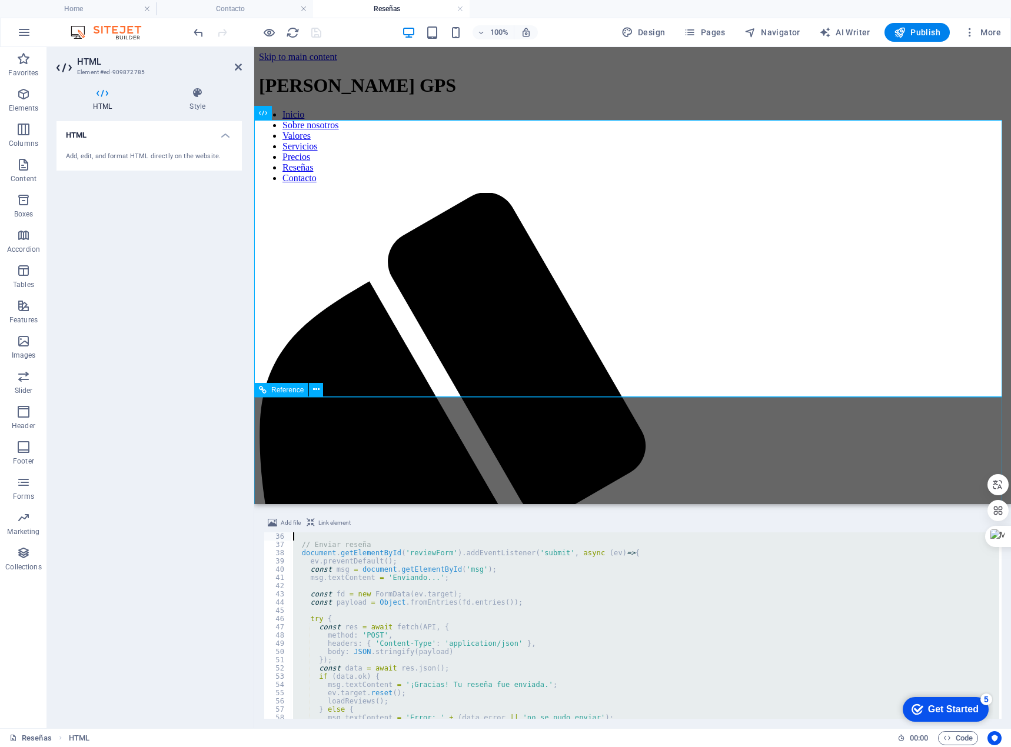
scroll to position [0, 0]
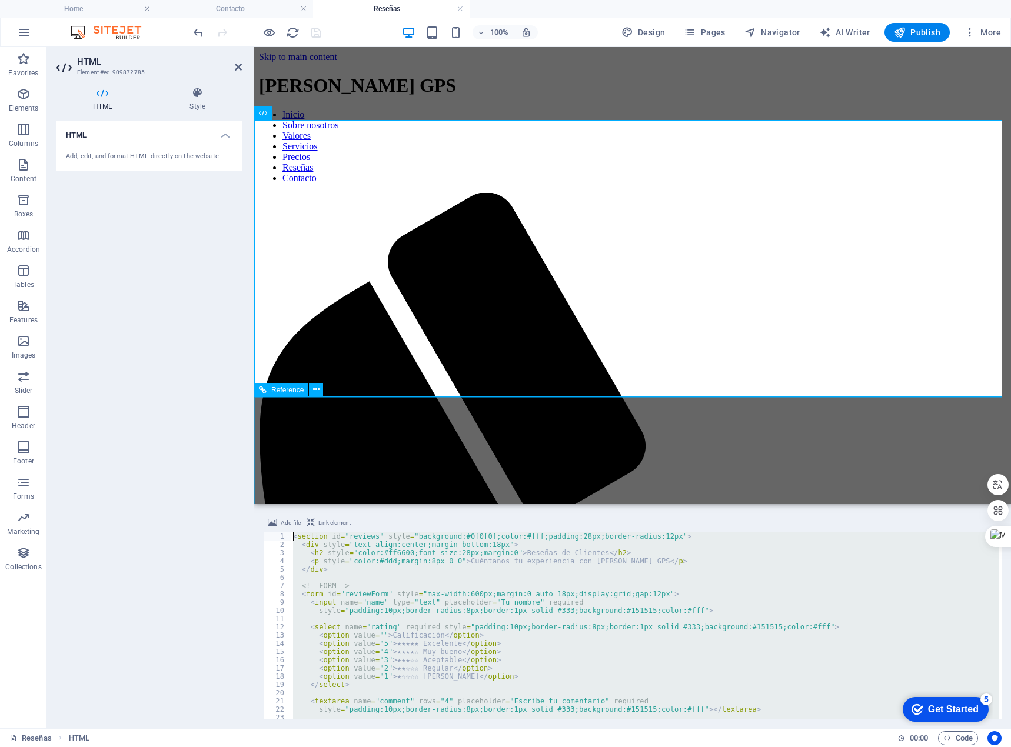
drag, startPoint x: 587, startPoint y: 756, endPoint x: 295, endPoint y: 498, distance: 389.4
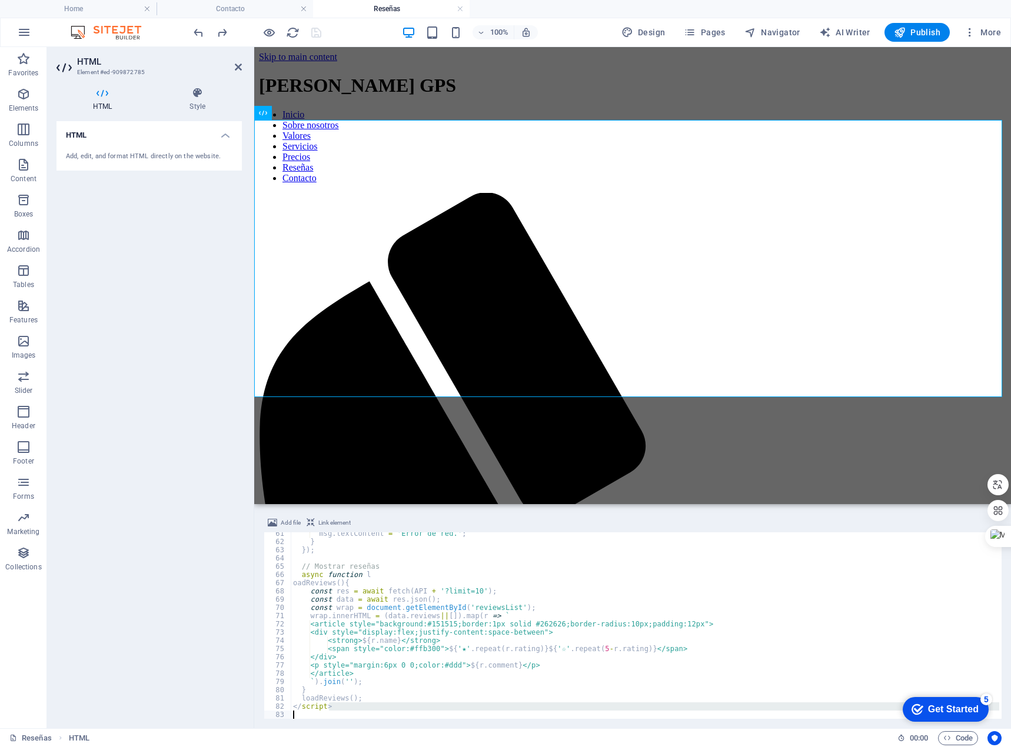
scroll to position [497, 0]
click at [388, 686] on div "msg . textContent = 'Error de red.' ; } }) ; // Mostrar reseñas async function …" at bounding box center [645, 631] width 709 height 203
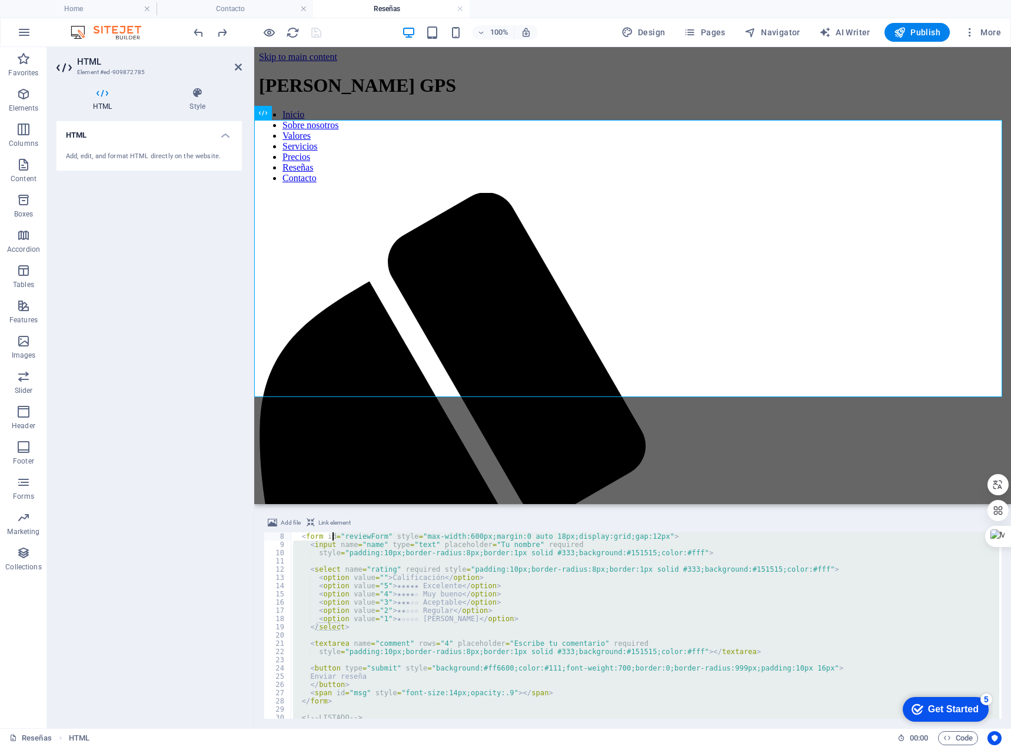
scroll to position [0, 0]
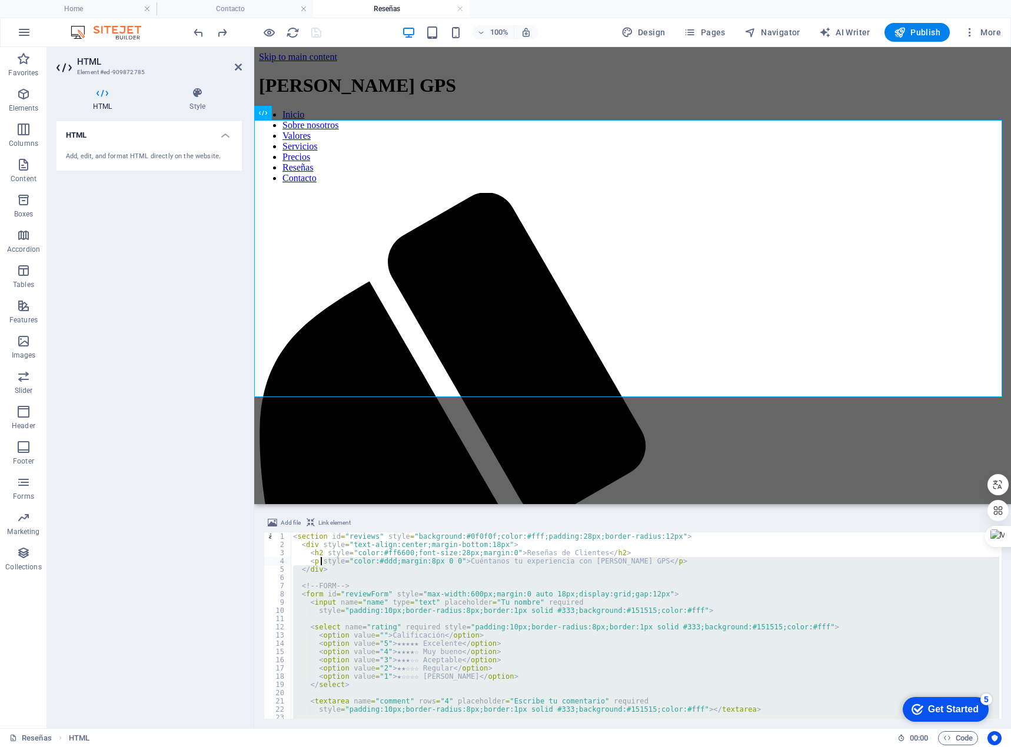
drag, startPoint x: 352, startPoint y: 707, endPoint x: 317, endPoint y: 556, distance: 155.2
click at [317, 556] on div "< section id = "reviews" style = "background:#0f0f0f;color:#fff;padding:28px;bo…" at bounding box center [645, 634] width 709 height 203
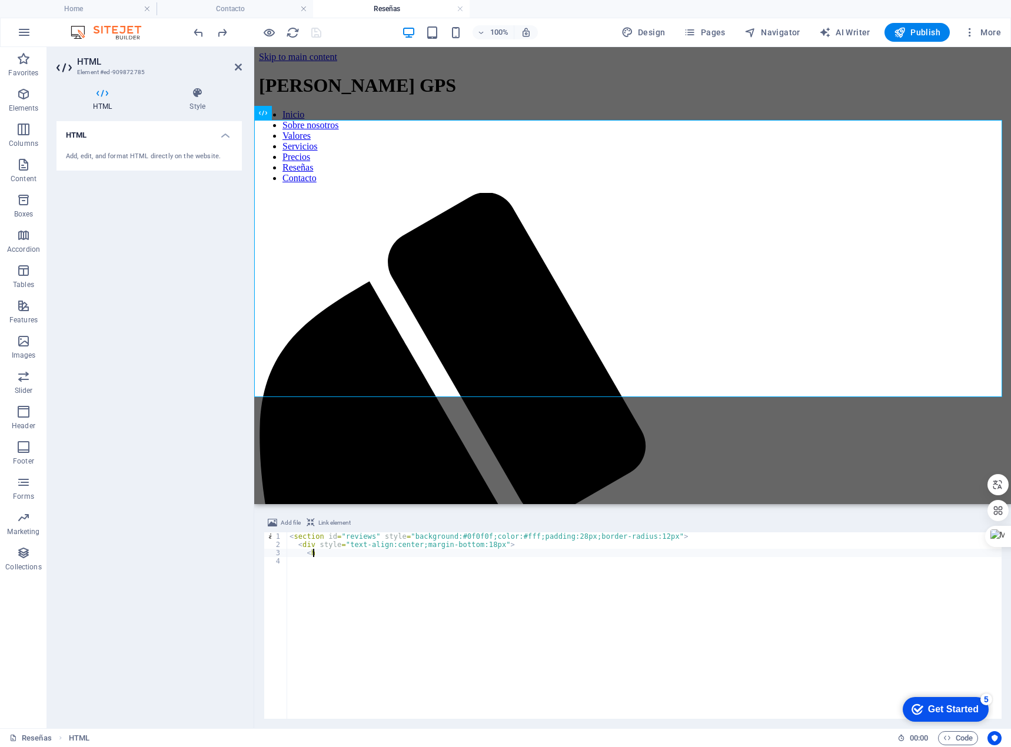
type textarea "<"
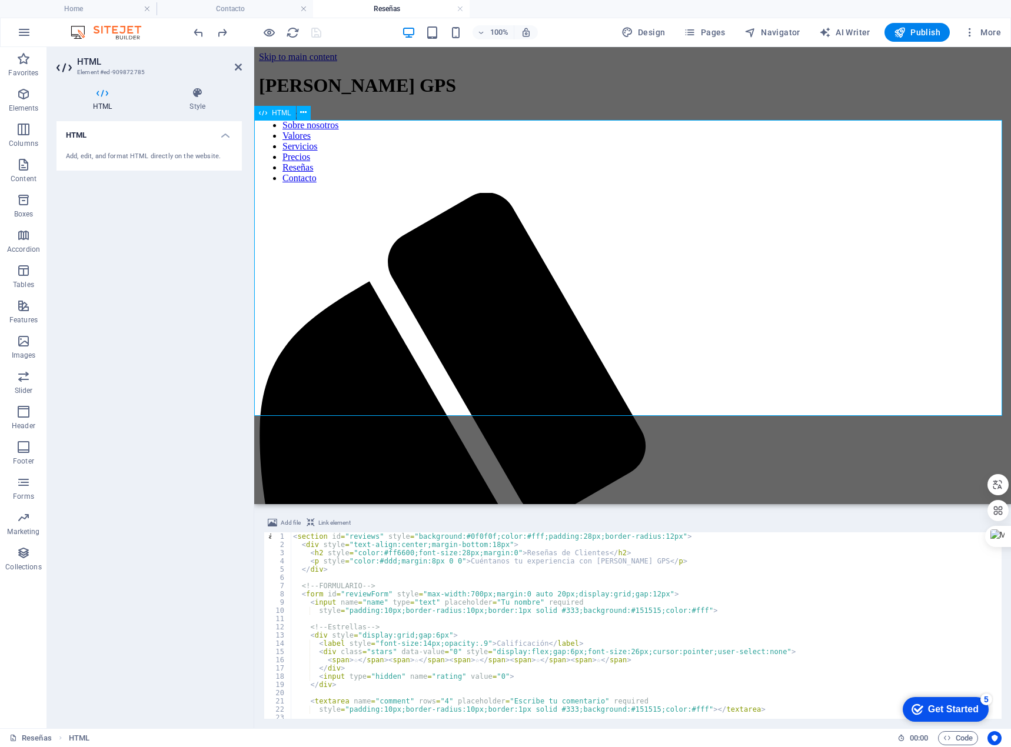
click at [310, 33] on icon "save" at bounding box center [317, 33] width 14 height 14
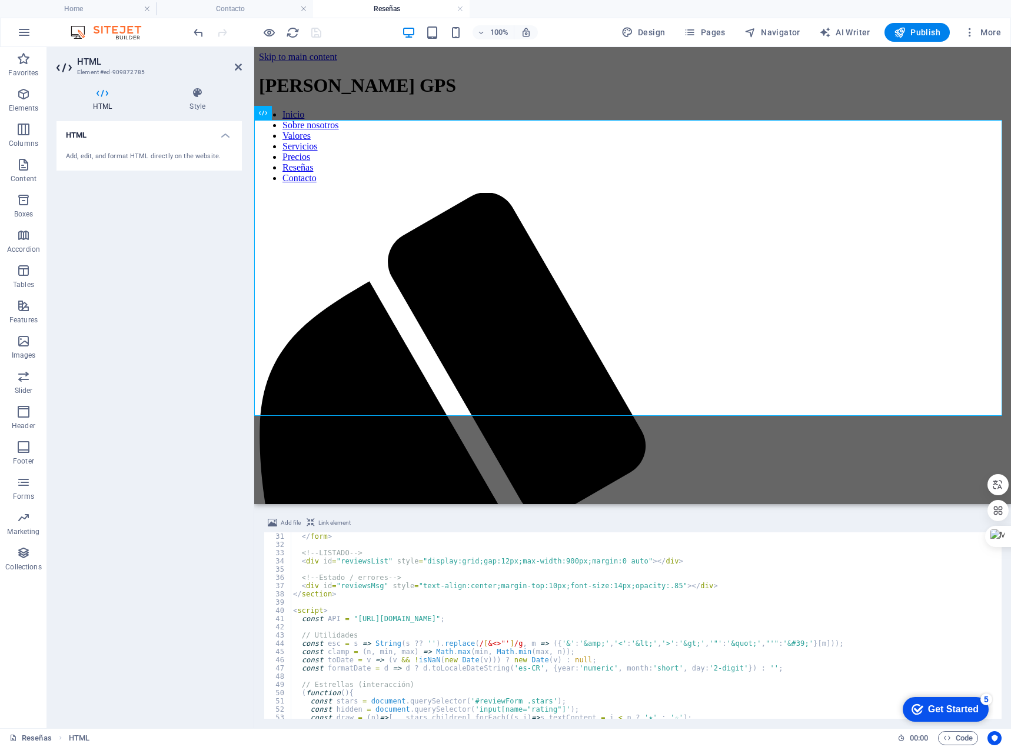
scroll to position [212, 0]
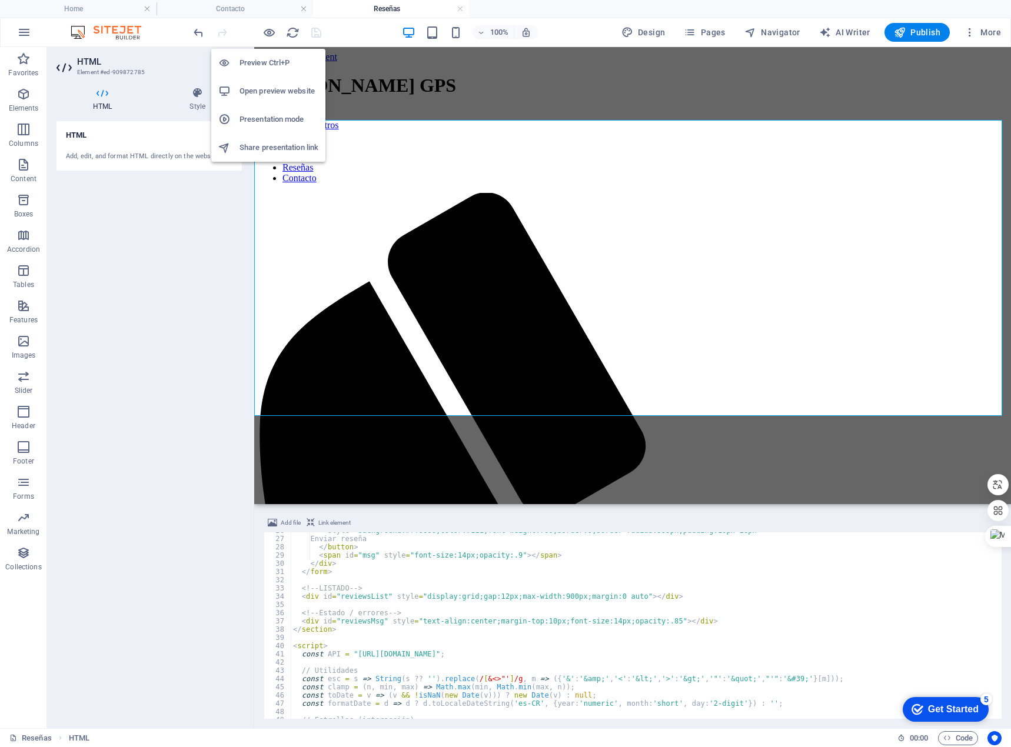
click at [268, 93] on h6 "Open preview website" at bounding box center [279, 91] width 79 height 14
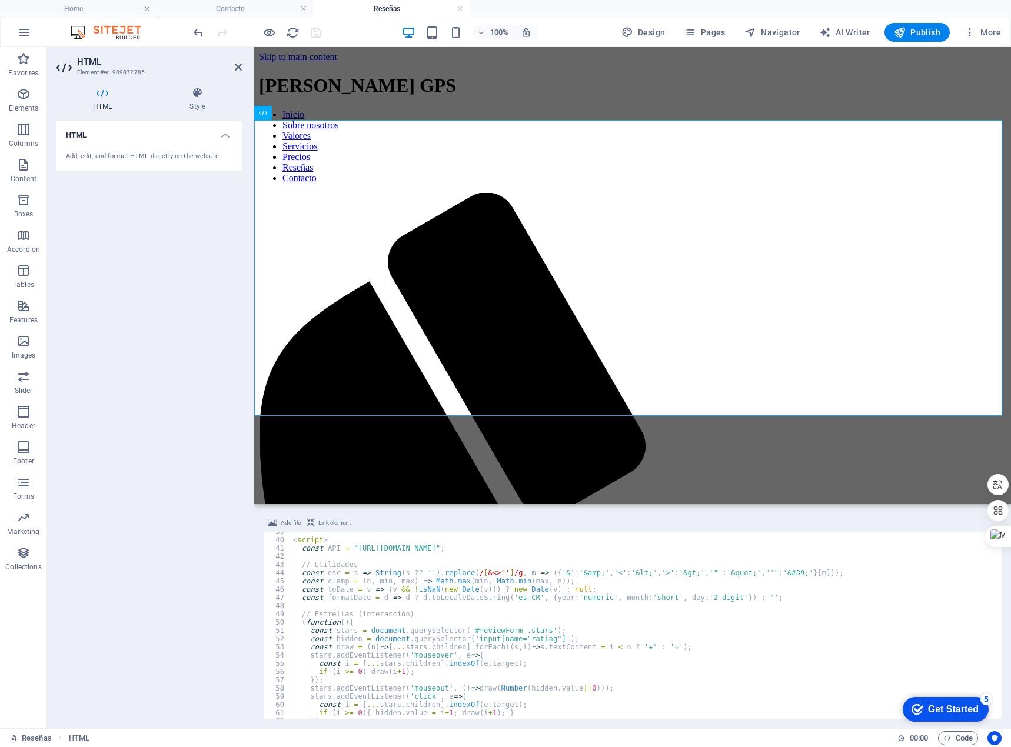
scroll to position [282, 0]
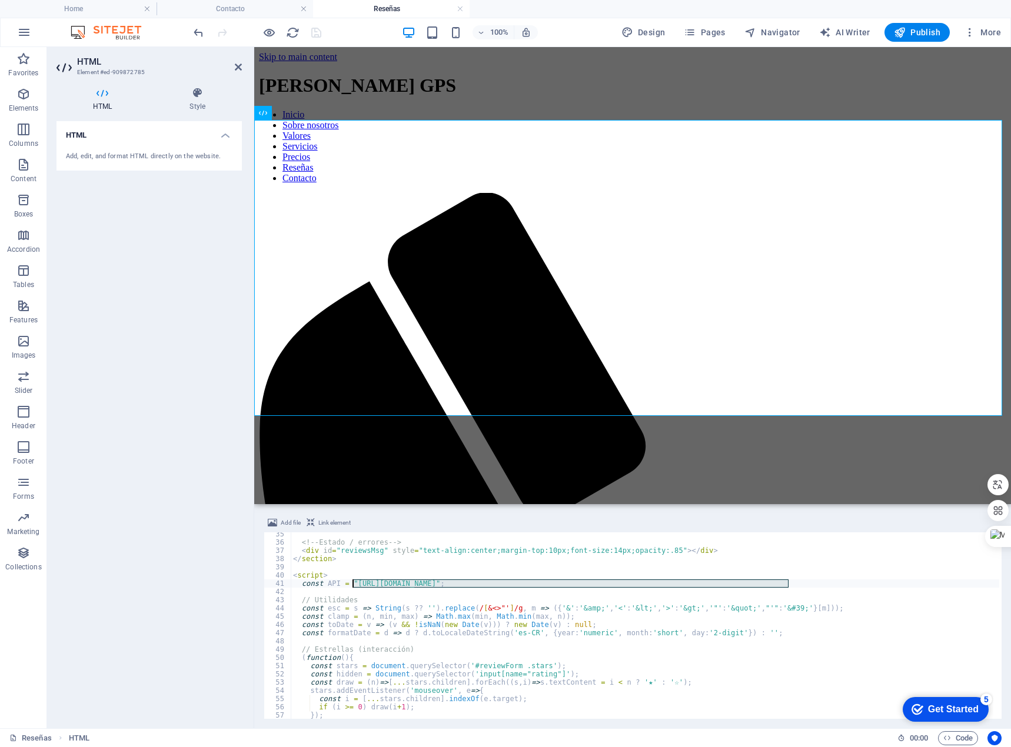
drag, startPoint x: 789, startPoint y: 584, endPoint x: 352, endPoint y: 583, distance: 436.1
click at [352, 583] on div "<!-- Estado / errores --> < div id = "reviewsMsg" style = "text-align:center;ma…" at bounding box center [645, 631] width 709 height 203
paste textarea "WaiOExnweHtDP4ieKtNAqWe5CJvolAMiiiNl3yisCINASePTnIsVxbfiRoO46VfY"
click at [844, 627] on div "<!-- Estado / errores --> < div id = "reviewsMsg" style = "text-align:center;ma…" at bounding box center [645, 631] width 709 height 203
click at [596, 677] on div "<!-- Estado / errores --> < div id = "reviewsMsg" style = "text-align:center;ma…" at bounding box center [645, 631] width 709 height 203
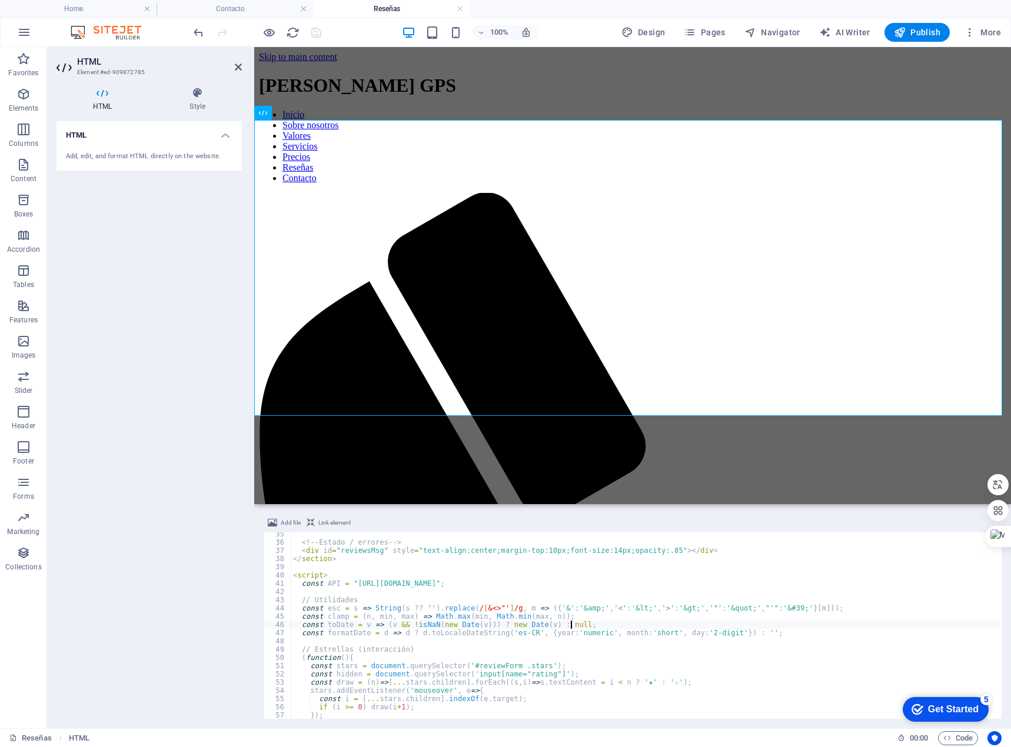
type textarea "const hidden = document.querySelector('input[name="rating"]');"
click at [472, 645] on div "<!-- Estado / errores --> < div id = "reviewsMsg" style = "text-align:center;ma…" at bounding box center [645, 631] width 709 height 203
drag, startPoint x: 423, startPoint y: 651, endPoint x: 279, endPoint y: 650, distance: 144.2
click at [279, 650] on div "35 36 37 38 39 40 41 42 43 44 45 46 47 48 49 50 51 52 53 54 55 56 57 58 59 <!--…" at bounding box center [633, 626] width 738 height 187
type textarea "// Estrellas (interacción)"
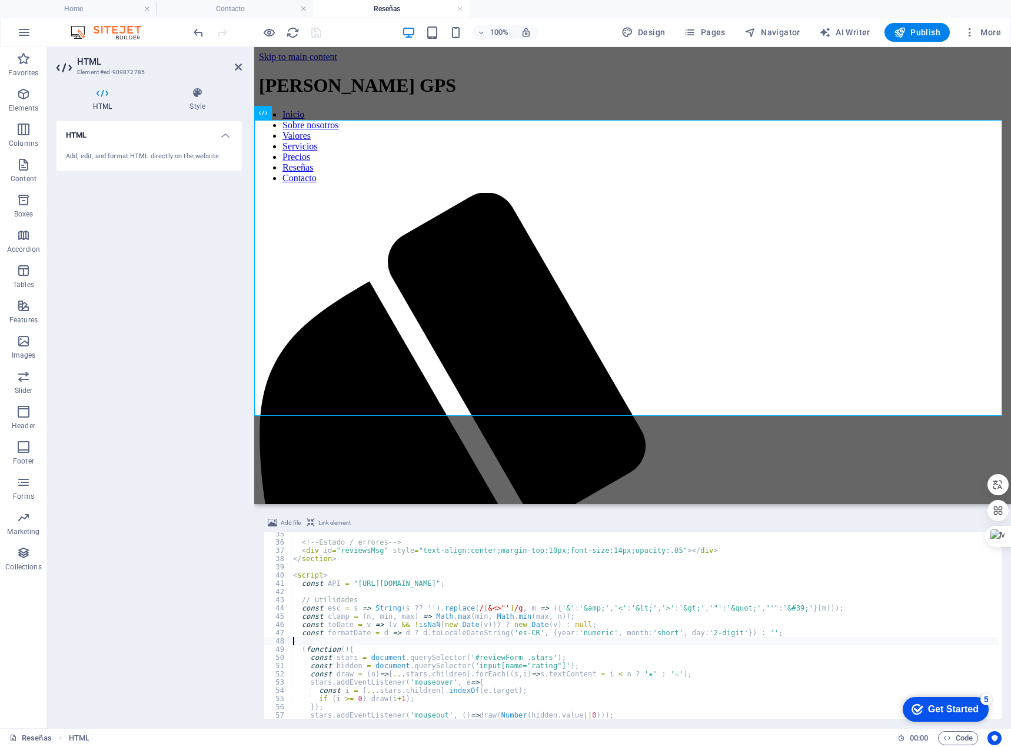
click at [153, 373] on div "HTML Add, edit, and format HTML directly on the website." at bounding box center [148, 420] width 185 height 598
click at [318, 29] on icon "save" at bounding box center [317, 33] width 14 height 14
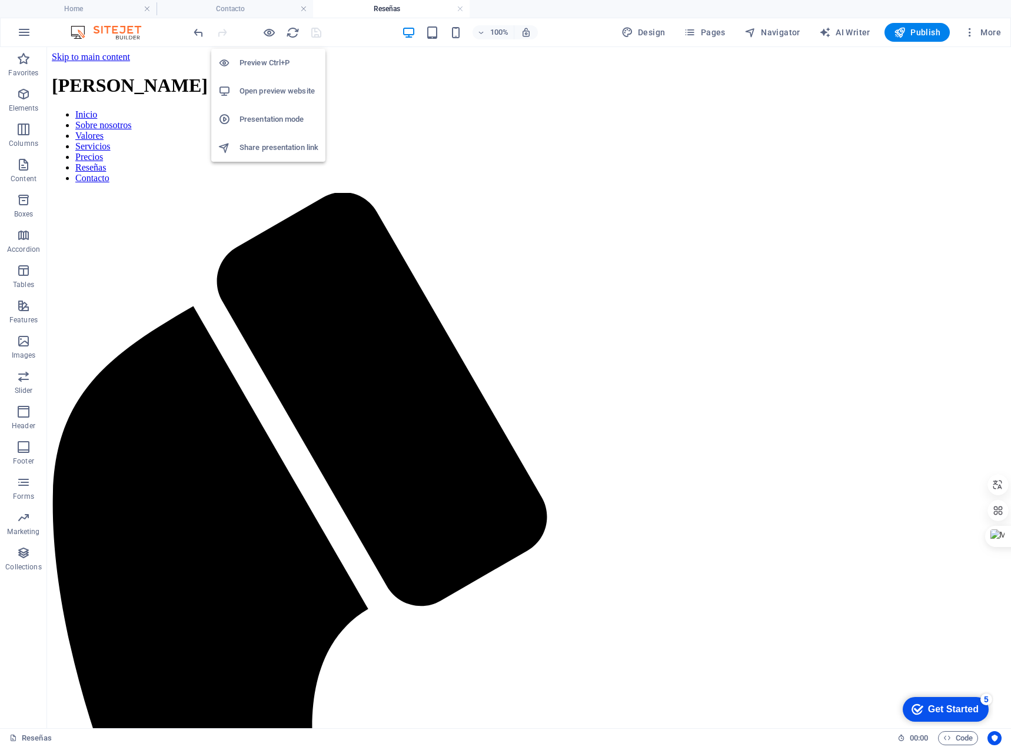
click at [271, 88] on h6 "Open preview website" at bounding box center [279, 91] width 79 height 14
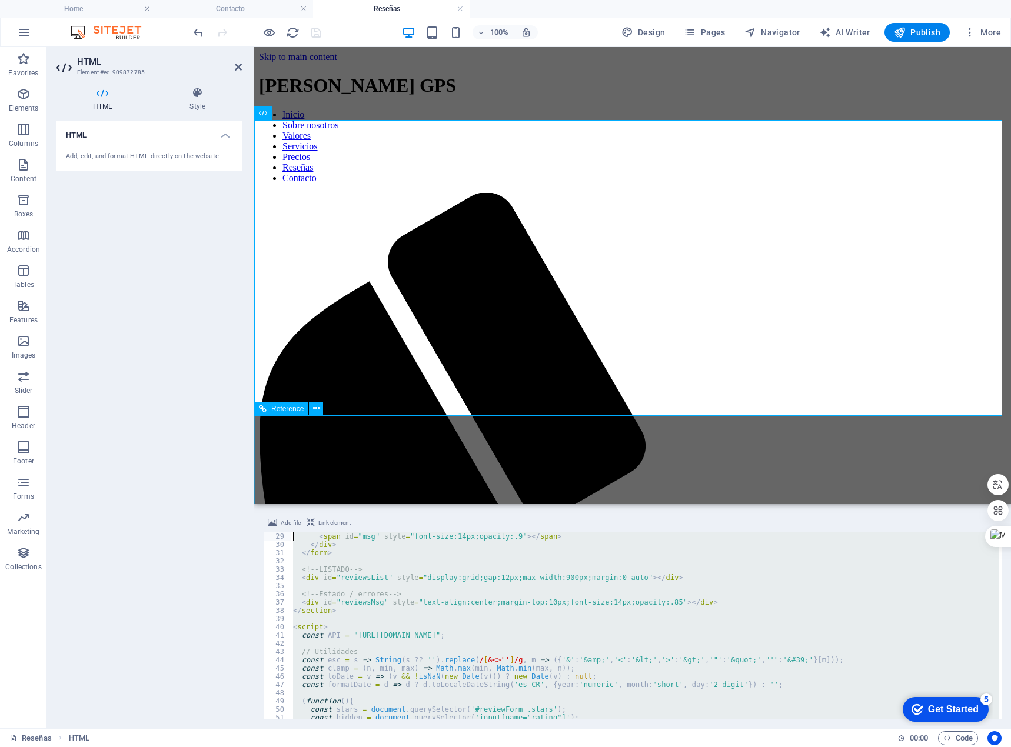
scroll to position [0, 0]
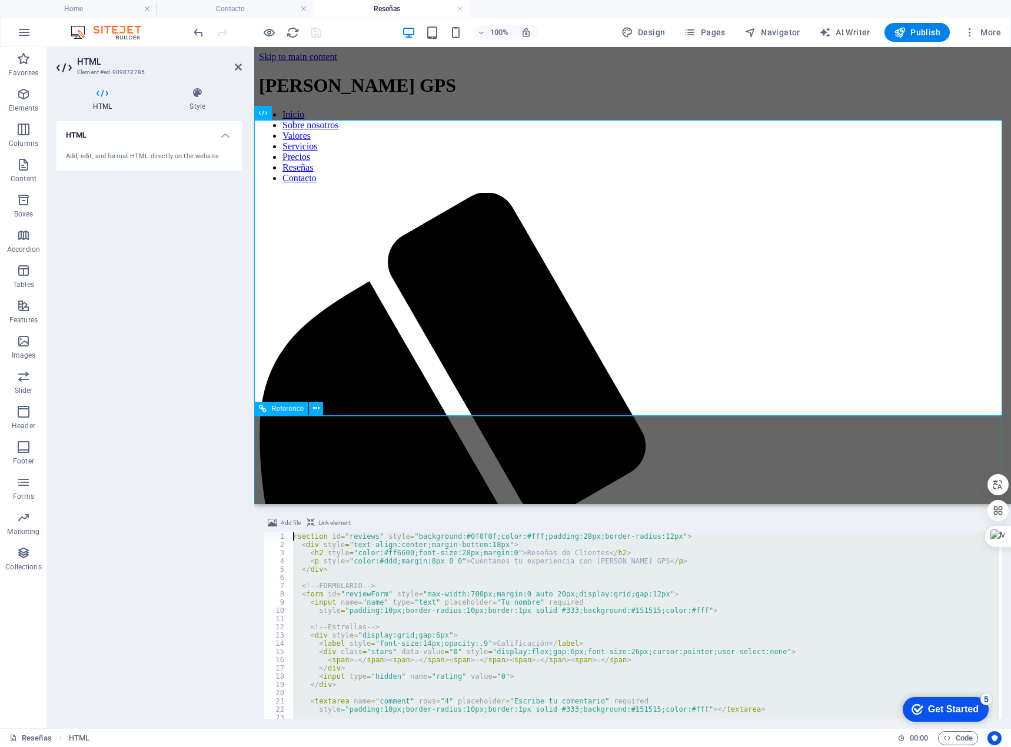
drag, startPoint x: 595, startPoint y: 749, endPoint x: 293, endPoint y: 480, distance: 404.7
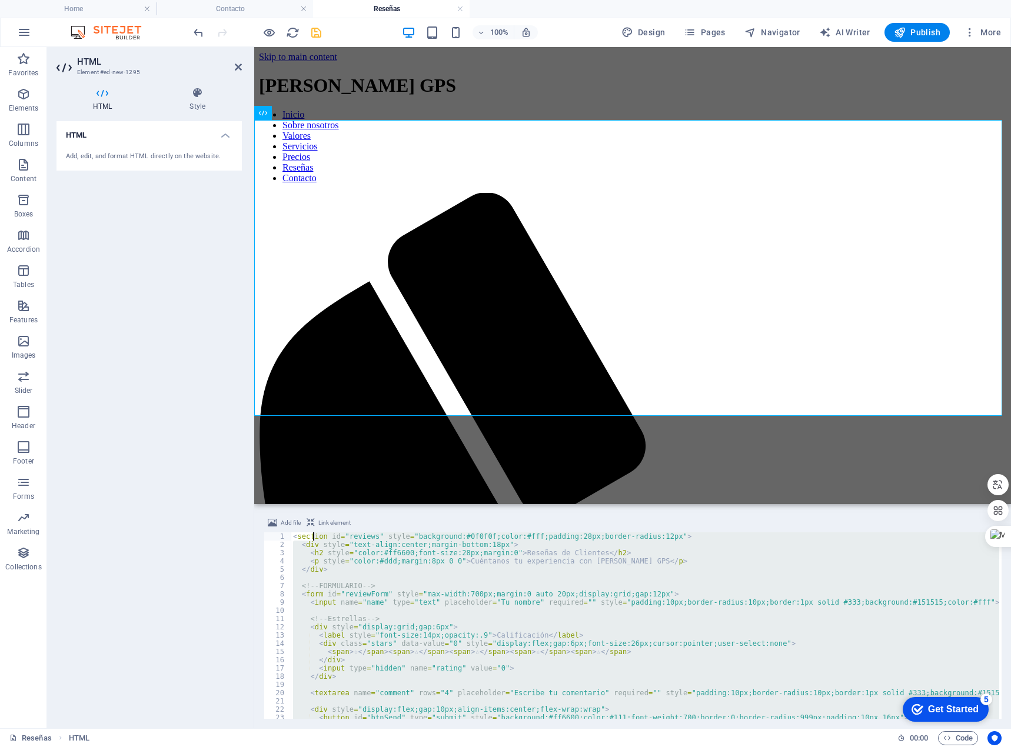
drag, startPoint x: 344, startPoint y: 698, endPoint x: 313, endPoint y: 536, distance: 165.3
click at [313, 536] on div "< section id = "reviews" style = "background:#0f0f0f;color:#fff;padding:28px;bo…" at bounding box center [668, 633] width 754 height 201
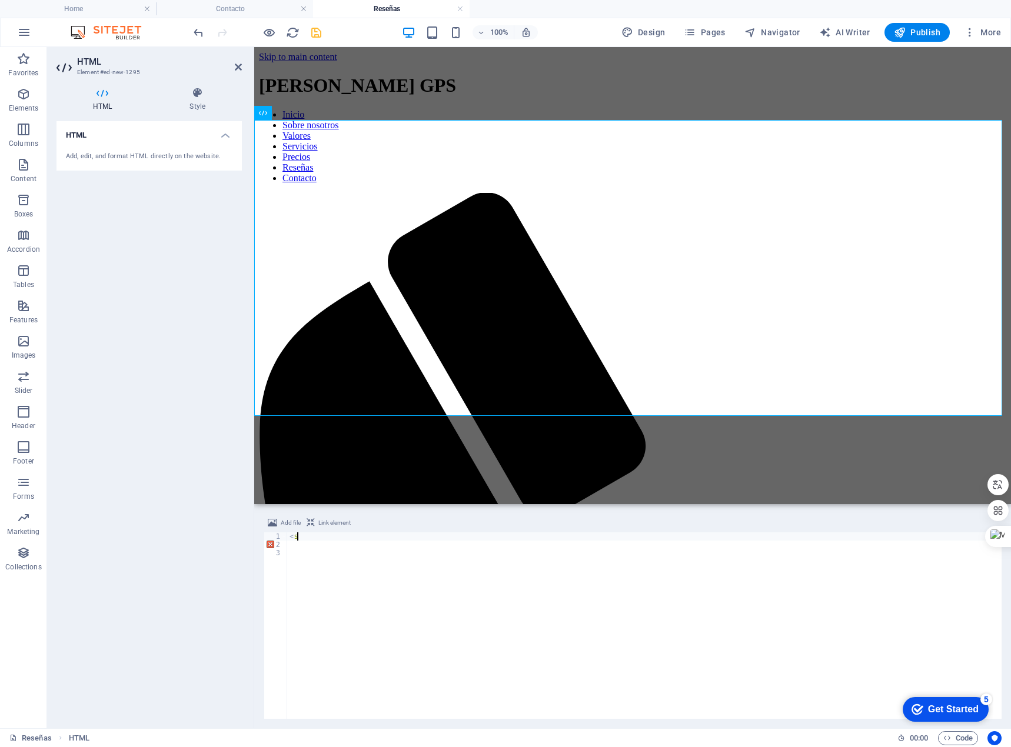
type textarea "<"
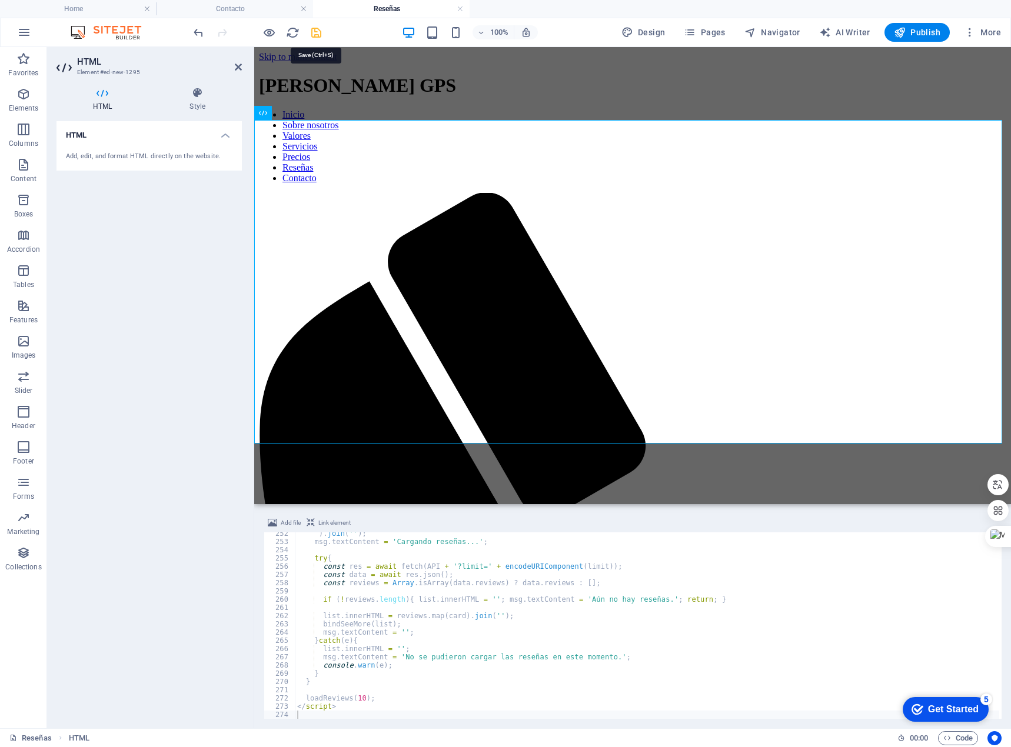
click at [313, 38] on icon "save" at bounding box center [317, 33] width 14 height 14
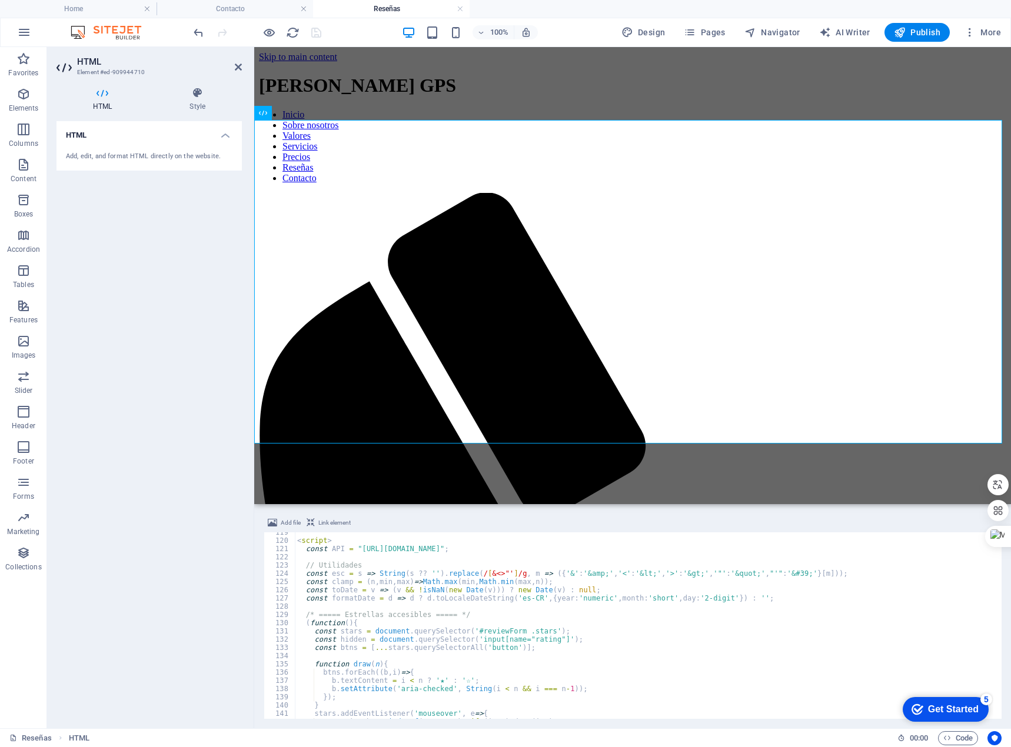
scroll to position [941, 0]
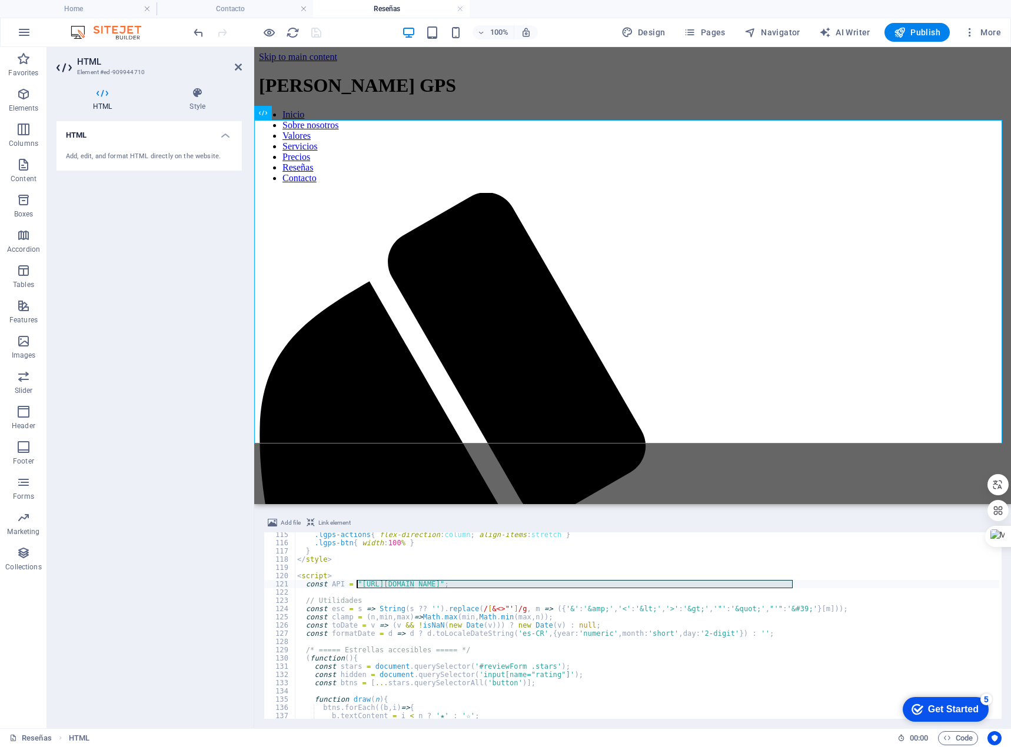
drag, startPoint x: 794, startPoint y: 585, endPoint x: 355, endPoint y: 583, distance: 438.4
click at [355, 583] on div ".lgps-actions { flex-direction : column ; align-items : stretch } .lgps-btn { w…" at bounding box center [647, 632] width 704 height 203
paste textarea "pBsH6FKINWfIVYOdGq_nXiQa1captuBxCGSaATIu-G6Y-30g27tEC5ZUd15wTmxE"
type textarea "const API = "https://script.google.com/macros/s/AKfycbzpBsH6FKINWfIVYOdGq_nXiQa…"
click at [844, 586] on div ".lgps-actions { flex-direction : column ; align-items : stretch } .lgps-btn { w…" at bounding box center [647, 632] width 704 height 203
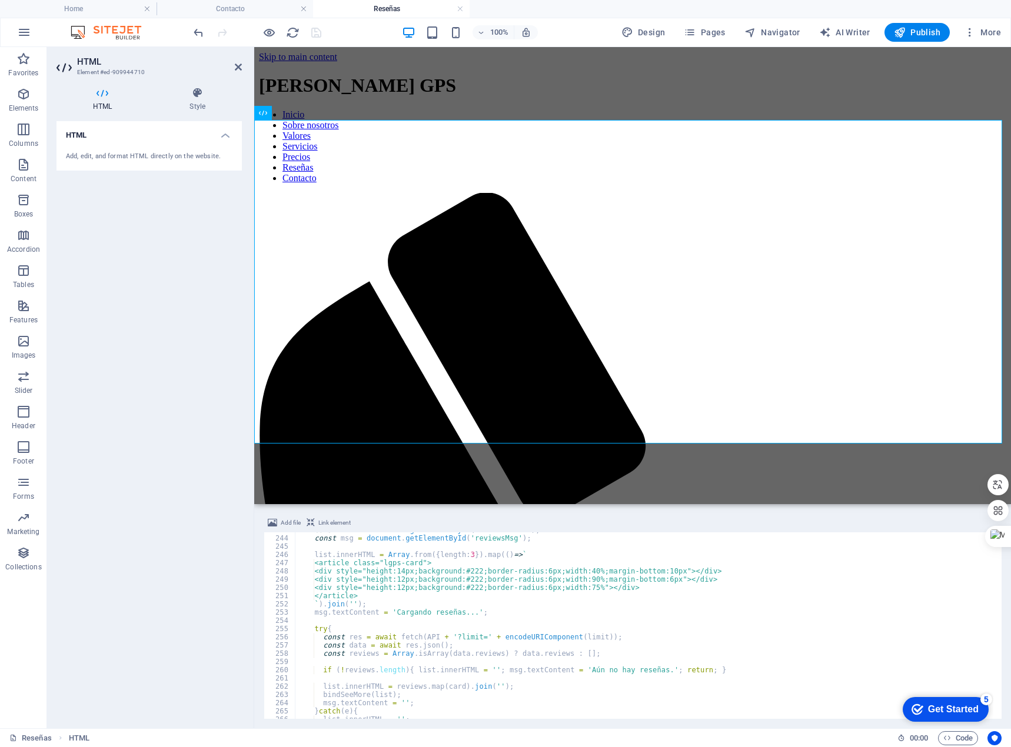
scroll to position [2087, 0]
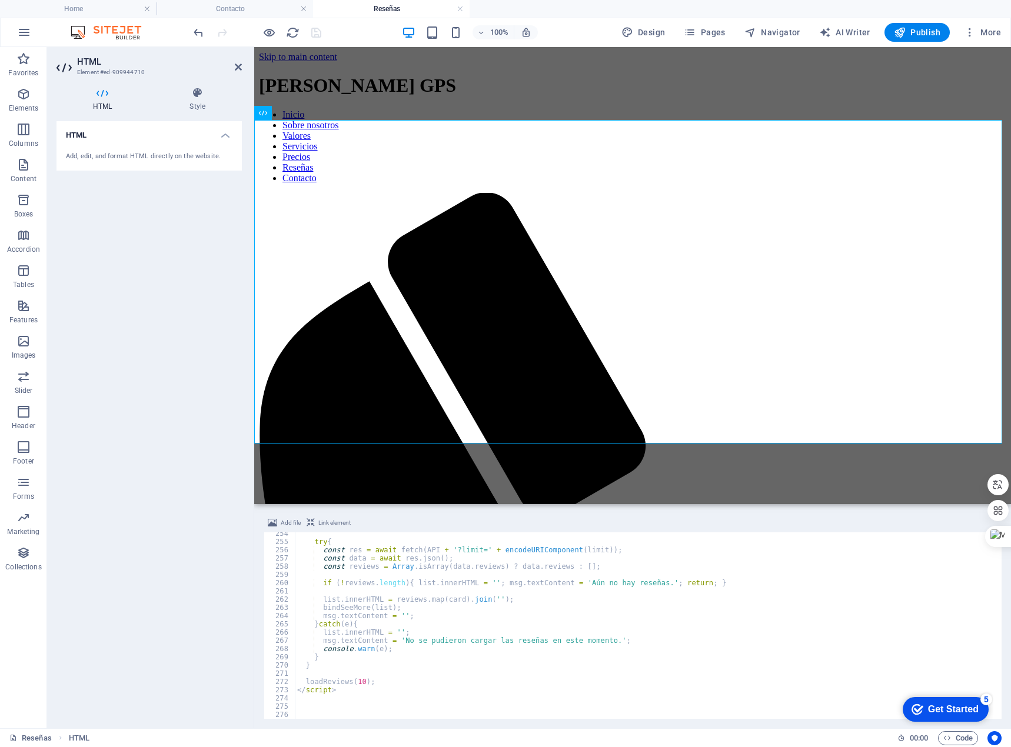
click at [222, 212] on div "HTML Add, edit, and format HTML directly on the website." at bounding box center [148, 420] width 185 height 598
click at [310, 27] on icon "save" at bounding box center [317, 33] width 14 height 14
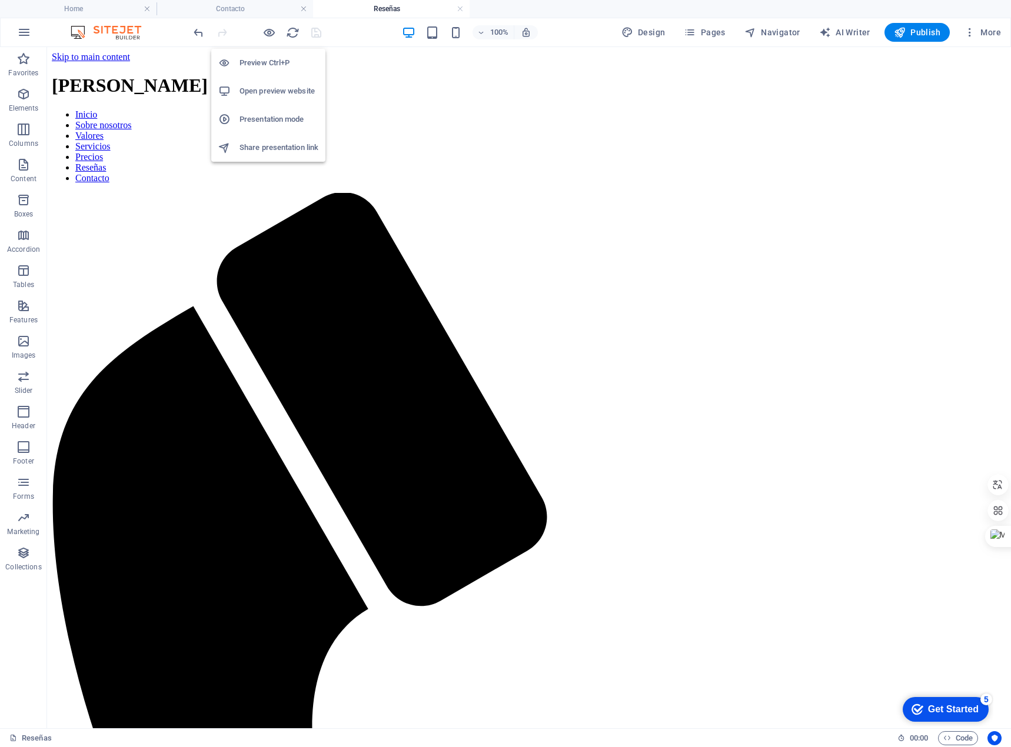
click at [258, 88] on h6 "Open preview website" at bounding box center [279, 91] width 79 height 14
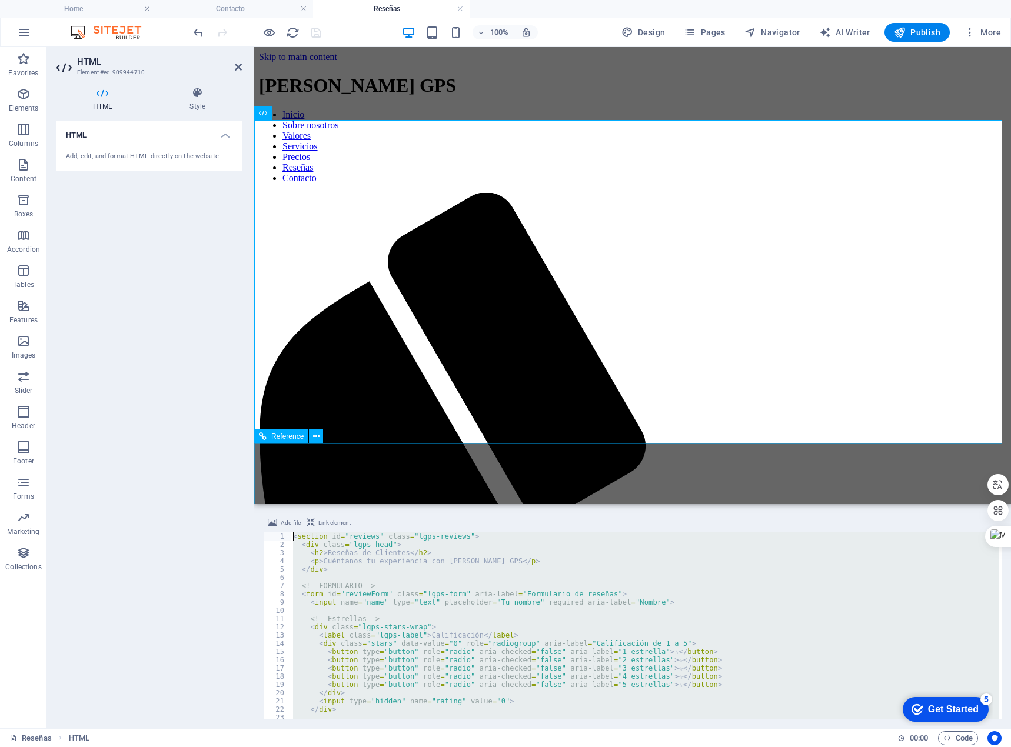
scroll to position [0, 0]
drag, startPoint x: 373, startPoint y: 699, endPoint x: 304, endPoint y: 538, distance: 174.6
click at [304, 538] on div "< section id = "reviews" class = "lgps-reviews" > < div class = "lgps-head" > <…" at bounding box center [645, 634] width 709 height 203
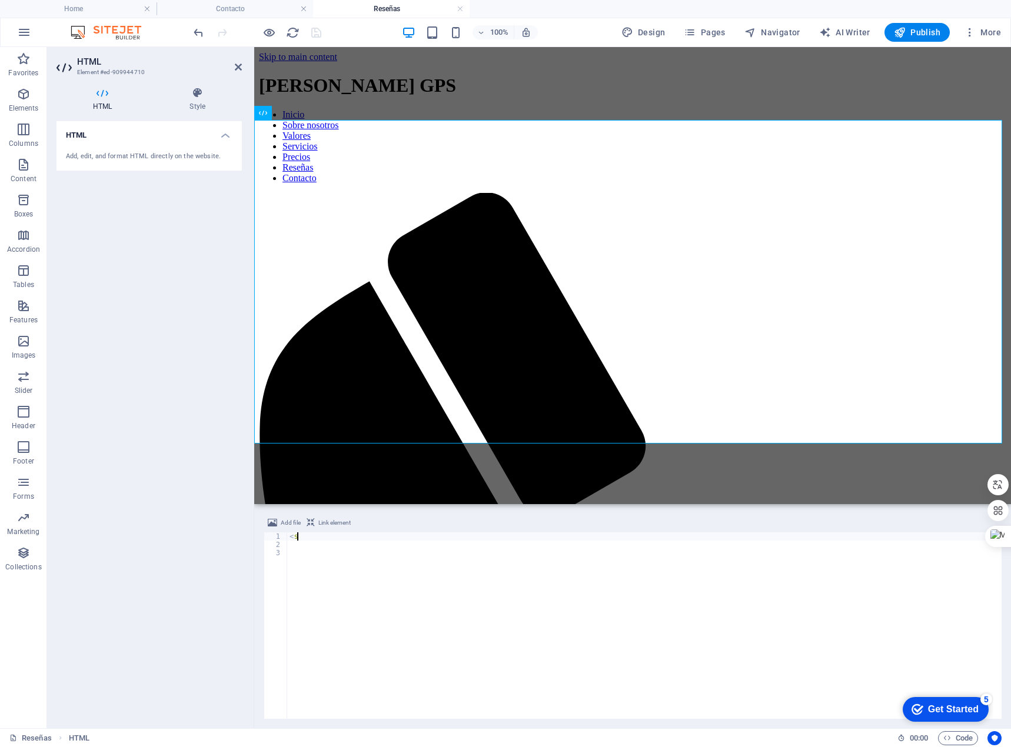
type textarea "<"
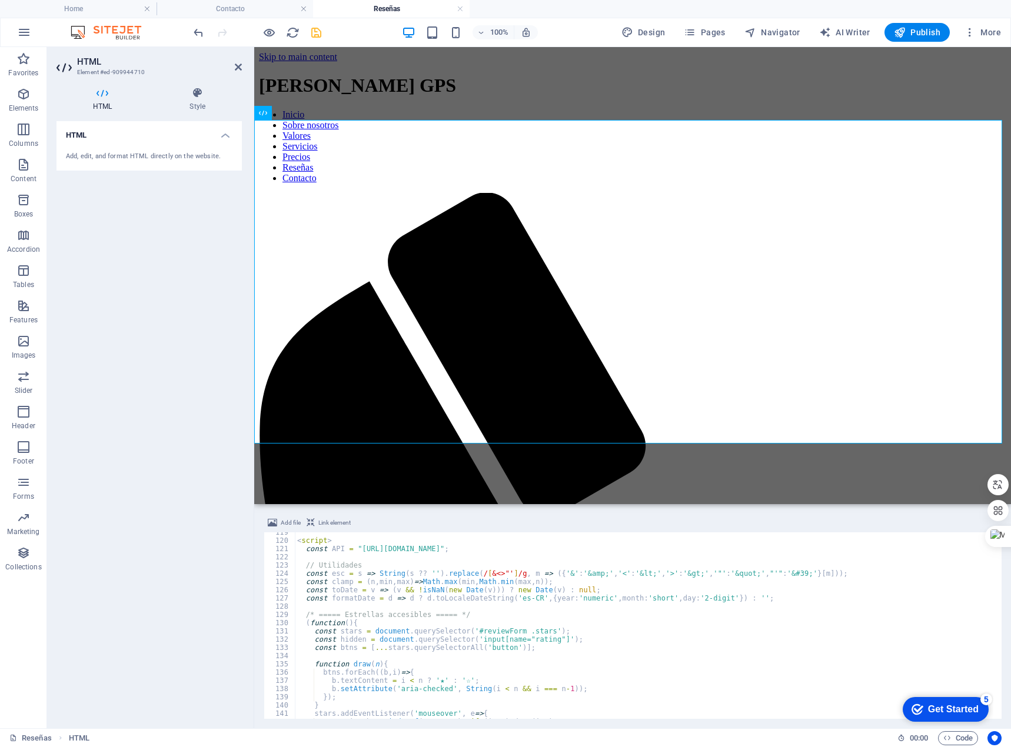
scroll to position [906, 0]
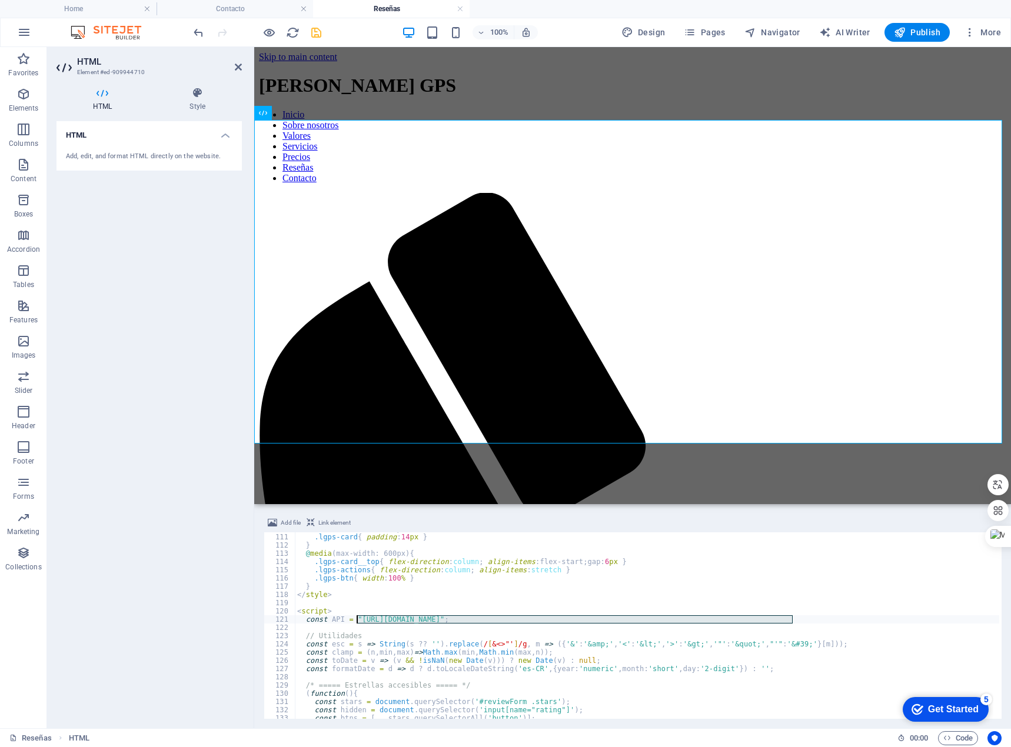
drag, startPoint x: 793, startPoint y: 620, endPoint x: 357, endPoint y: 619, distance: 436.1
click at [357, 619] on div "@ media (max-width: 900px) { .lgps-card { padding : 14 px } } @ media (max-widt…" at bounding box center [647, 626] width 704 height 203
paste textarea "https://script.google.com/macros/s/AKfycbzpBsH6FKINWfIVYOdGq_nXiQa1captuBxCGSaA…"
type textarea "const API = "https://script.google.com/macros/s/AKfycbzpBsH6FKINWfIVYOdGq_nXiQa…"
click at [311, 28] on icon "save" at bounding box center [317, 33] width 14 height 14
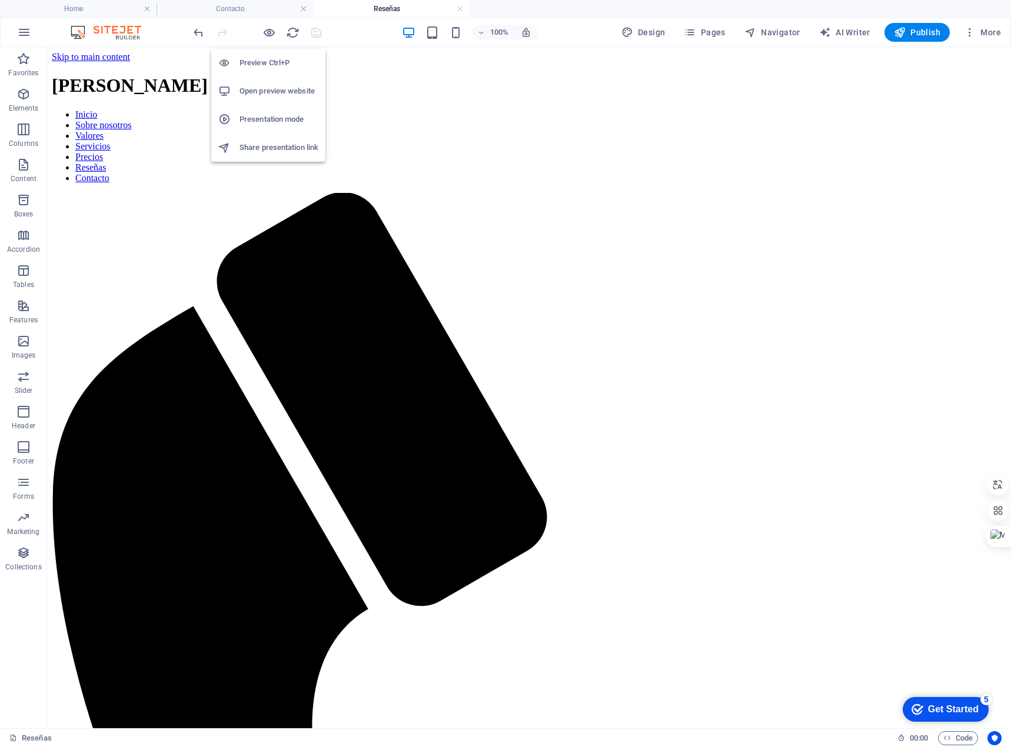
click at [270, 90] on h6 "Open preview website" at bounding box center [279, 91] width 79 height 14
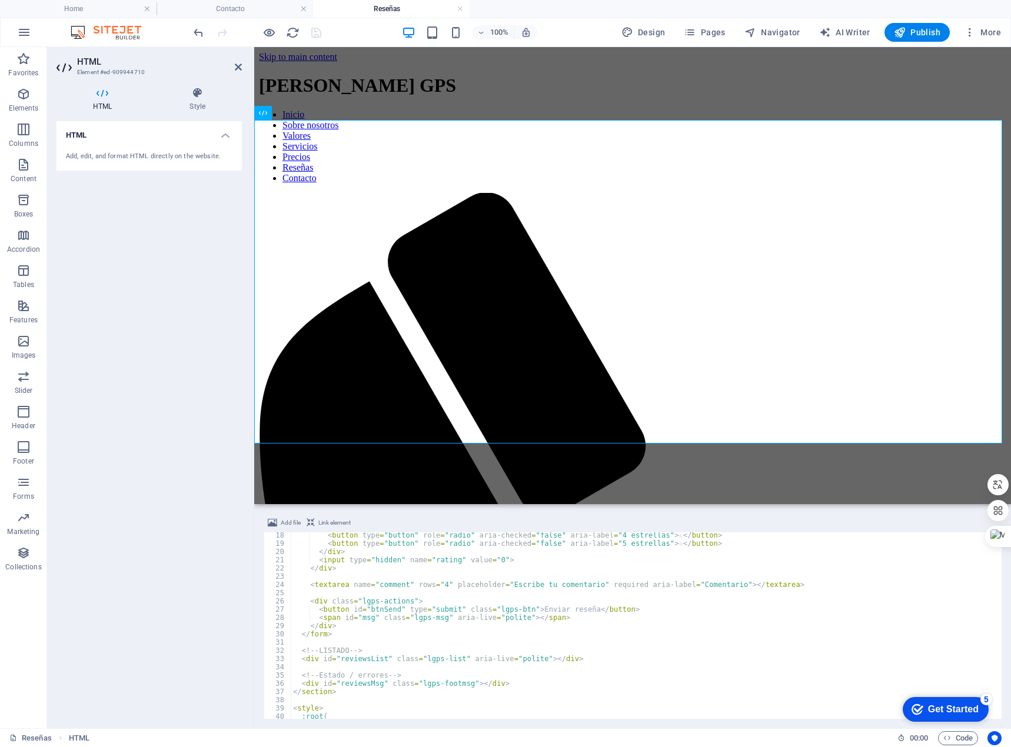
scroll to position [212, 0]
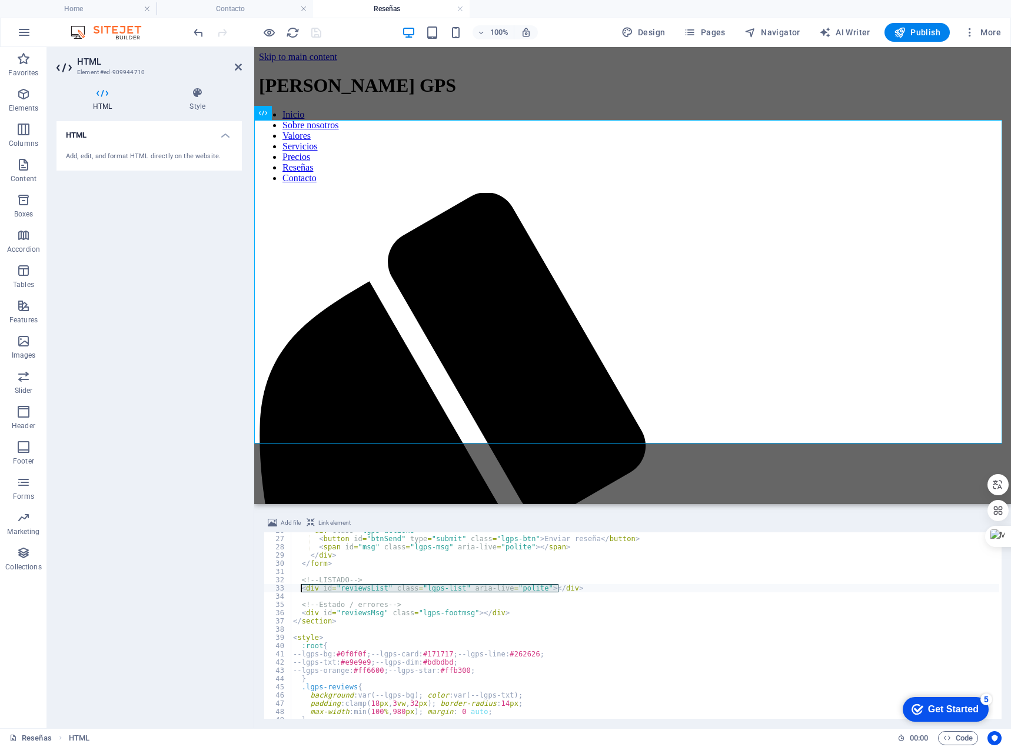
drag, startPoint x: 581, startPoint y: 584, endPoint x: 302, endPoint y: 585, distance: 278.4
click at [302, 585] on div "< div class = "lgps-actions" > < button id = "btnSend" type = "submit" class = …" at bounding box center [645, 628] width 709 height 203
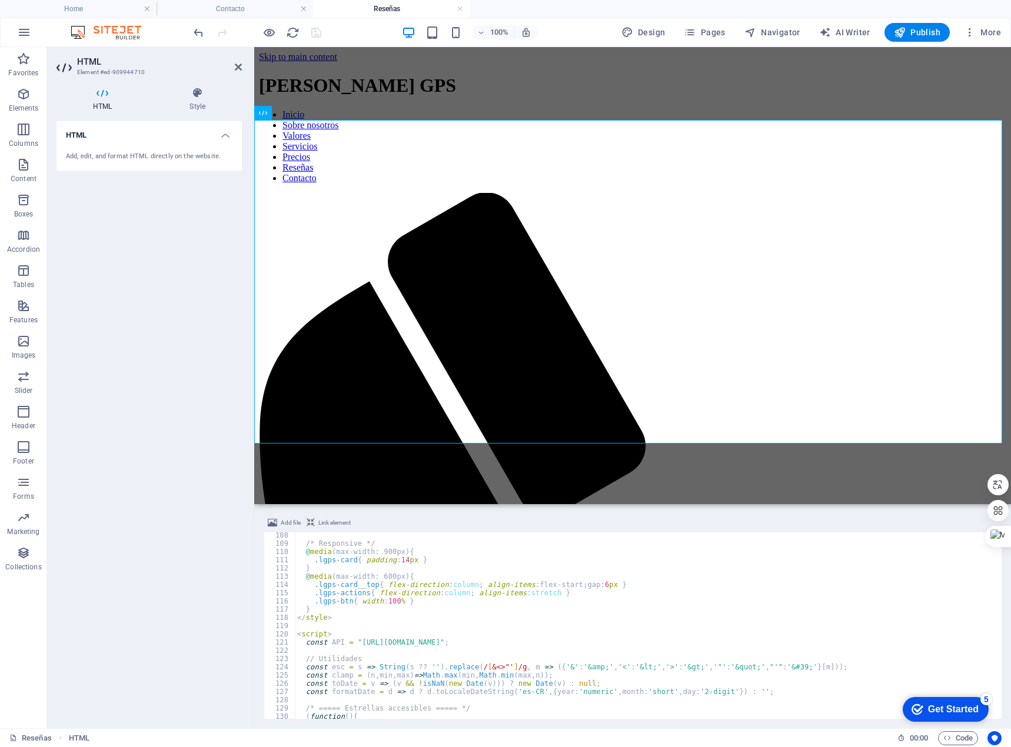
scroll to position [883, 0]
click at [375, 610] on div "/* Responsive */ @ media (max-width: 900px) { .lgps-card { padding : 14 px } } …" at bounding box center [647, 632] width 704 height 203
type textarea "}"
click at [358, 622] on div "/* Responsive */ @ media (max-width: 900px) { .lgps-card { padding : 14 px } } …" at bounding box center [647, 632] width 704 height 203
click at [427, 619] on div "/* Responsive */ @ media (max-width: 900px) { .lgps-card { padding : 14 px } } …" at bounding box center [647, 632] width 704 height 203
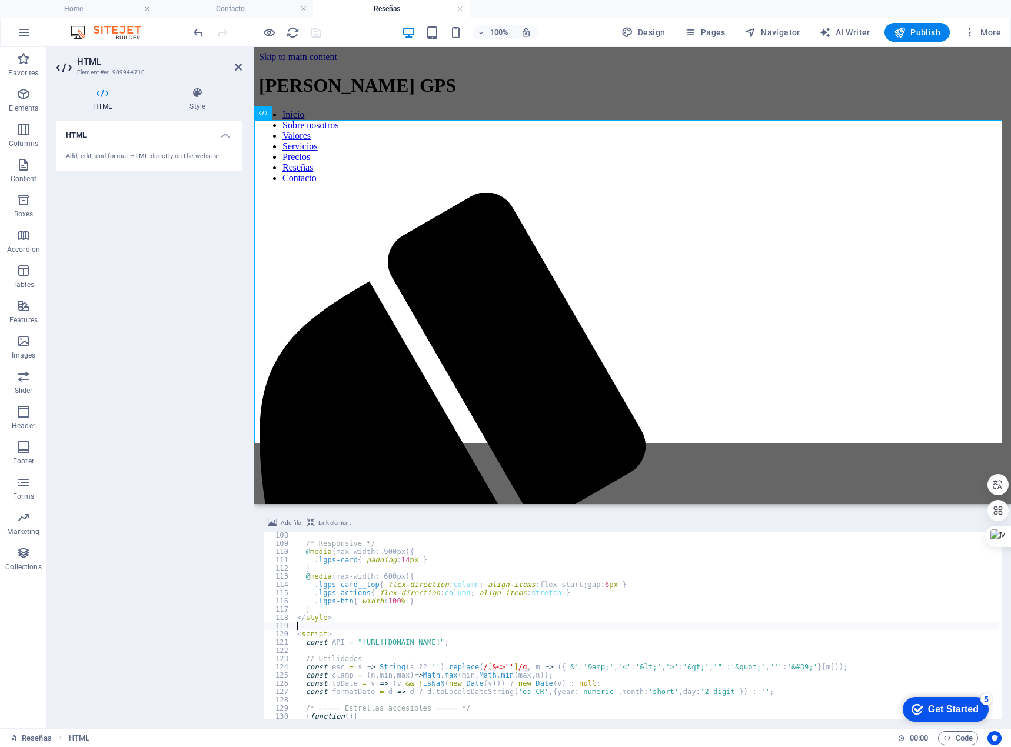
type textarea "</style>"
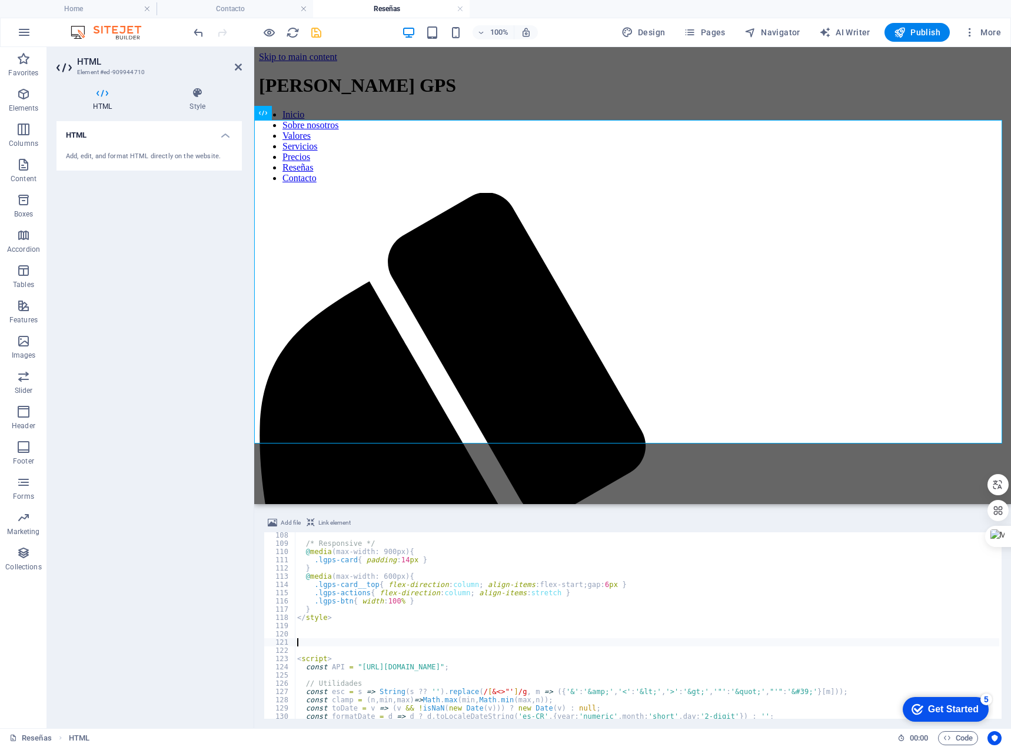
click at [339, 617] on div "/* Responsive */ @ media (max-width: 900px) { .lgps-card { padding : 14 px } } …" at bounding box center [647, 632] width 704 height 203
click at [350, 610] on div "/* Responsive */ @ media (max-width: 900px) { .lgps-card { padding : 14 px } } …" at bounding box center [647, 632] width 704 height 203
type textarea "}"
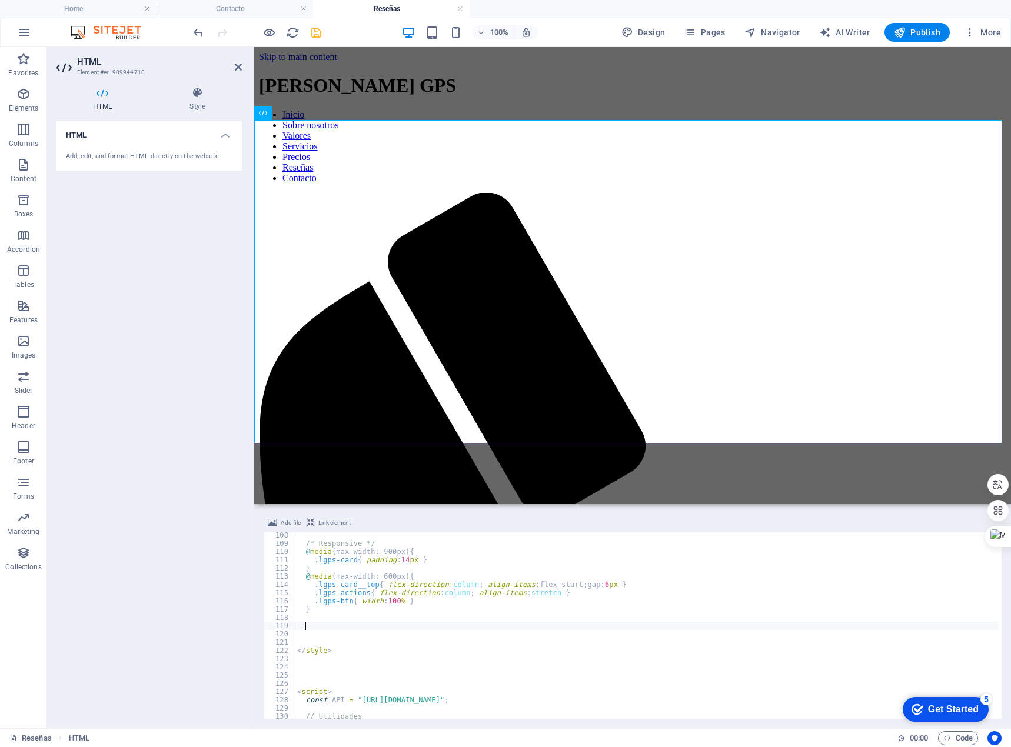
paste textarea ".lgps-list{ scrollbar-width: thin; scrollbar-color: #ff6600 #151515; }"
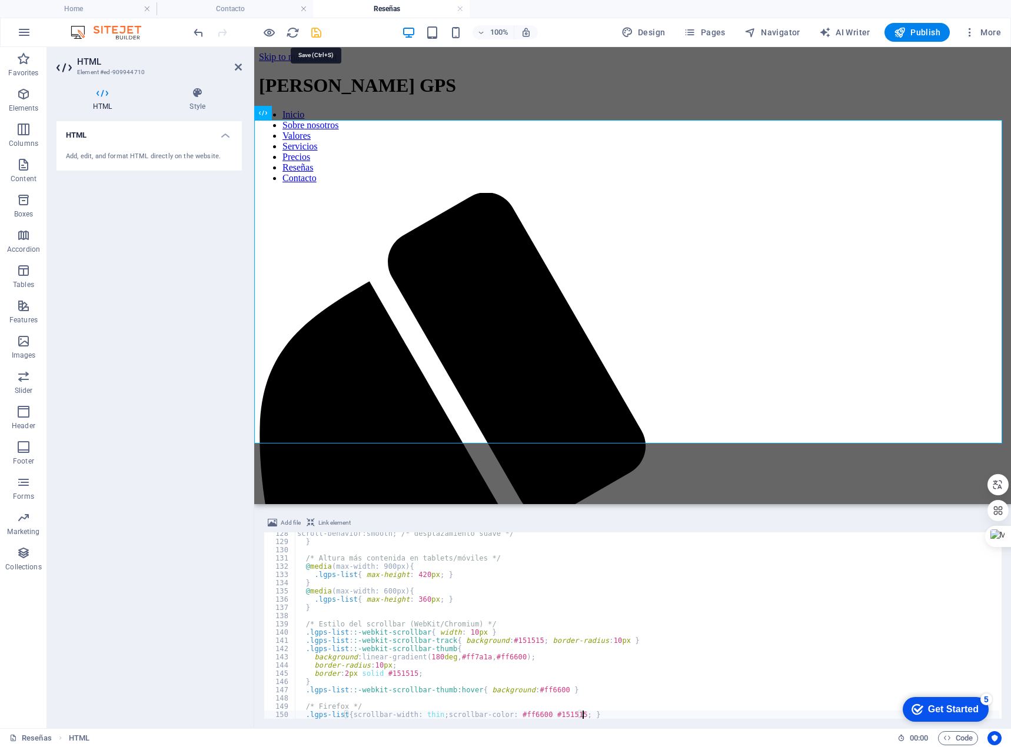
type textarea ".lgps-list{ scrollbar-width: thin; scrollbar-color: #ff6600 #151515; }"
click at [314, 30] on icon "save" at bounding box center [317, 33] width 14 height 14
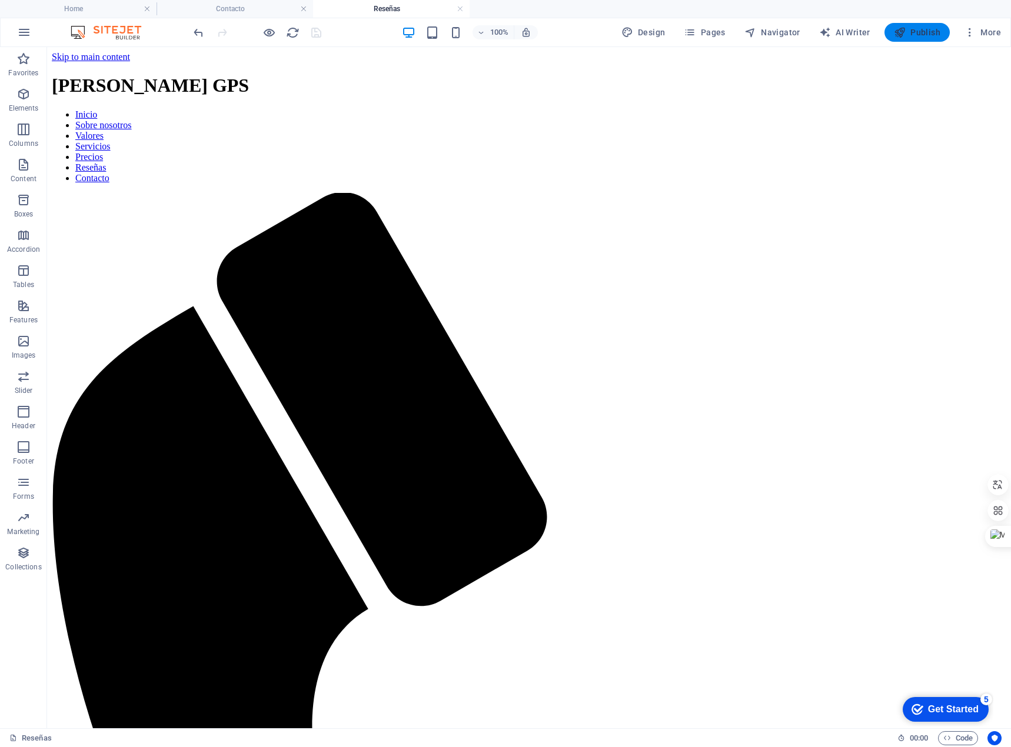
click at [900, 38] on button "Publish" at bounding box center [916, 32] width 65 height 19
